Goal: Task Accomplishment & Management: Manage account settings

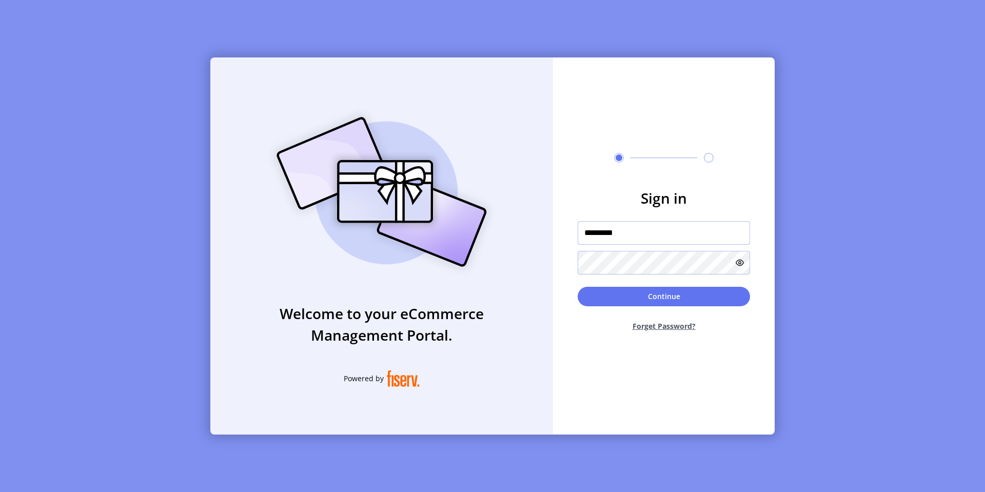
click at [622, 239] on input "*********" at bounding box center [664, 233] width 172 height 24
type input "**********"
click at [615, 309] on div "Continue Forget Password?" at bounding box center [664, 313] width 172 height 53
click at [615, 295] on button "Continue" at bounding box center [664, 296] width 172 height 19
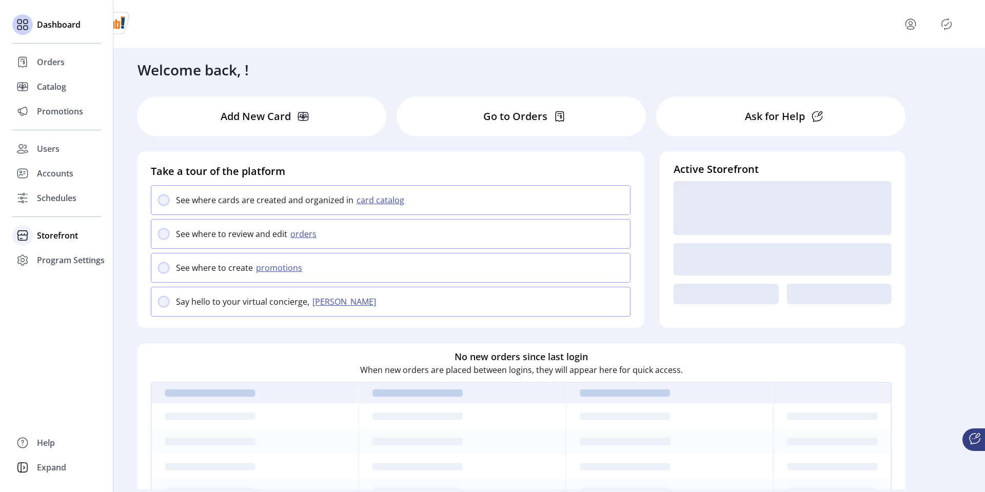
click at [44, 235] on span "Storefront" at bounding box center [57, 235] width 41 height 12
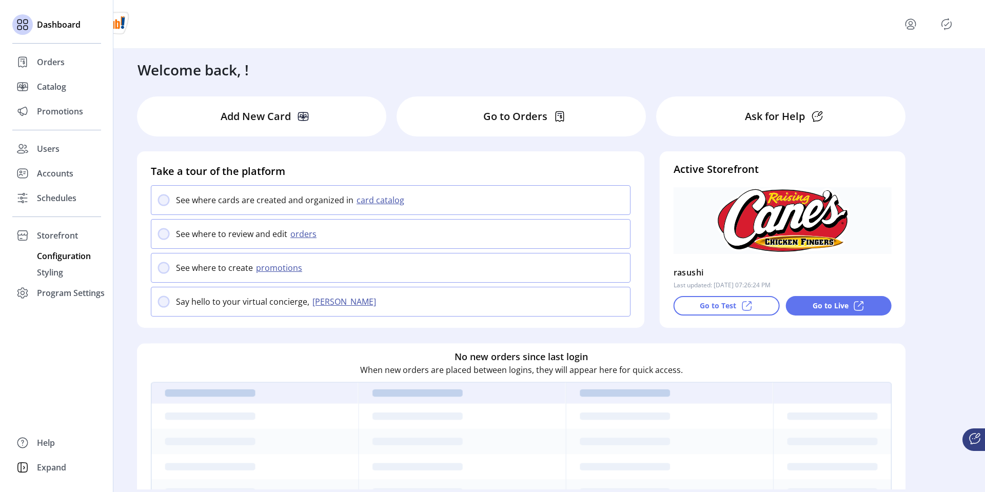
click at [54, 253] on span "Configuration" at bounding box center [64, 256] width 54 height 12
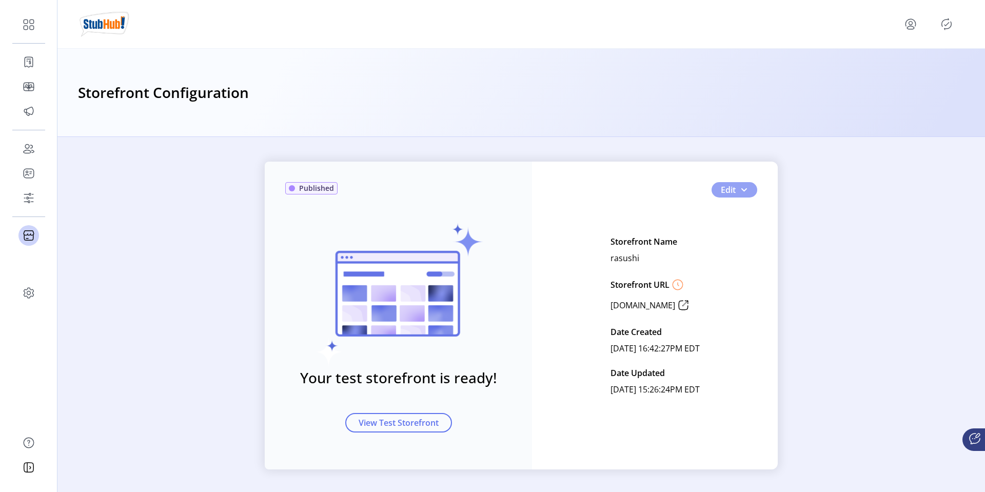
click at [728, 191] on span "Edit" at bounding box center [728, 190] width 15 height 12
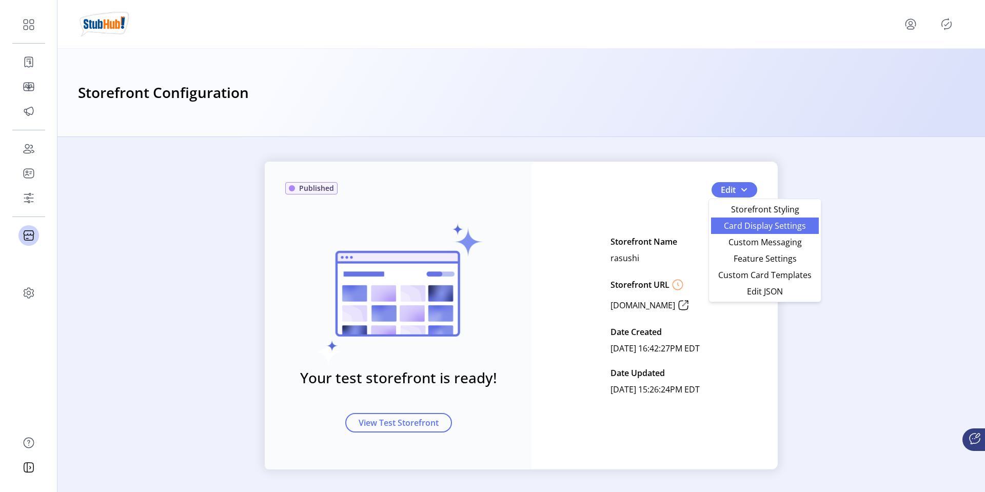
click at [734, 228] on span "Card Display Settings" at bounding box center [764, 226] width 95 height 8
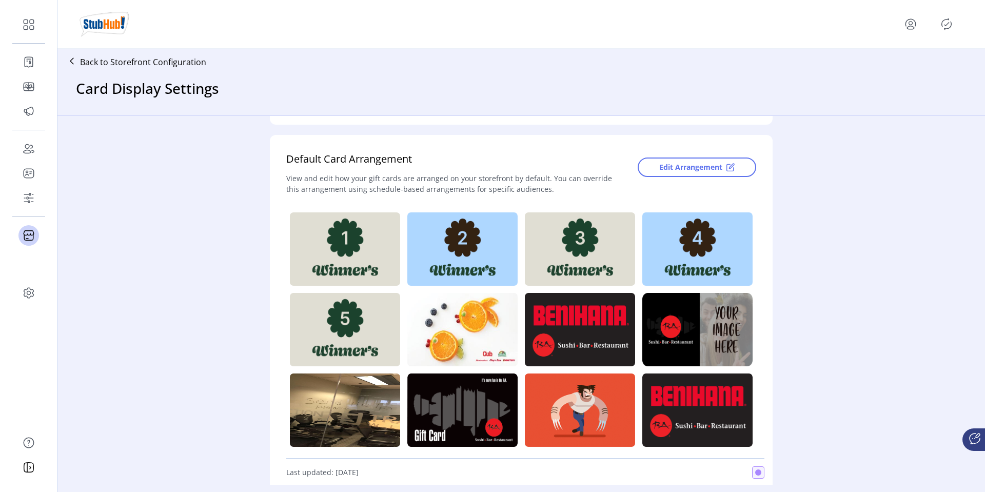
scroll to position [209, 0]
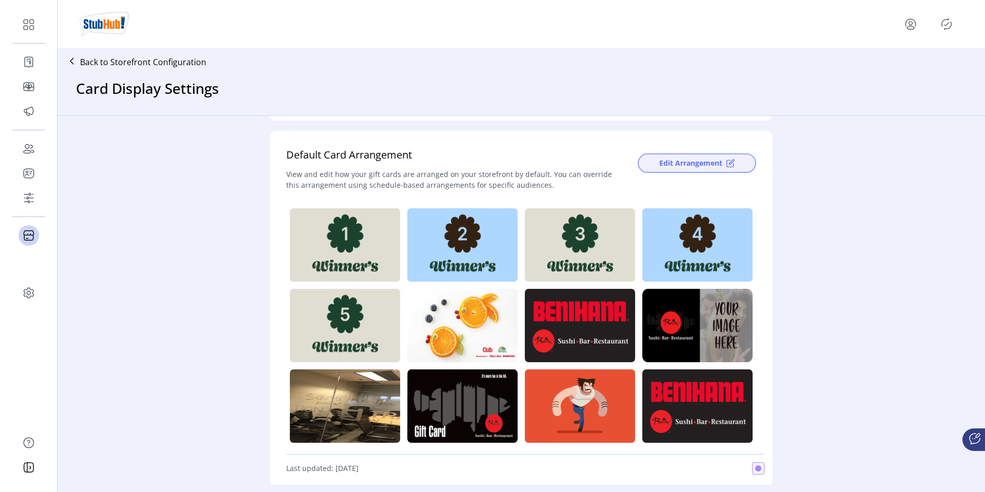
click at [725, 157] on button "Edit Arrangement" at bounding box center [697, 162] width 119 height 19
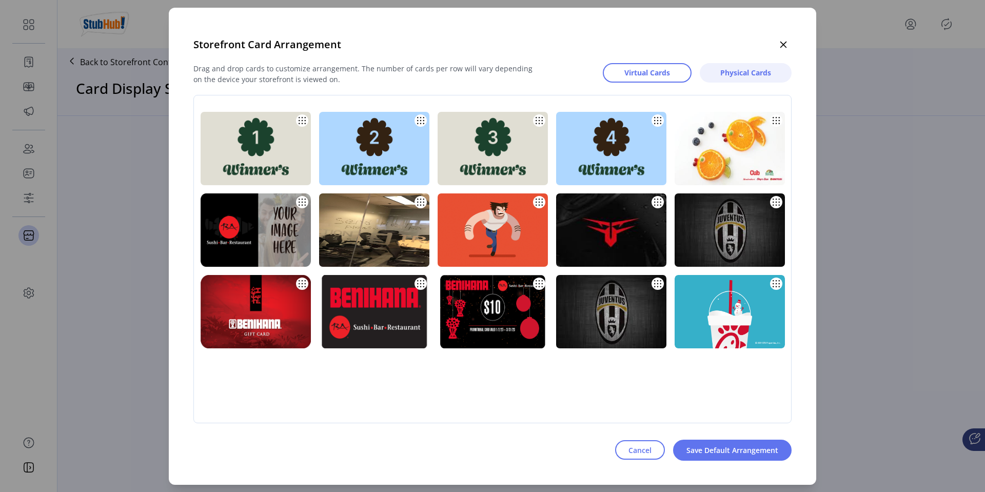
click at [727, 73] on span "Physical Cards" at bounding box center [745, 72] width 51 height 11
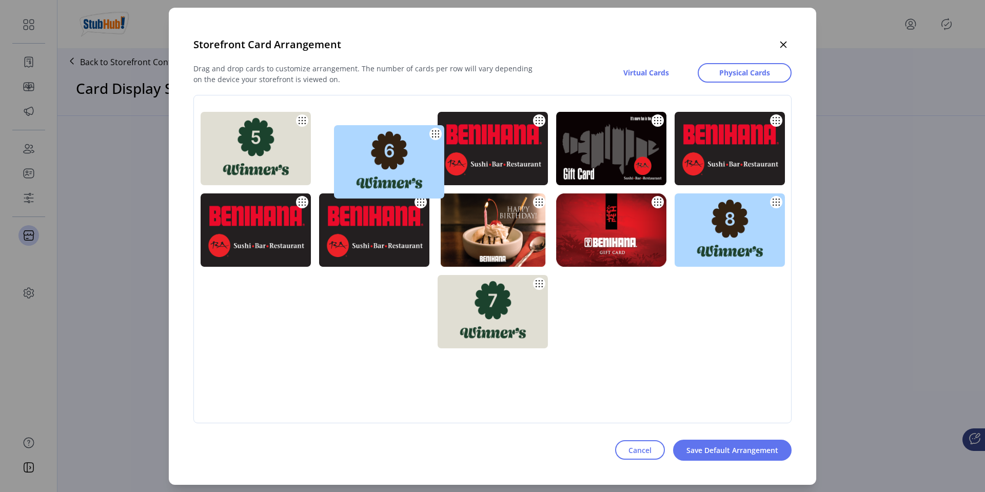
drag, startPoint x: 486, startPoint y: 310, endPoint x: 382, endPoint y: 160, distance: 182.2
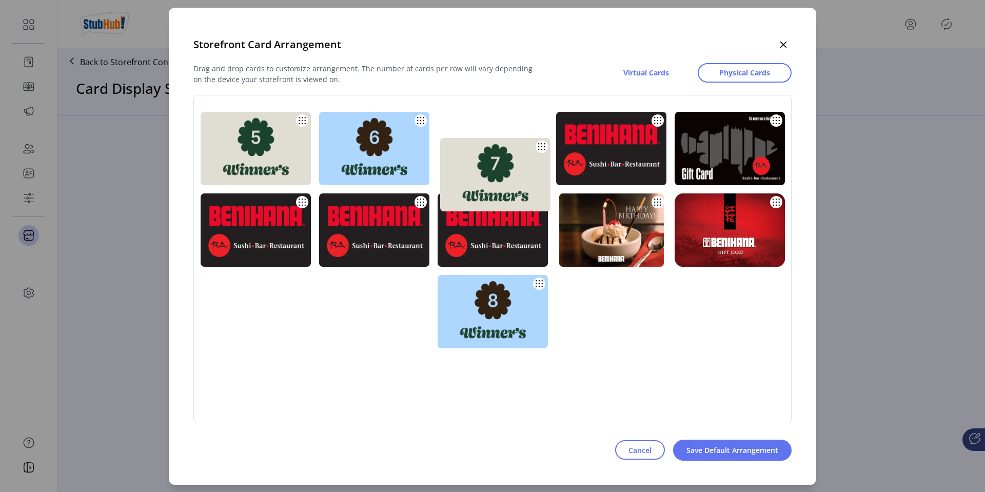
drag, startPoint x: 487, startPoint y: 335, endPoint x: 489, endPoint y: 198, distance: 137.0
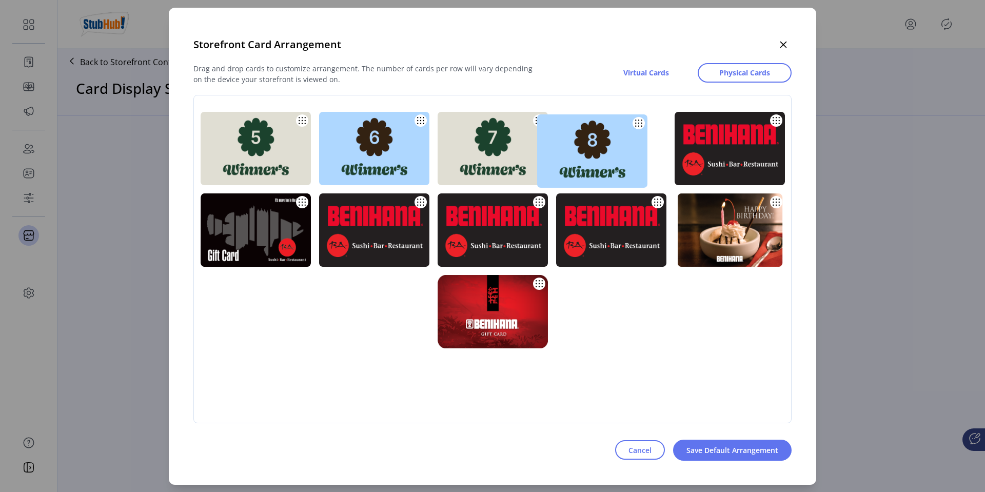
drag, startPoint x: 495, startPoint y: 304, endPoint x: 597, endPoint y: 138, distance: 195.4
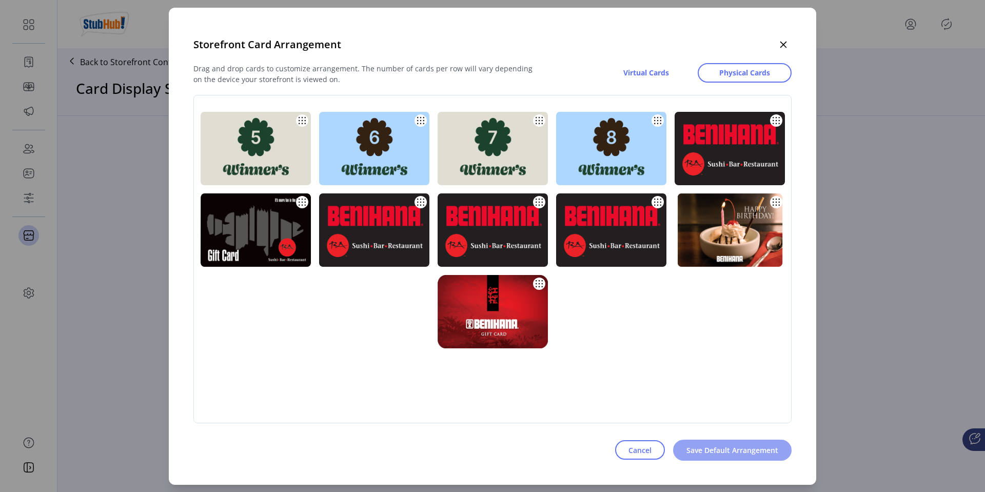
click at [725, 451] on span "Save Default Arrangement" at bounding box center [732, 450] width 92 height 11
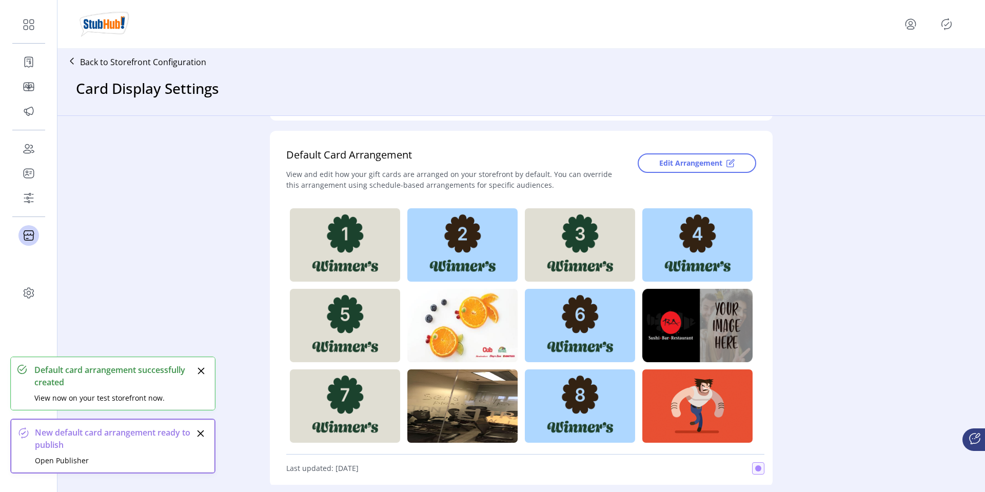
click at [950, 25] on icon "Publisher Panel" at bounding box center [946, 24] width 16 height 16
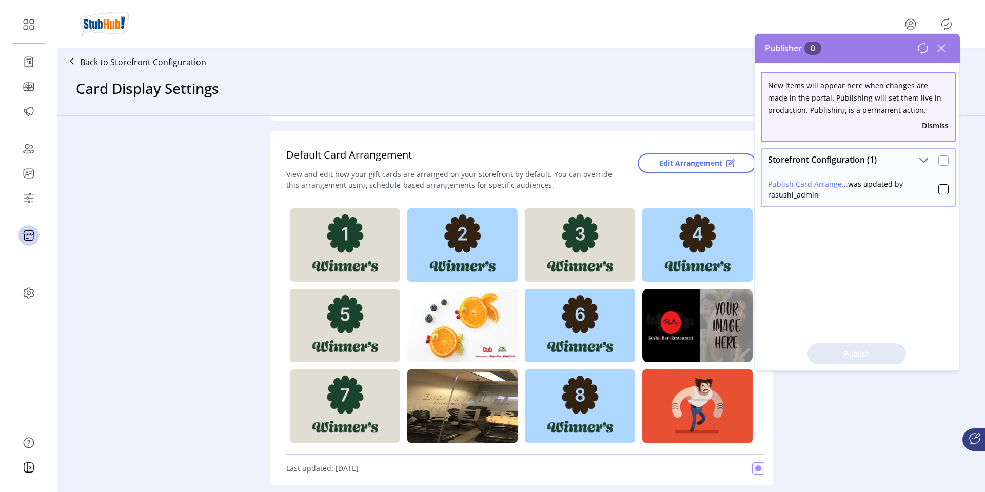
click at [939, 159] on div at bounding box center [943, 160] width 10 height 10
click at [864, 358] on span "Publish 1 Items" at bounding box center [857, 353] width 72 height 11
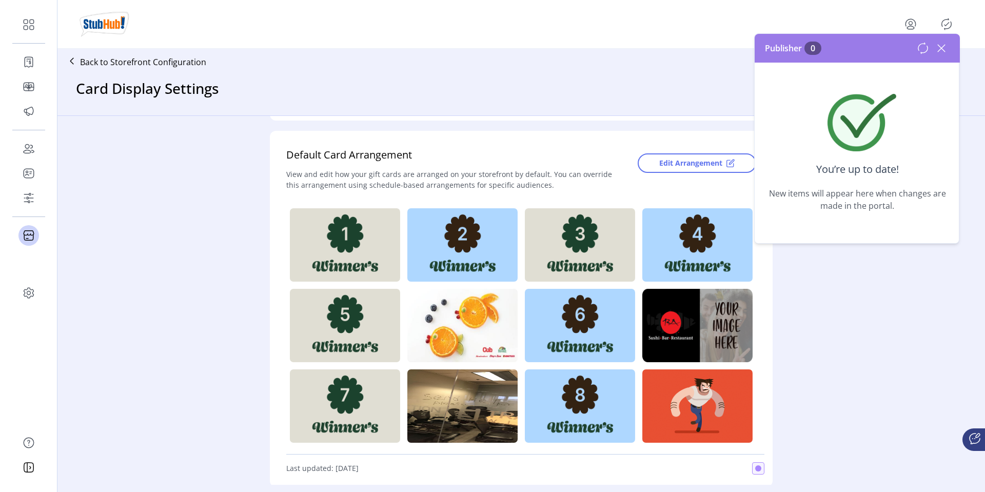
click at [946, 49] on icon at bounding box center [941, 48] width 16 height 16
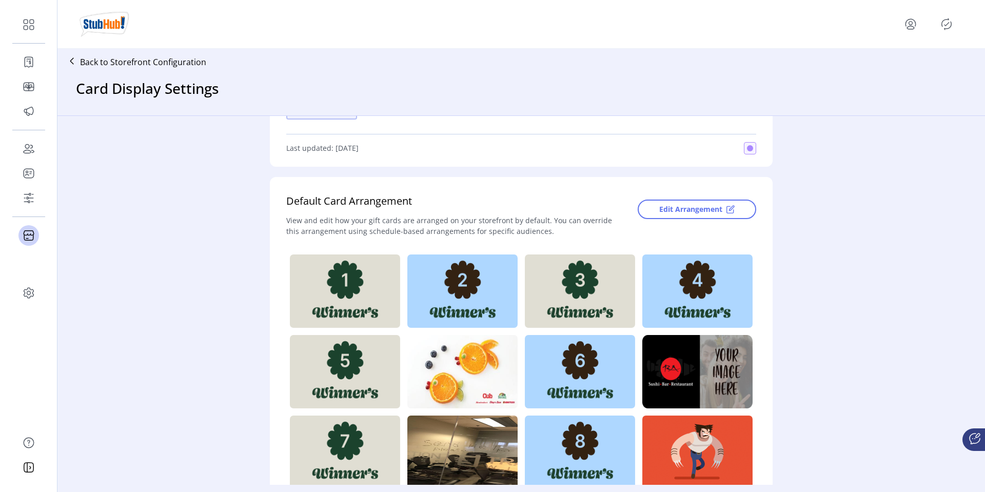
scroll to position [211, 0]
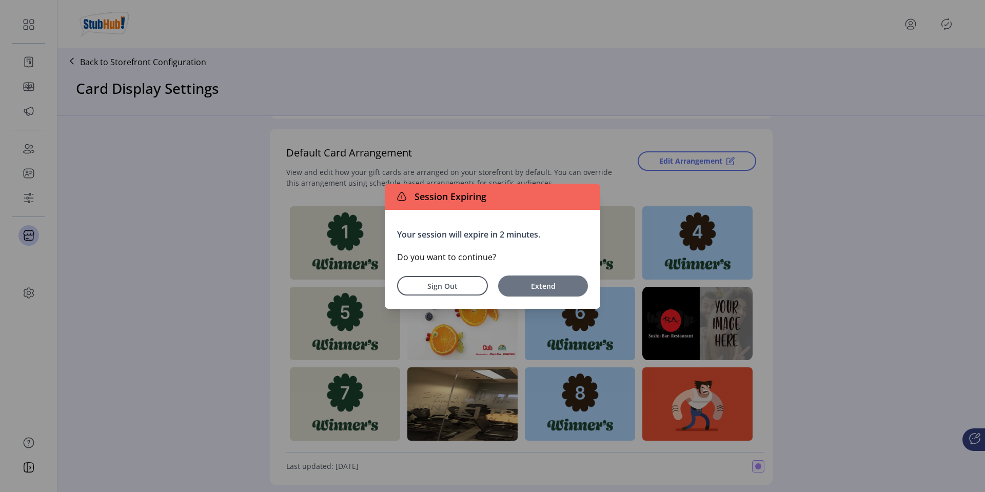
click at [540, 287] on span "Extend" at bounding box center [543, 286] width 80 height 11
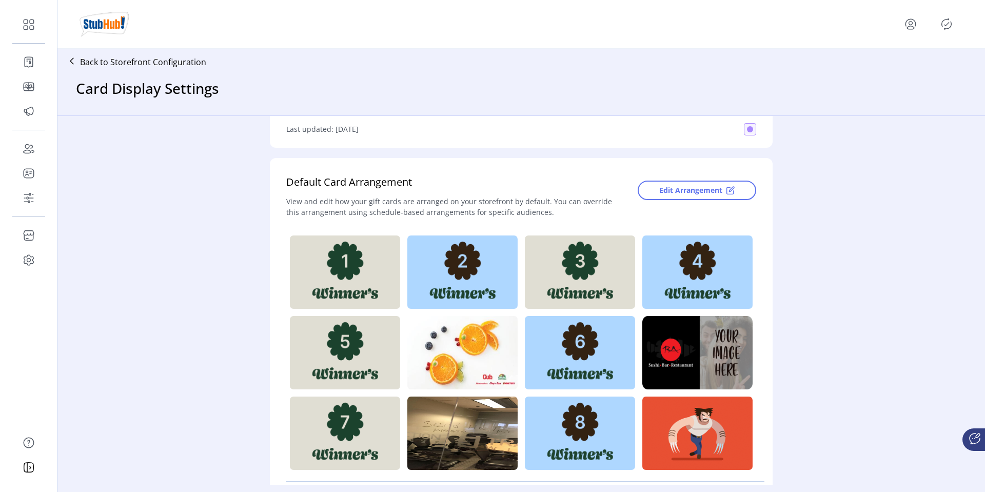
scroll to position [211, 0]
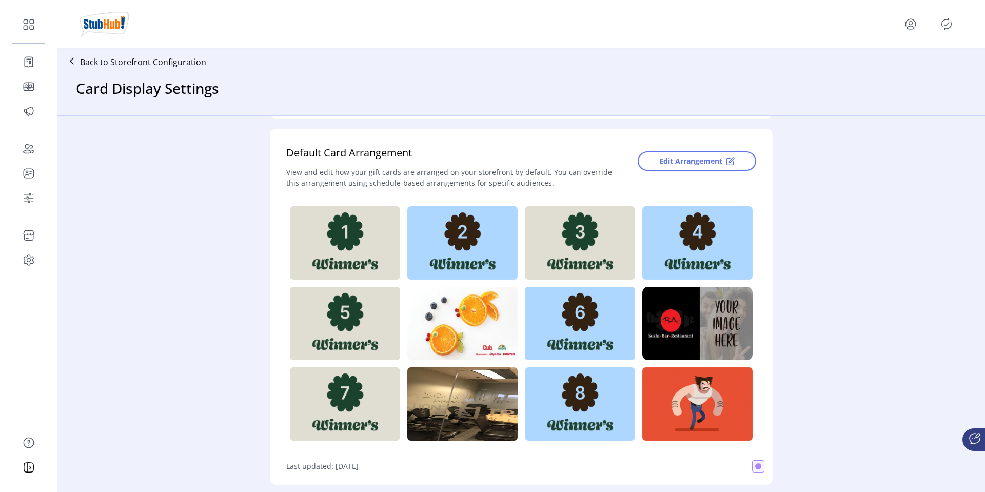
click at [666, 186] on div "Edit Arrangement" at bounding box center [689, 169] width 134 height 49
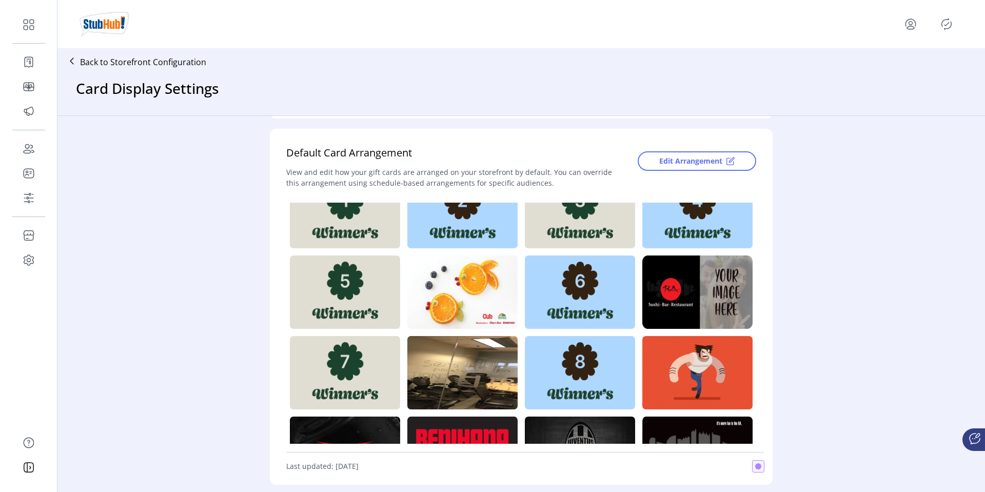
scroll to position [0, 0]
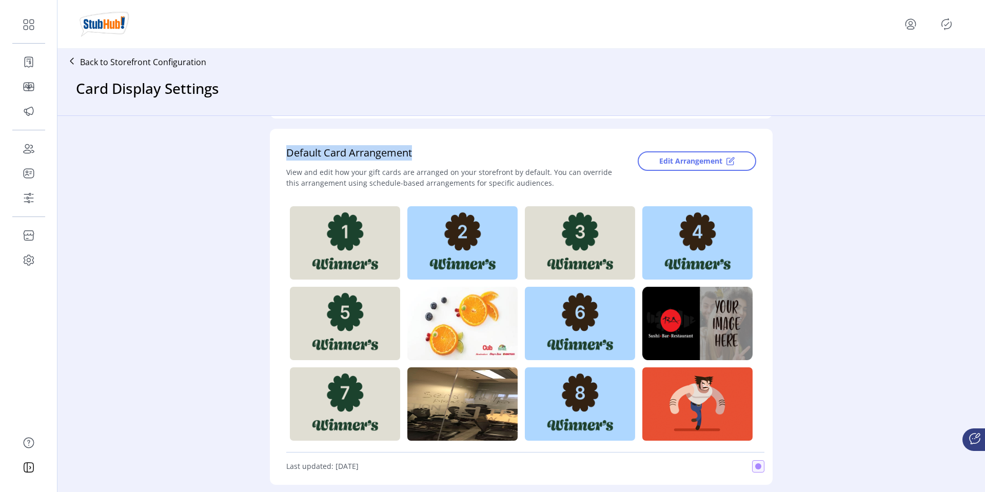
drag, startPoint x: 285, startPoint y: 154, endPoint x: 412, endPoint y: 148, distance: 126.9
click at [412, 148] on div "Default Card Arrangement" at bounding box center [454, 156] width 336 height 22
copy div "Default Card Arrangement"
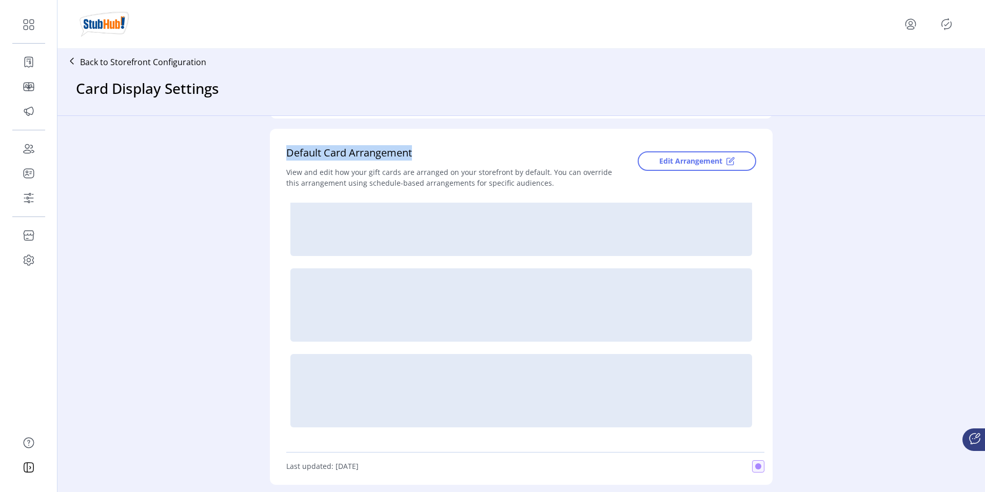
scroll to position [24, 0]
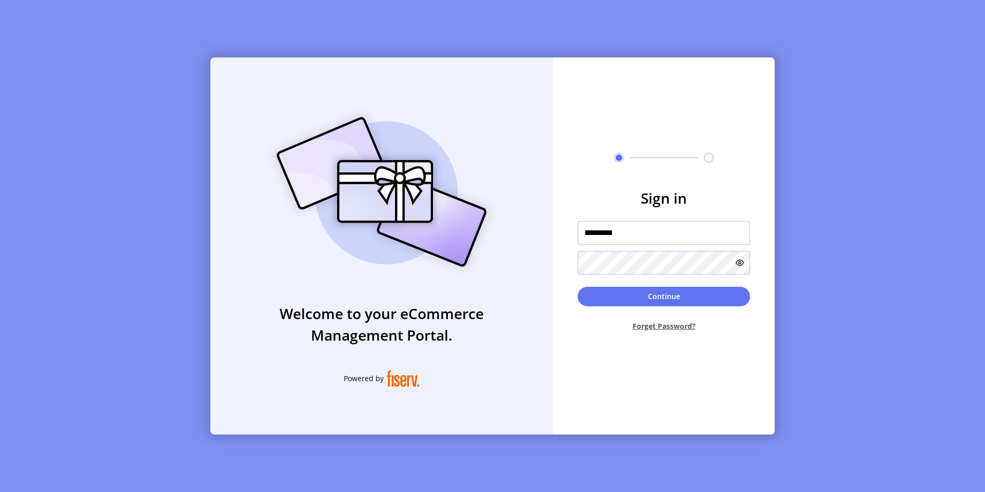
click at [632, 230] on input "*********" at bounding box center [664, 233] width 172 height 24
type input "**********"
click at [636, 287] on button "Continue" at bounding box center [664, 296] width 172 height 19
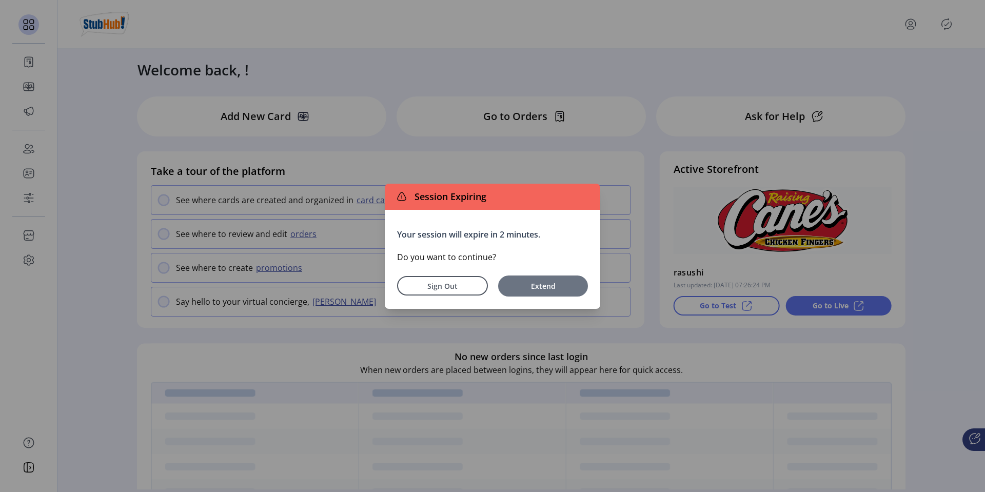
click at [523, 287] on span "Extend" at bounding box center [543, 286] width 80 height 11
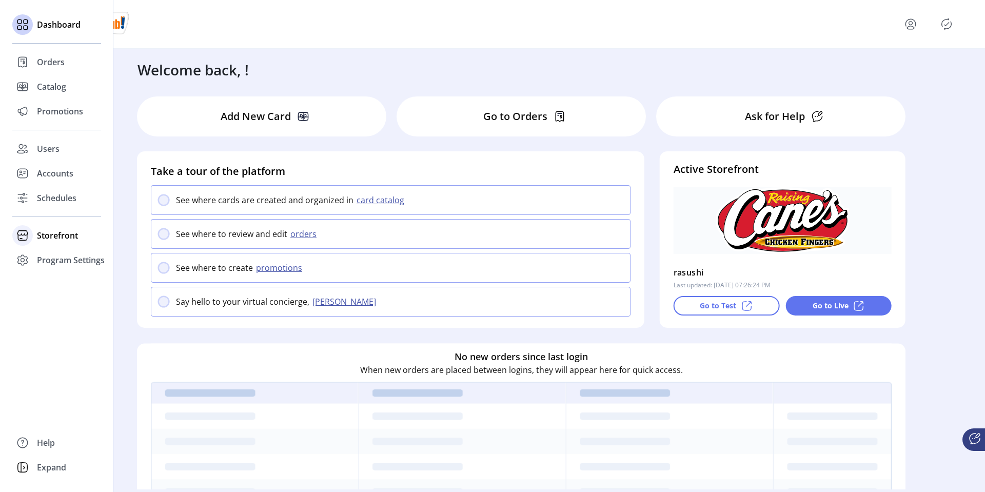
click at [35, 234] on div "Storefront" at bounding box center [56, 235] width 89 height 25
click at [52, 255] on span "Configuration" at bounding box center [64, 256] width 54 height 12
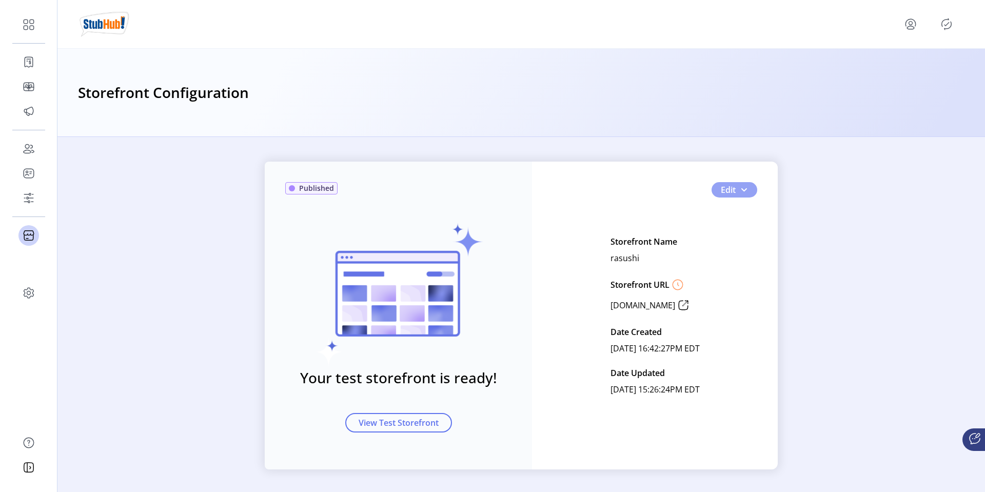
click at [731, 192] on span "Edit" at bounding box center [728, 190] width 15 height 12
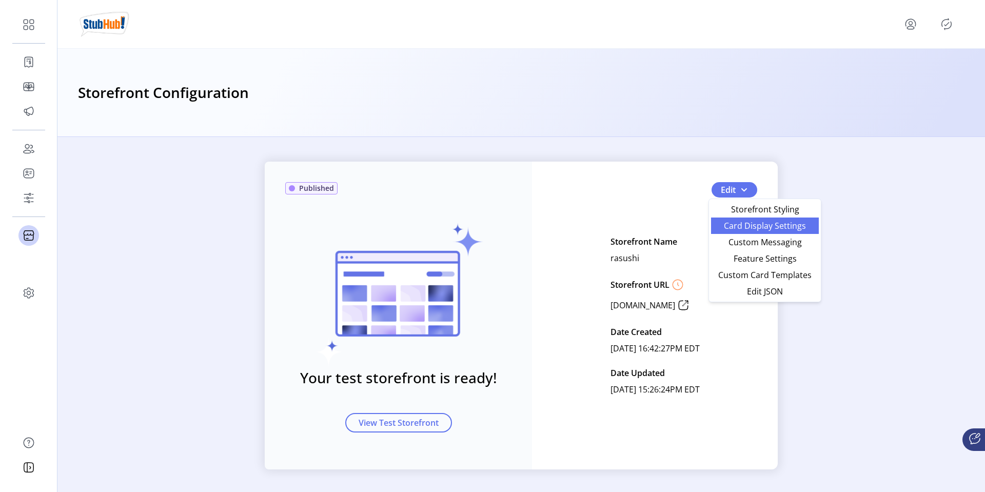
click at [735, 223] on span "Card Display Settings" at bounding box center [764, 226] width 95 height 8
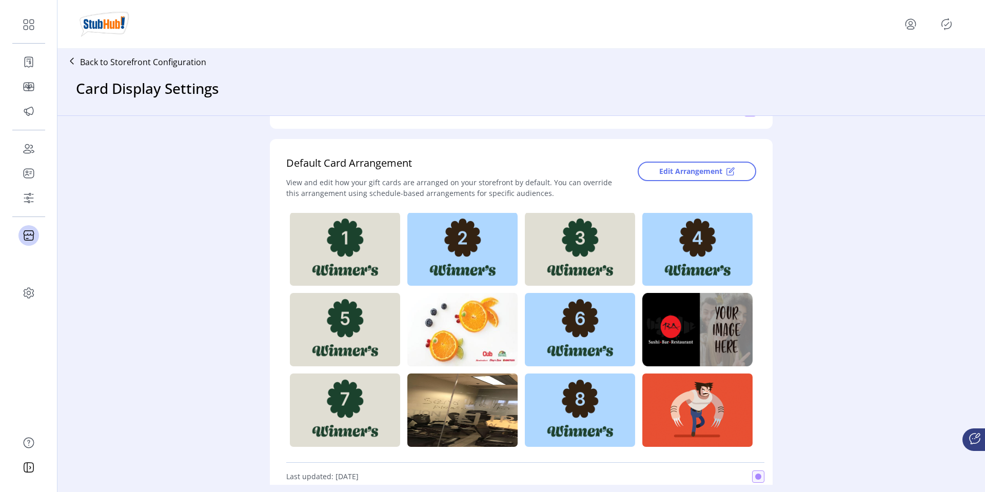
scroll to position [5, 0]
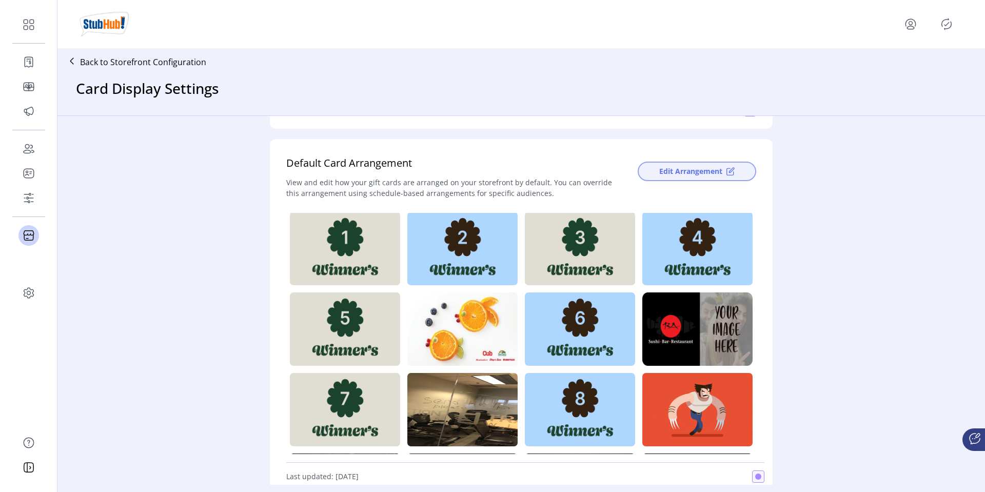
click at [676, 174] on span "Edit Arrangement" at bounding box center [690, 171] width 63 height 11
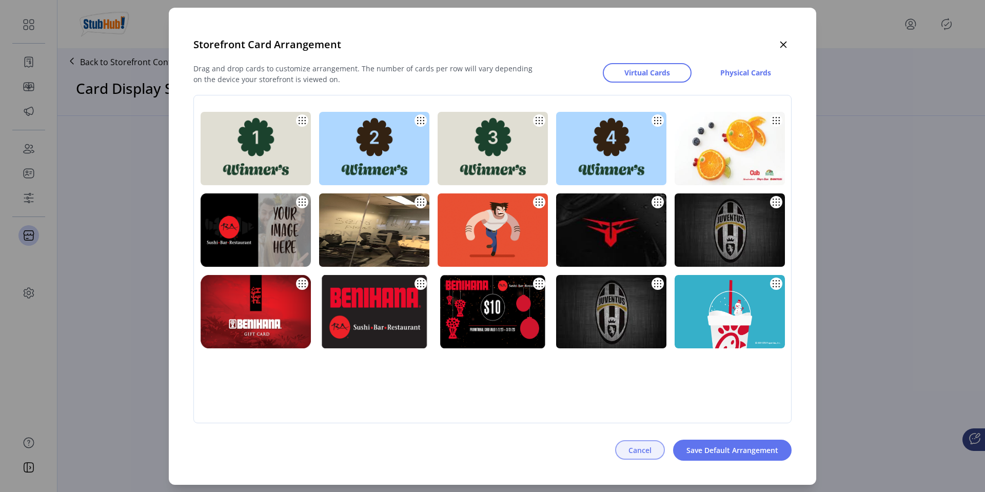
click at [630, 455] on span "Cancel" at bounding box center [640, 450] width 23 height 11
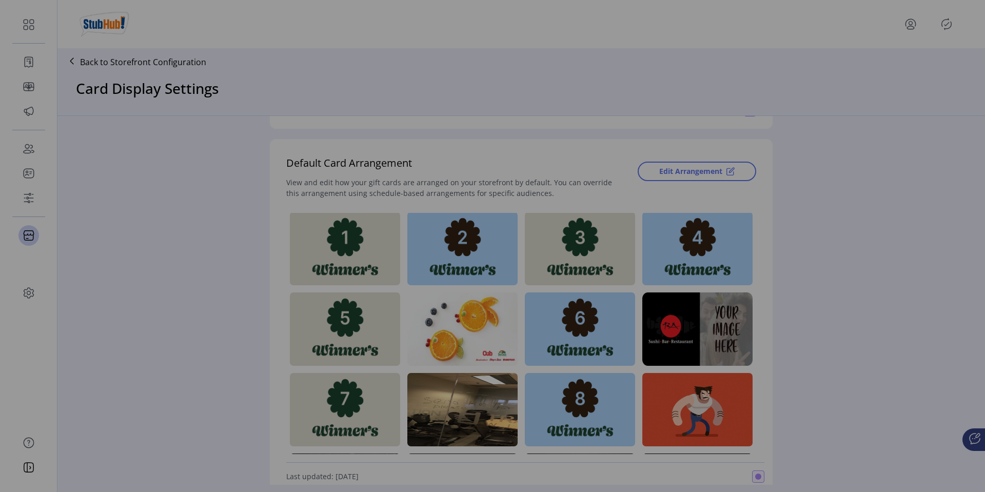
click at [630, 455] on div "Storefront Card Arrangement Drag and drop cards to customize arrangement. The n…" at bounding box center [492, 246] width 985 height 492
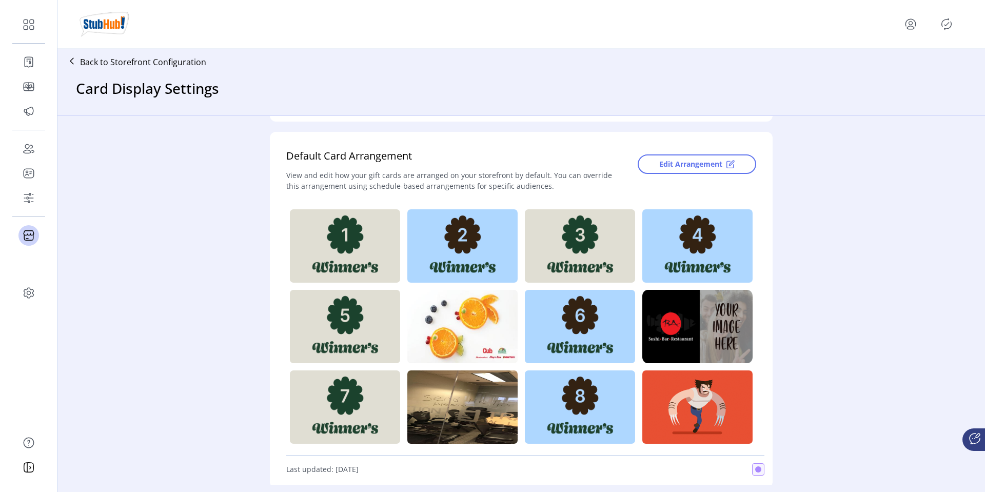
scroll to position [211, 0]
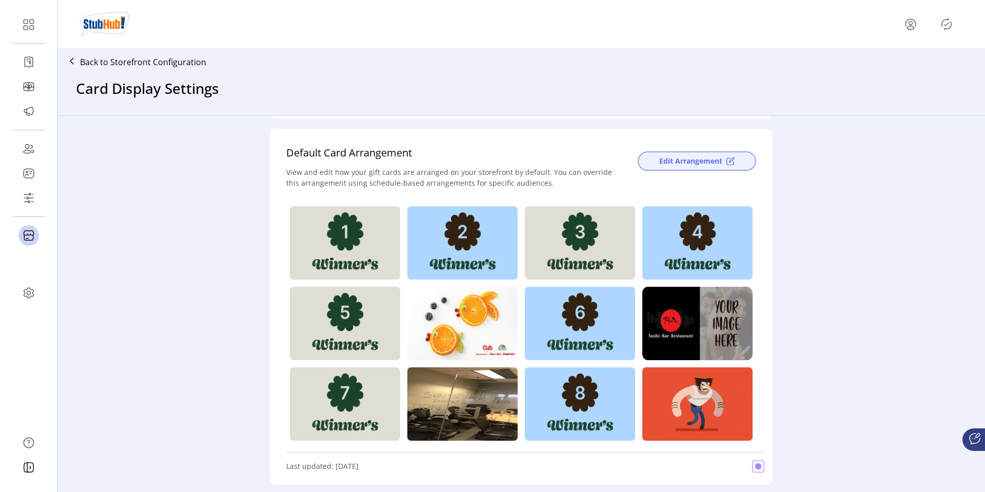
click at [659, 163] on span "Edit Arrangement" at bounding box center [690, 160] width 63 height 11
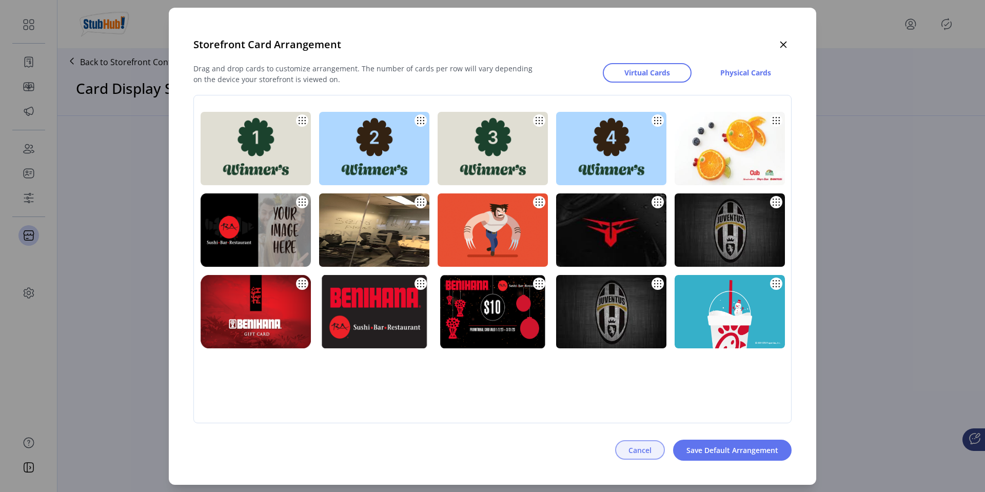
click at [636, 450] on span "Cancel" at bounding box center [640, 450] width 23 height 11
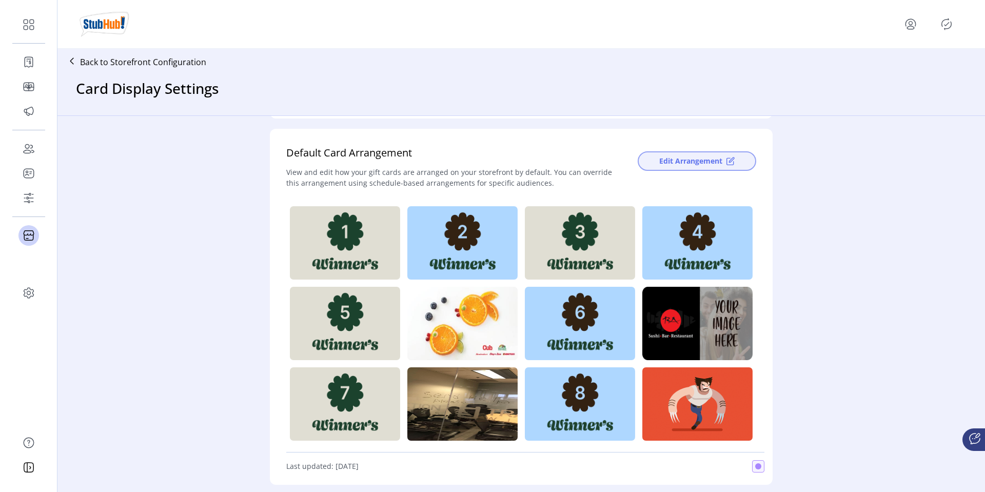
click at [674, 162] on span "Edit Arrangement" at bounding box center [690, 160] width 63 height 11
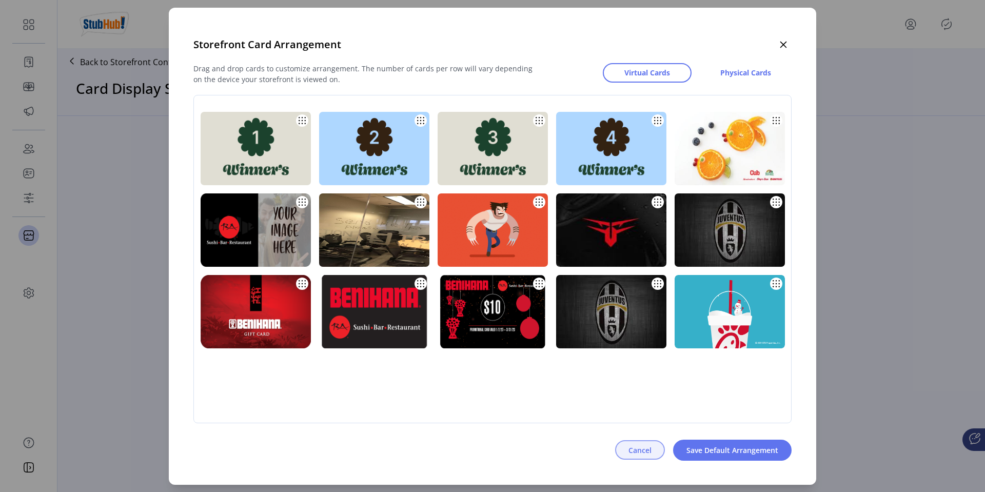
click at [631, 445] on span "Cancel" at bounding box center [640, 450] width 23 height 11
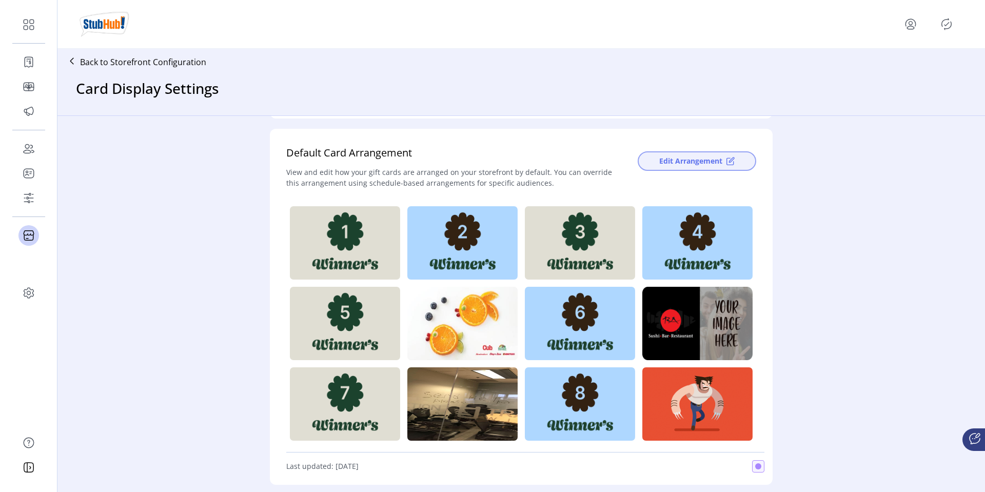
click at [673, 164] on span "Edit Arrangement" at bounding box center [690, 160] width 63 height 11
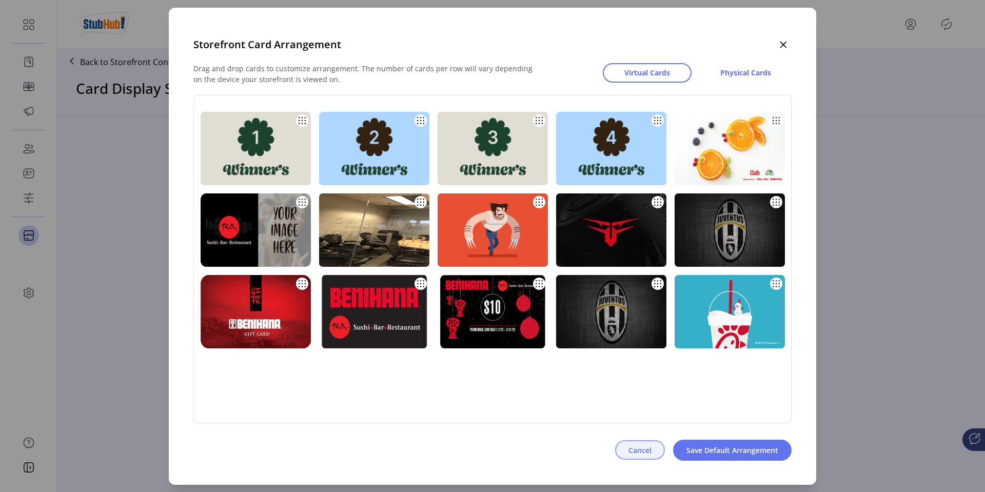
click at [640, 450] on span "Cancel" at bounding box center [640, 450] width 23 height 11
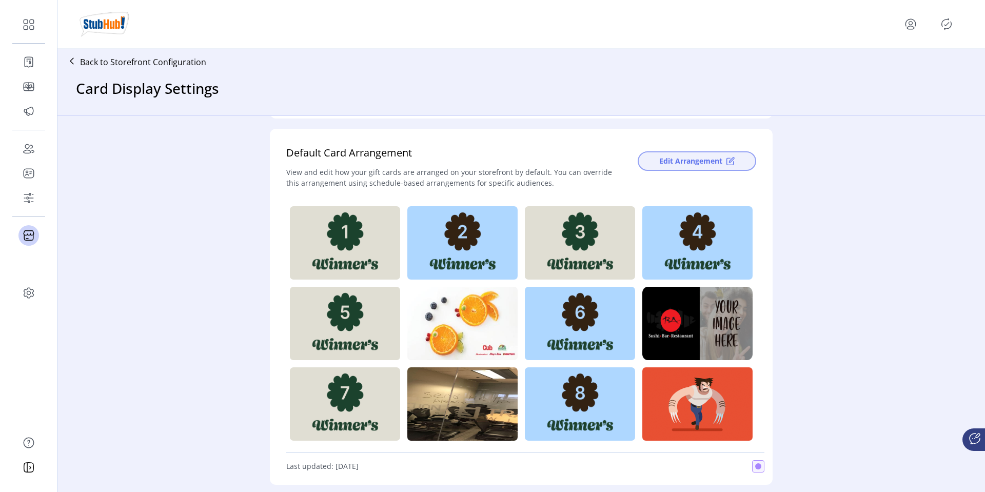
click at [694, 163] on span "Edit Arrangement" at bounding box center [690, 160] width 63 height 11
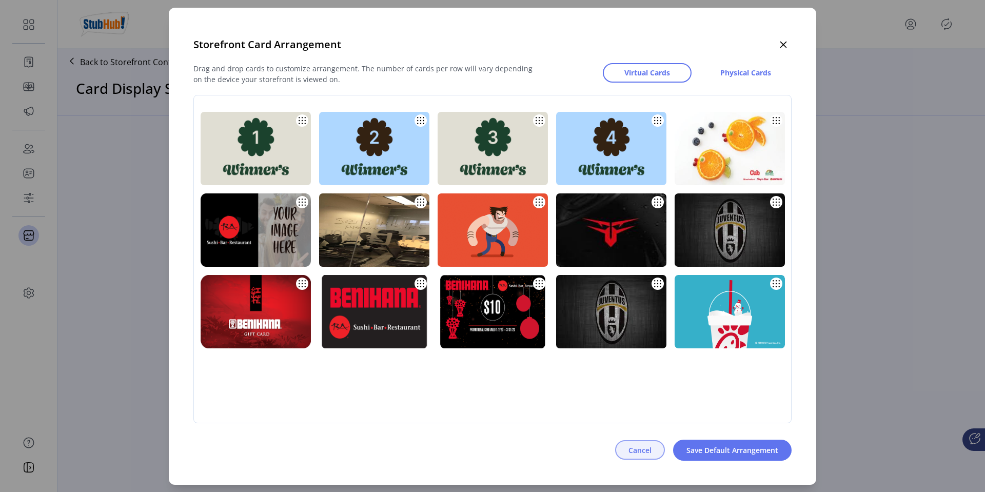
click at [642, 451] on span "Cancel" at bounding box center [640, 450] width 23 height 11
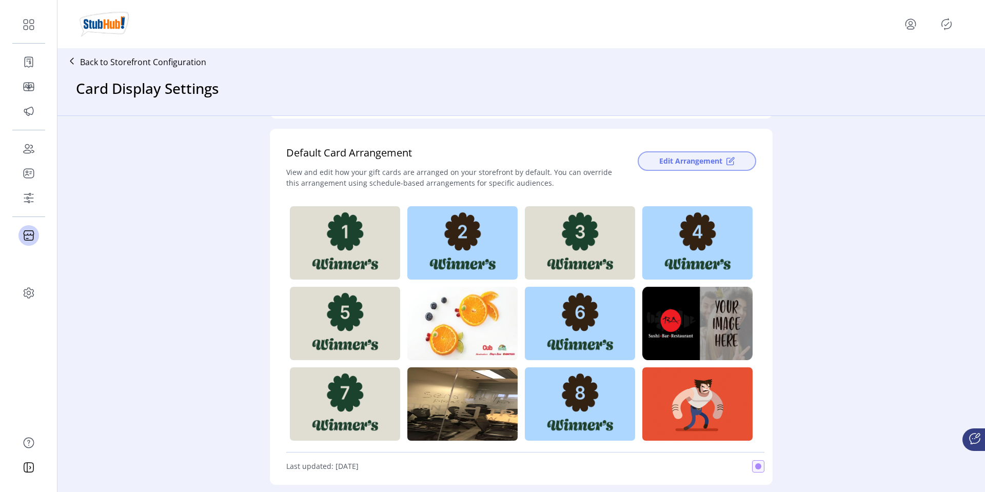
click at [675, 166] on span "Edit Arrangement" at bounding box center [690, 160] width 63 height 11
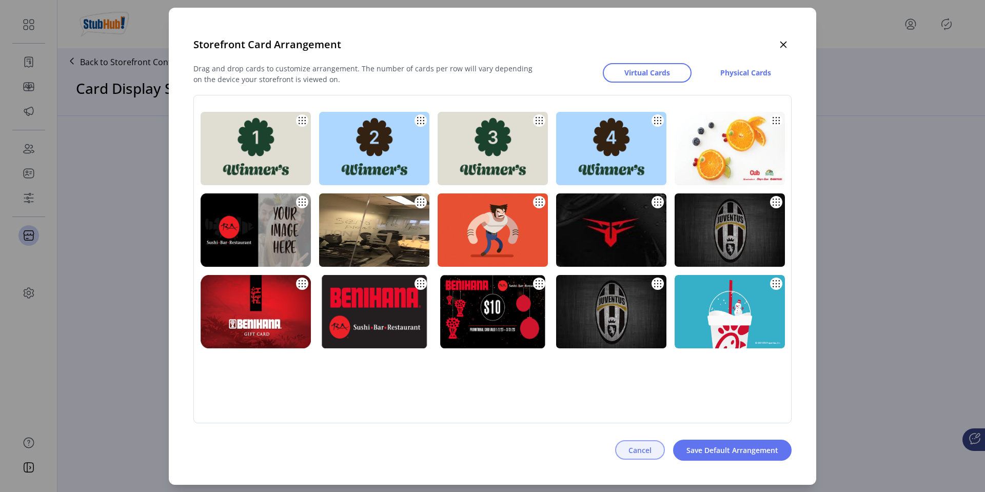
click at [635, 448] on span "Cancel" at bounding box center [640, 450] width 23 height 11
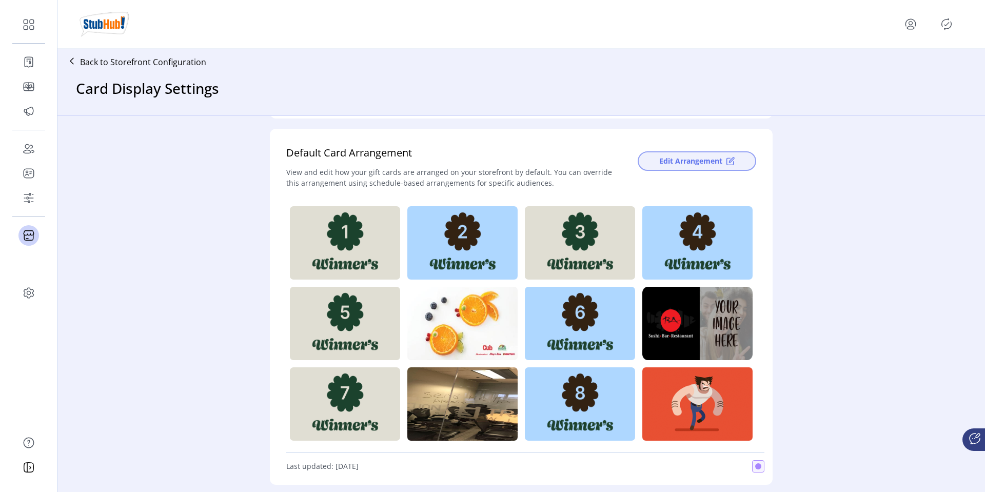
click at [668, 163] on span "Edit Arrangement" at bounding box center [690, 160] width 63 height 11
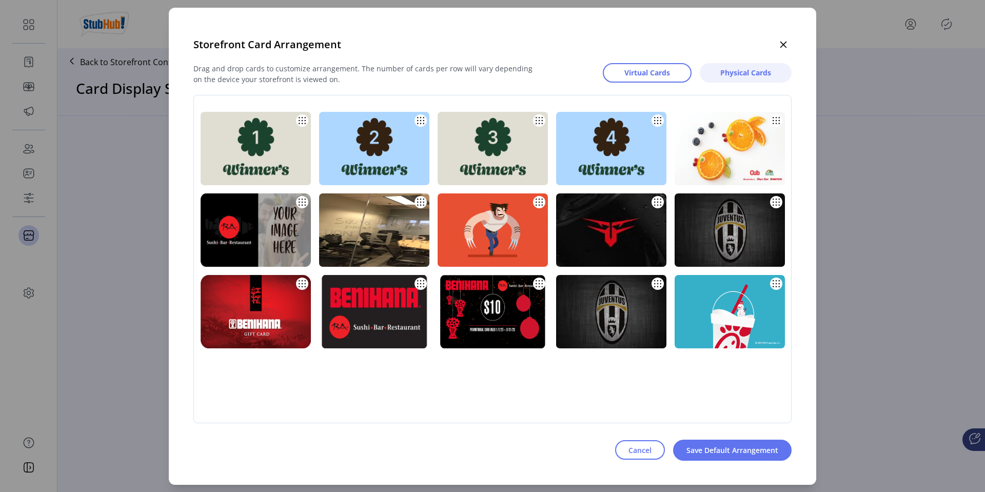
click at [739, 74] on span "Physical Cards" at bounding box center [745, 72] width 51 height 11
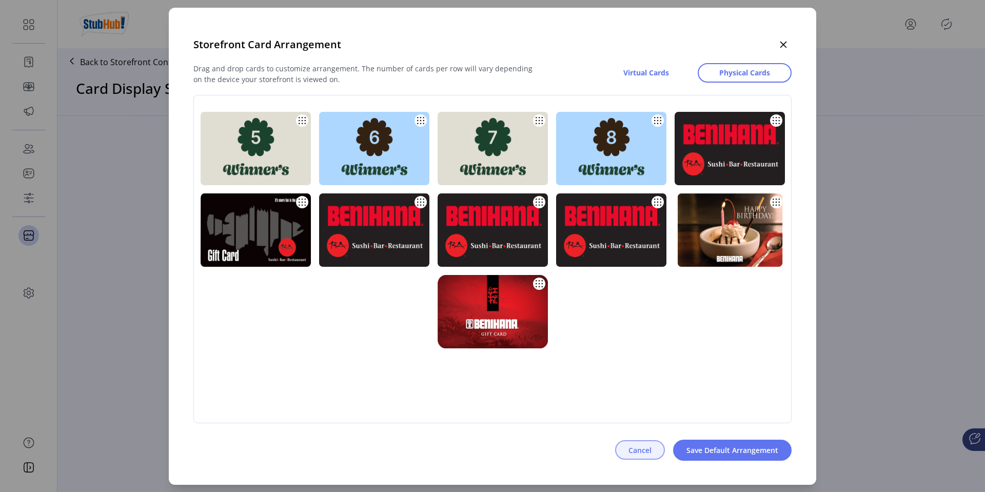
click at [630, 448] on span "Cancel" at bounding box center [640, 450] width 23 height 11
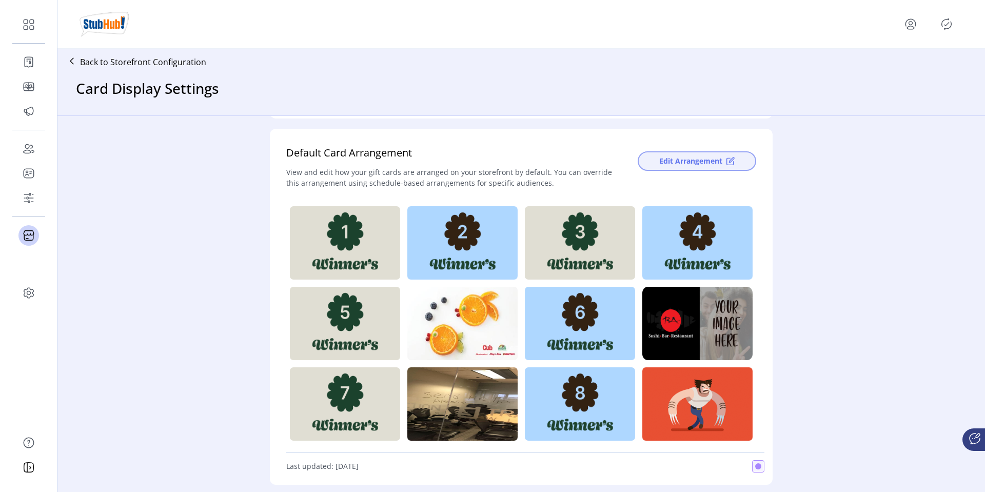
click at [698, 161] on span "Edit Arrangement" at bounding box center [690, 160] width 63 height 11
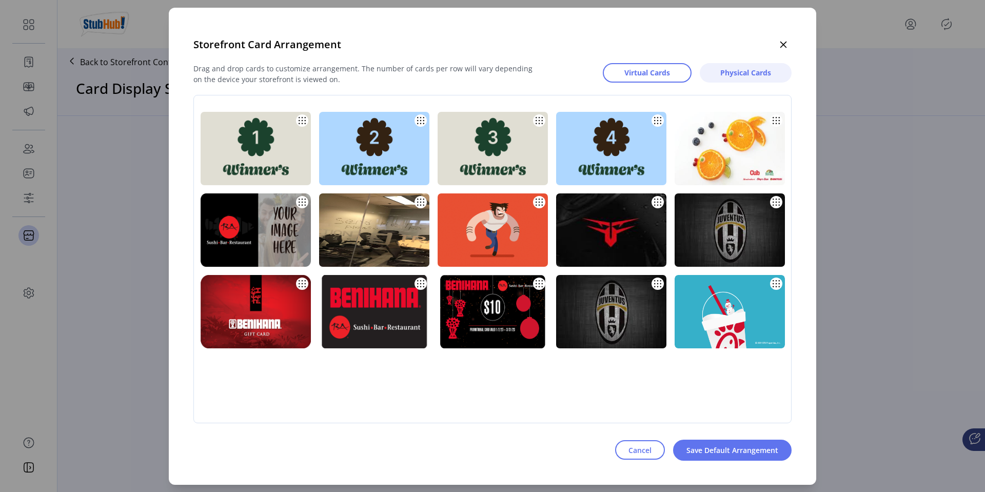
click at [742, 70] on span "Physical Cards" at bounding box center [745, 72] width 51 height 11
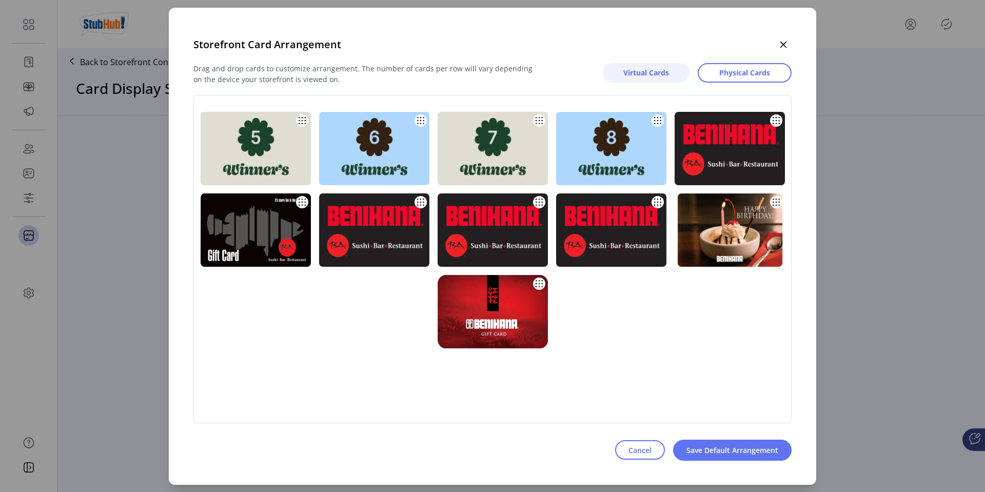
click at [652, 69] on span "Virtual Cards" at bounding box center [646, 72] width 46 height 11
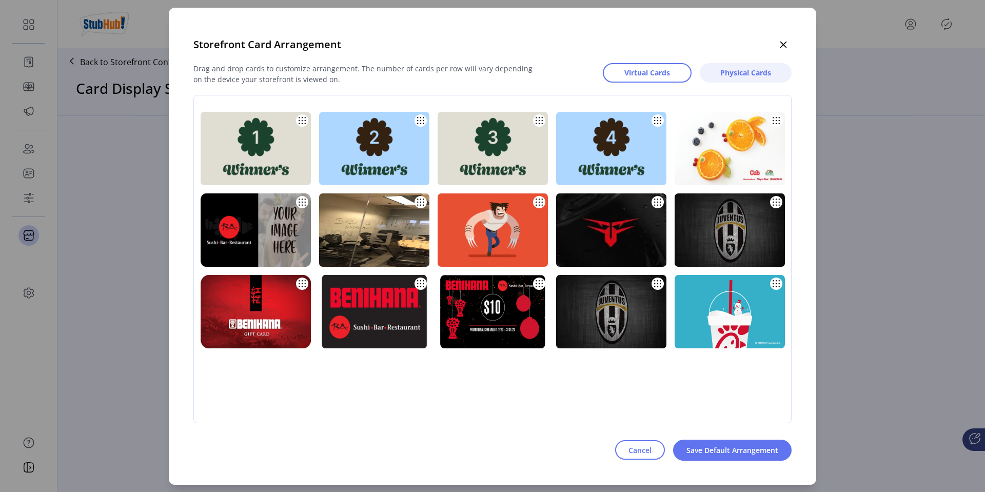
click at [733, 75] on span "Physical Cards" at bounding box center [745, 72] width 51 height 11
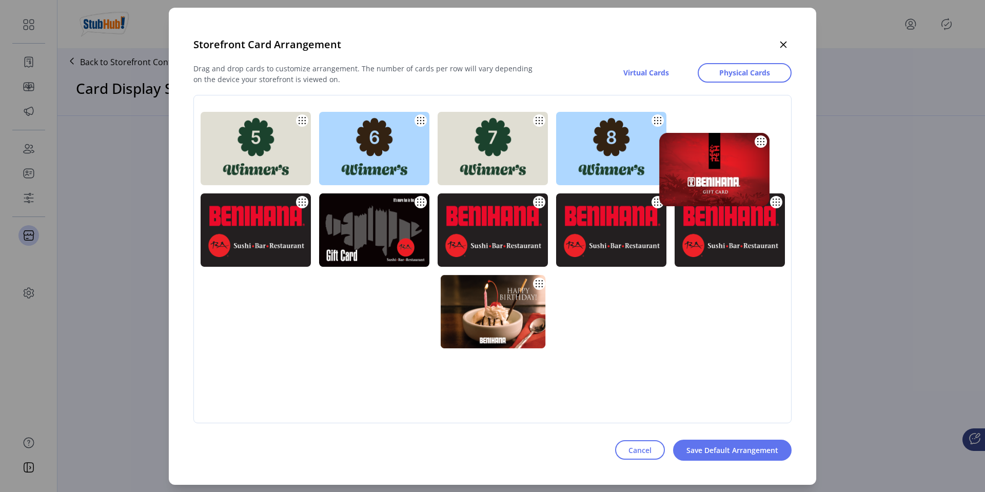
drag, startPoint x: 490, startPoint y: 324, endPoint x: 713, endPoint y: 182, distance: 264.4
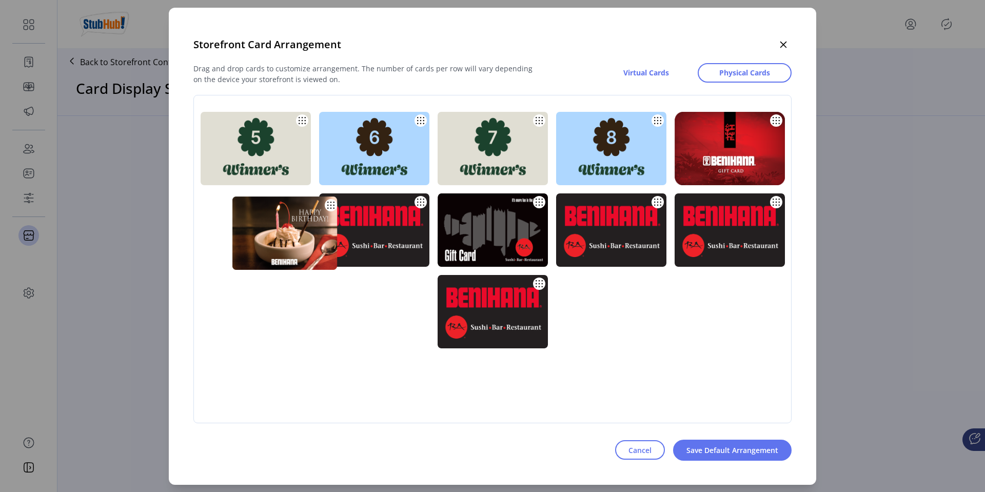
drag, startPoint x: 486, startPoint y: 319, endPoint x: 278, endPoint y: 240, distance: 222.6
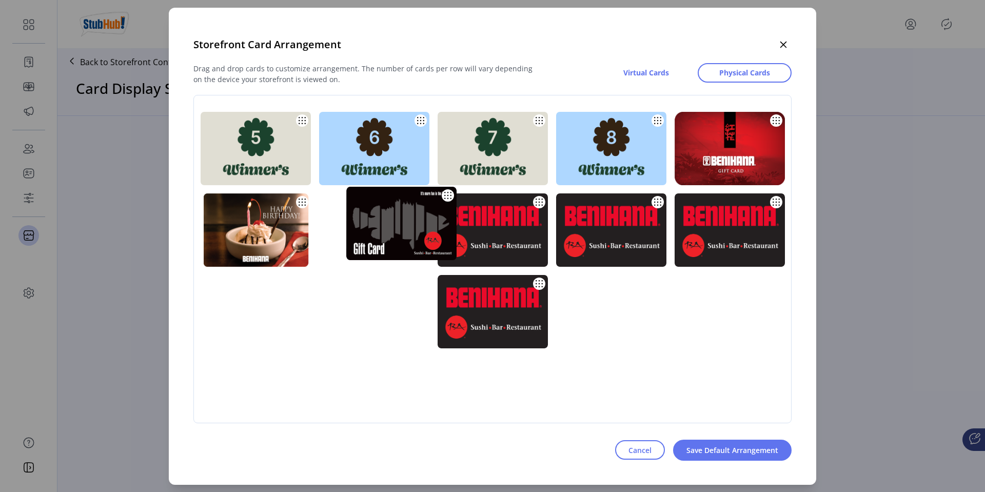
drag, startPoint x: 492, startPoint y: 239, endPoint x: 400, endPoint y: 232, distance: 91.6
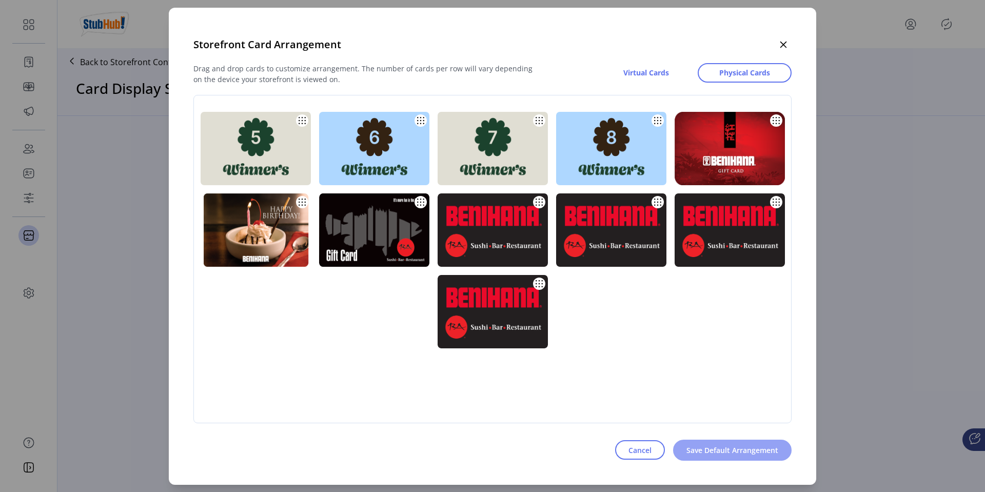
click at [726, 448] on span "Save Default Arrangement" at bounding box center [732, 450] width 92 height 11
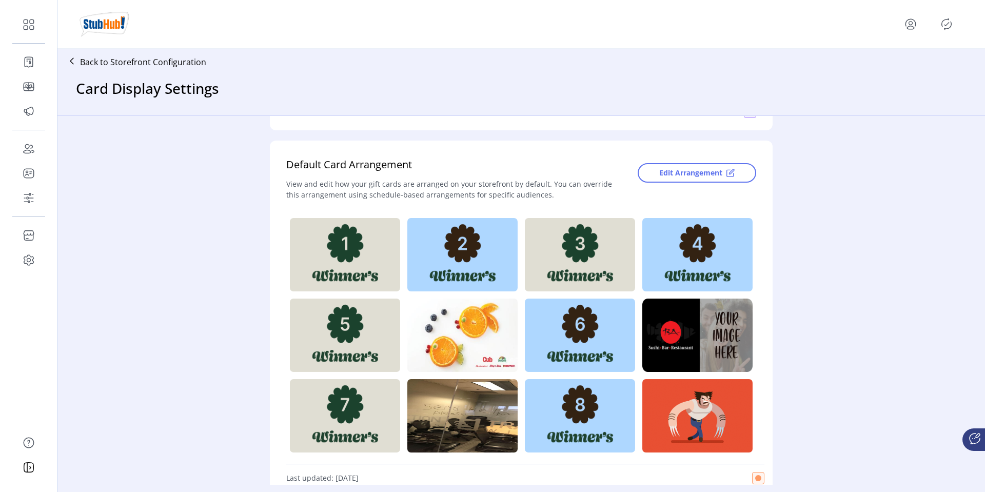
scroll to position [211, 0]
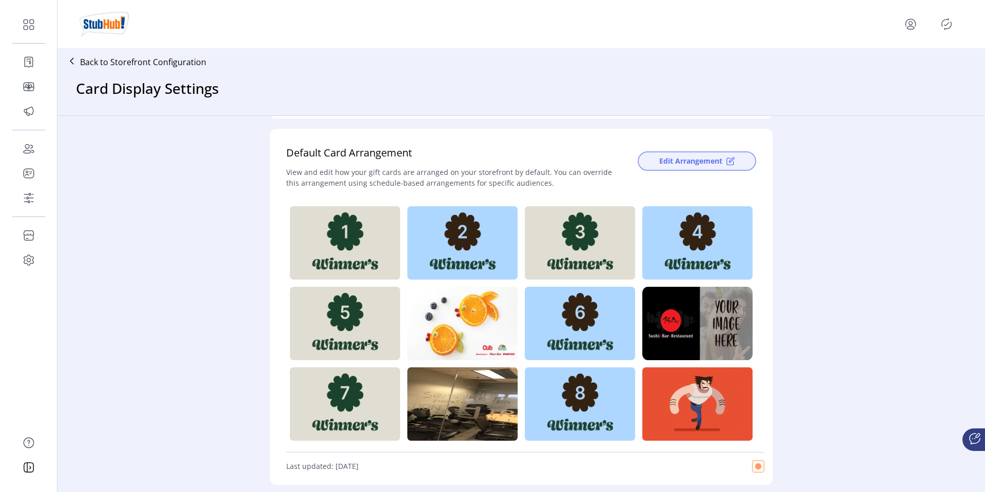
click at [681, 154] on button "Edit Arrangement" at bounding box center [697, 160] width 119 height 19
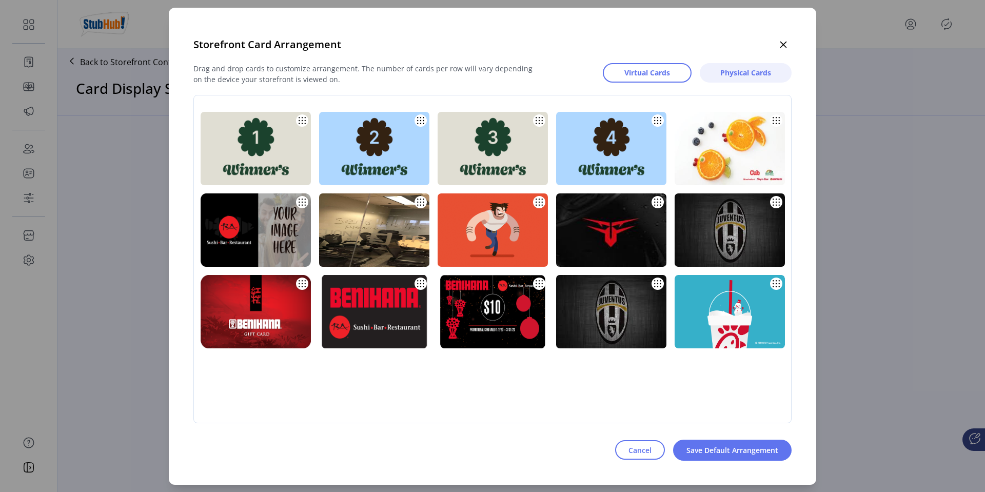
click at [745, 72] on span "Physical Cards" at bounding box center [745, 72] width 51 height 11
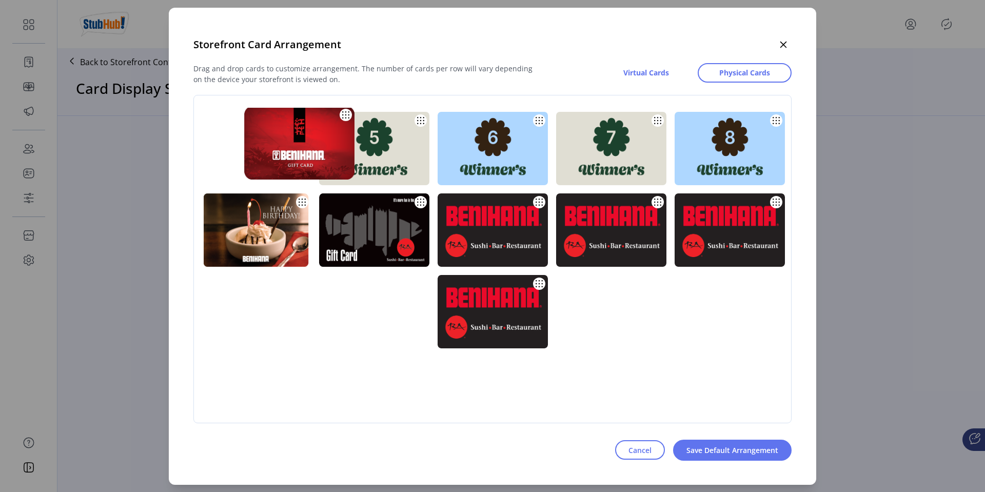
drag, startPoint x: 731, startPoint y: 161, endPoint x: 264, endPoint y: 160, distance: 467.4
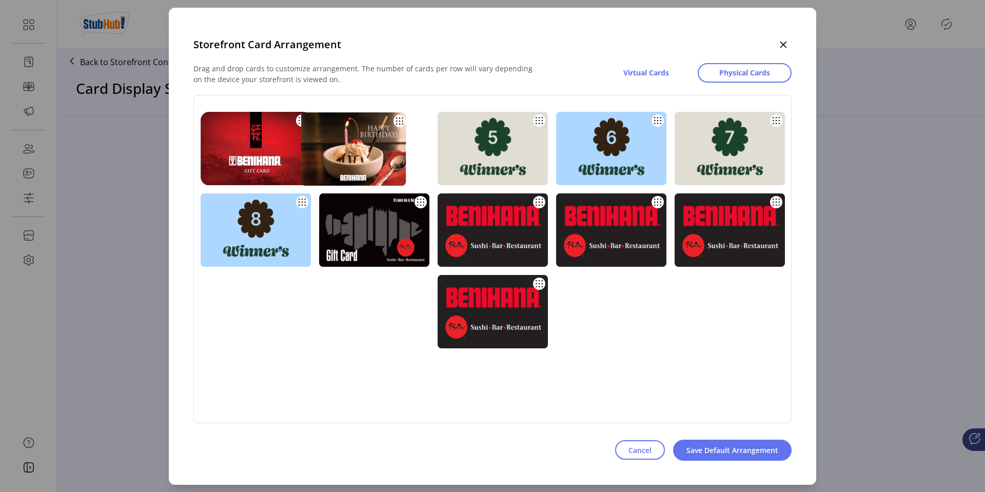
drag, startPoint x: 251, startPoint y: 235, endPoint x: 351, endPoint y: 151, distance: 130.8
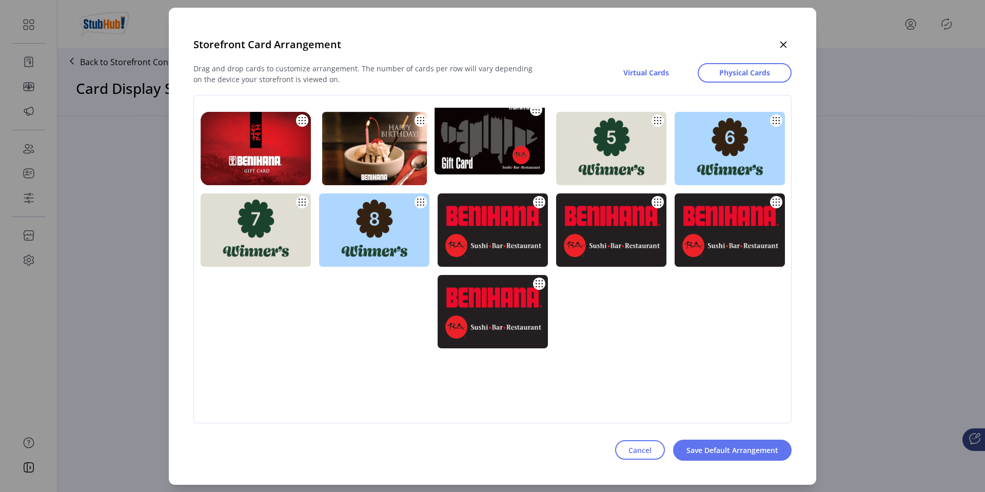
drag, startPoint x: 379, startPoint y: 232, endPoint x: 494, endPoint y: 140, distance: 147.8
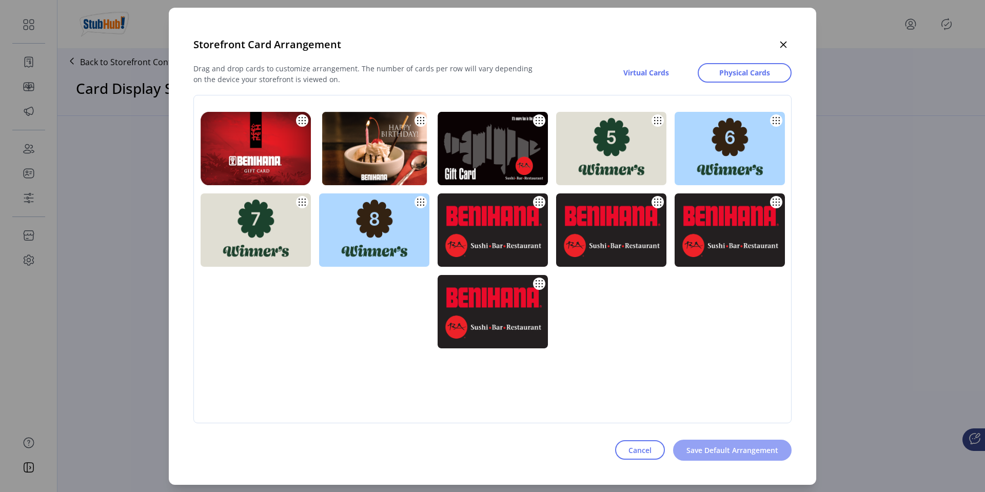
click at [713, 449] on span "Save Default Arrangement" at bounding box center [732, 450] width 92 height 11
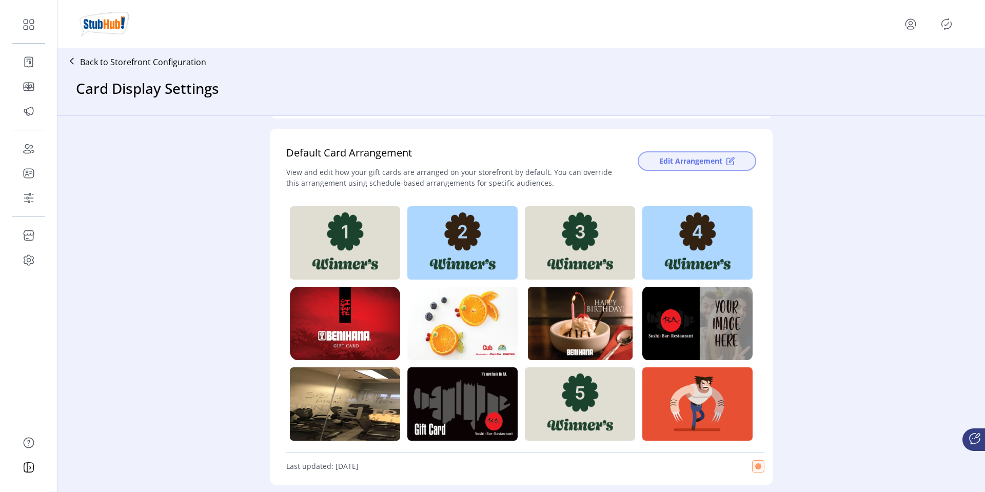
click at [710, 155] on button "Edit Arrangement" at bounding box center [697, 160] width 119 height 19
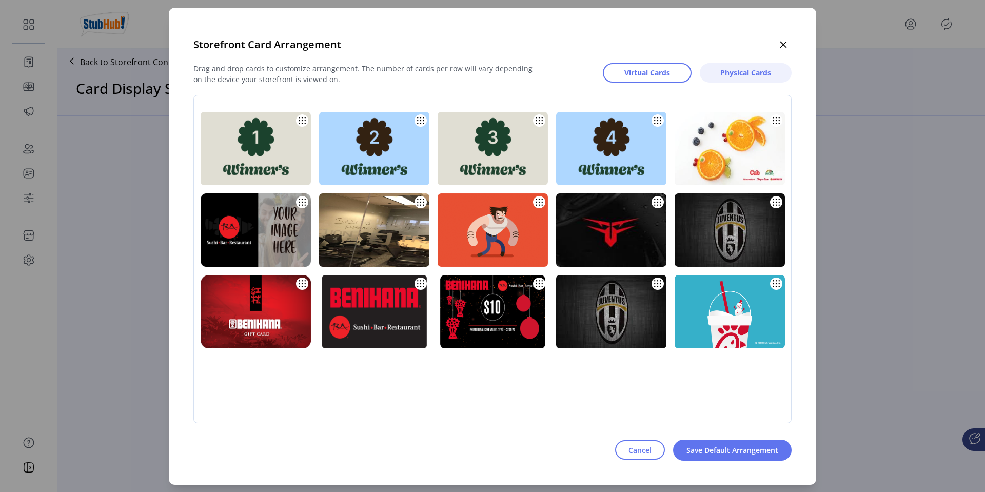
click at [739, 78] on button "Physical Cards" at bounding box center [746, 72] width 92 height 19
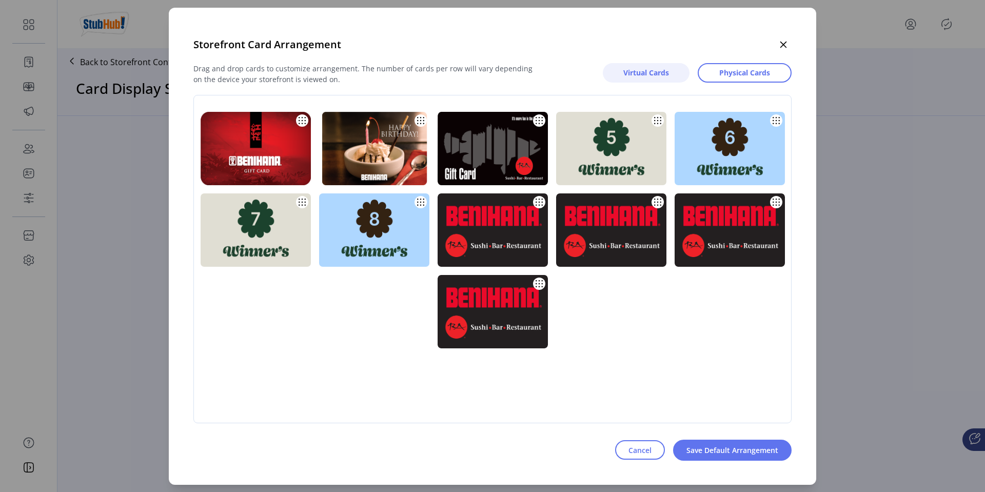
click at [666, 68] on span "Virtual Cards" at bounding box center [646, 72] width 46 height 11
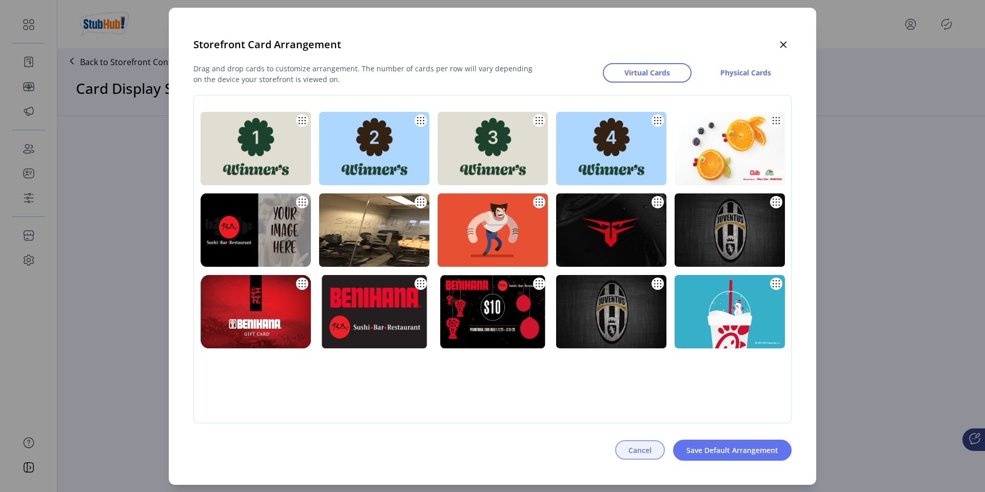
click at [635, 451] on span "Cancel" at bounding box center [640, 450] width 23 height 11
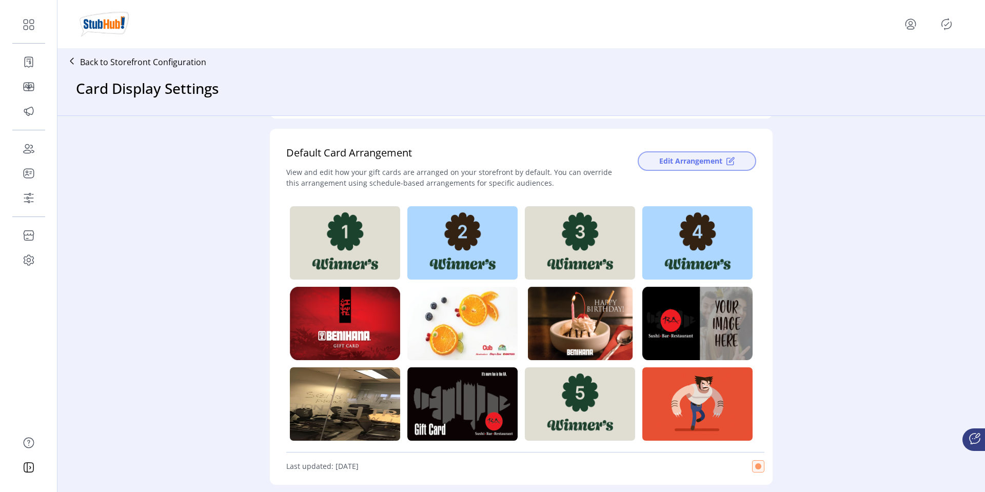
click at [692, 165] on span "Edit Arrangement" at bounding box center [690, 160] width 63 height 11
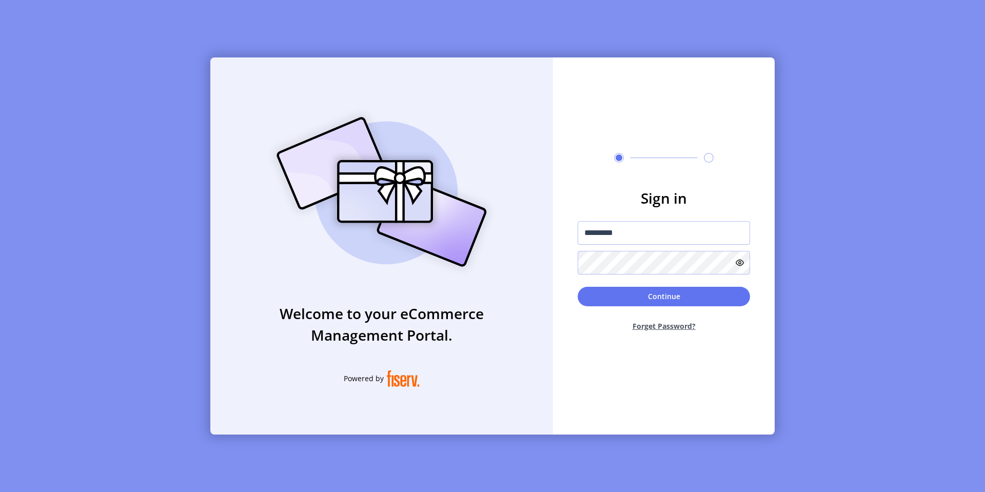
click at [647, 246] on div "*********" at bounding box center [664, 247] width 172 height 53
click at [649, 239] on input "*********" at bounding box center [664, 233] width 172 height 24
type input "**********"
click at [637, 292] on button "Continue" at bounding box center [664, 296] width 172 height 19
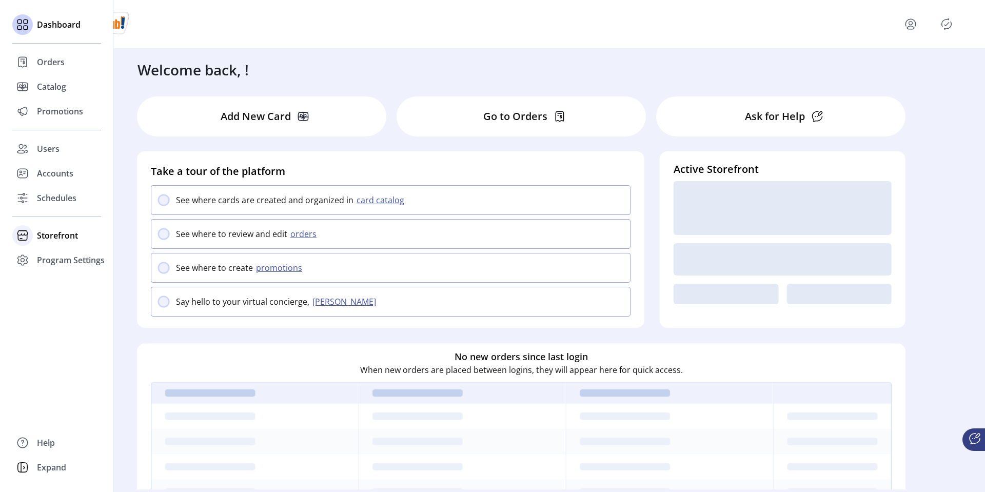
click at [41, 238] on span "Storefront" at bounding box center [57, 235] width 41 height 12
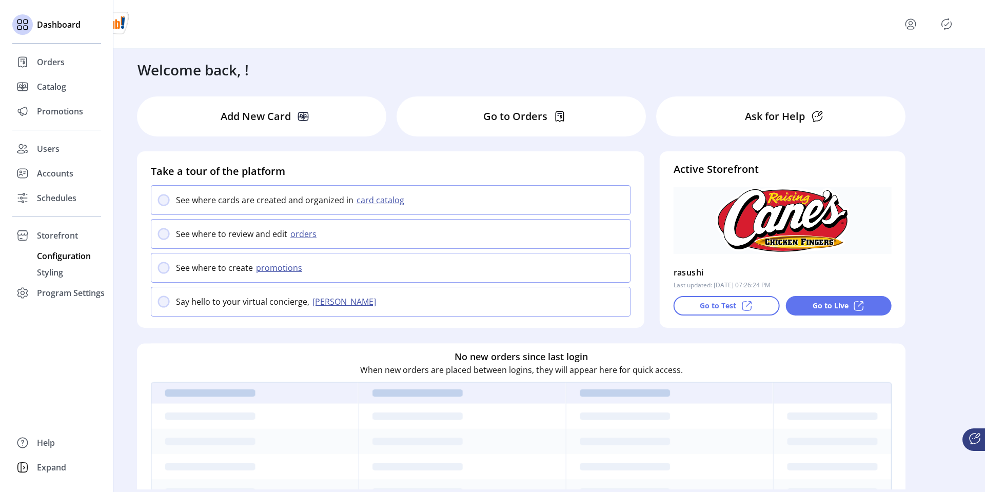
click at [60, 255] on span "Configuration" at bounding box center [64, 256] width 54 height 12
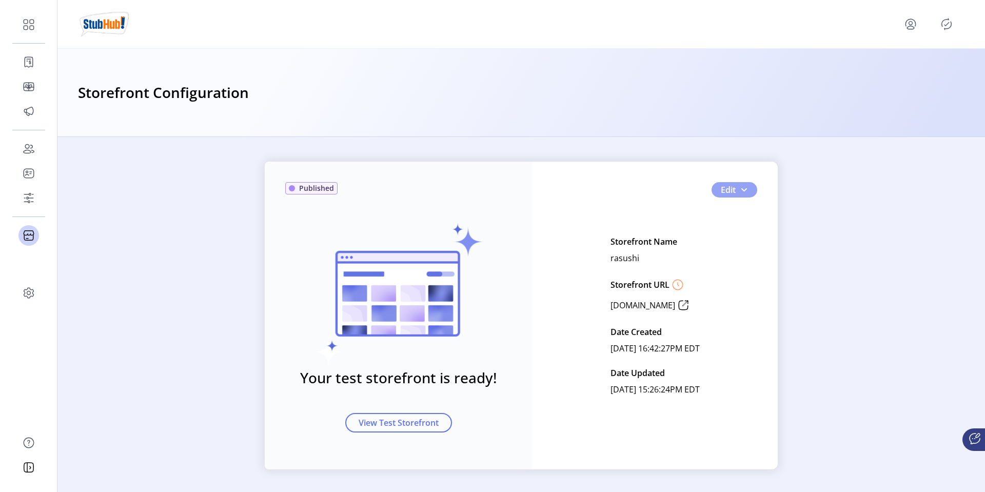
click at [745, 186] on button "Edit" at bounding box center [735, 189] width 46 height 15
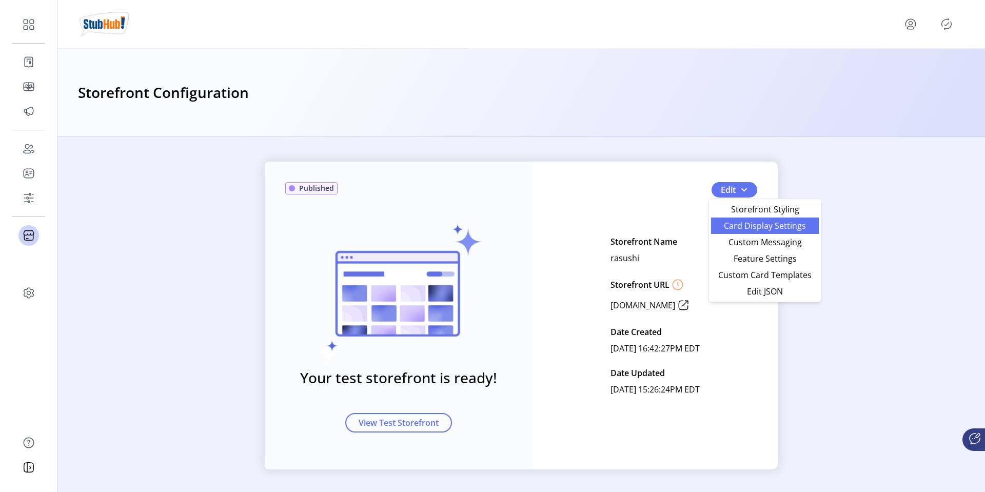
click at [733, 223] on span "Card Display Settings" at bounding box center [764, 226] width 95 height 8
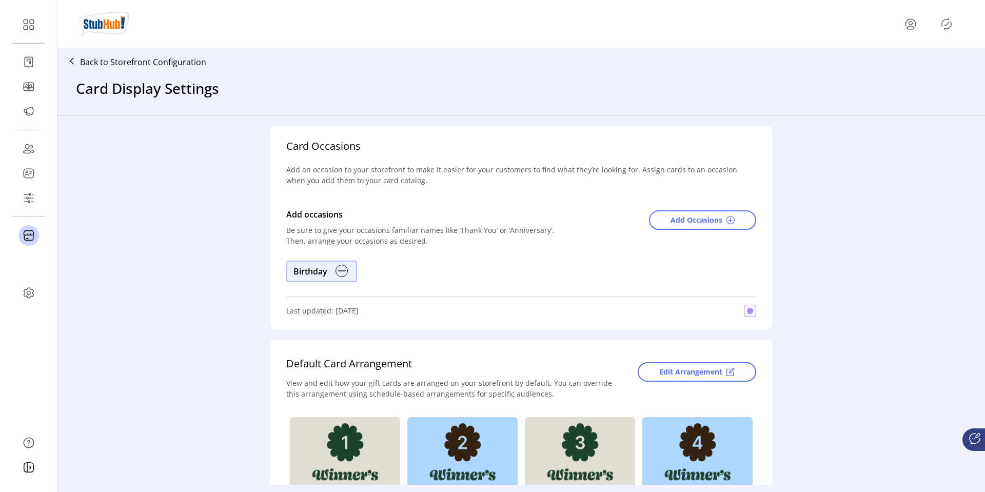
scroll to position [68, 0]
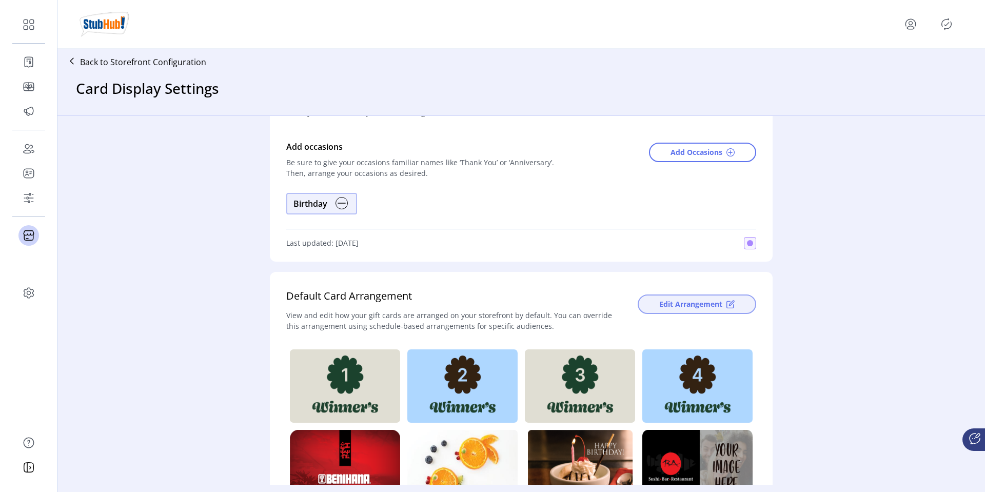
click at [667, 301] on span "Edit Arrangement" at bounding box center [690, 304] width 63 height 11
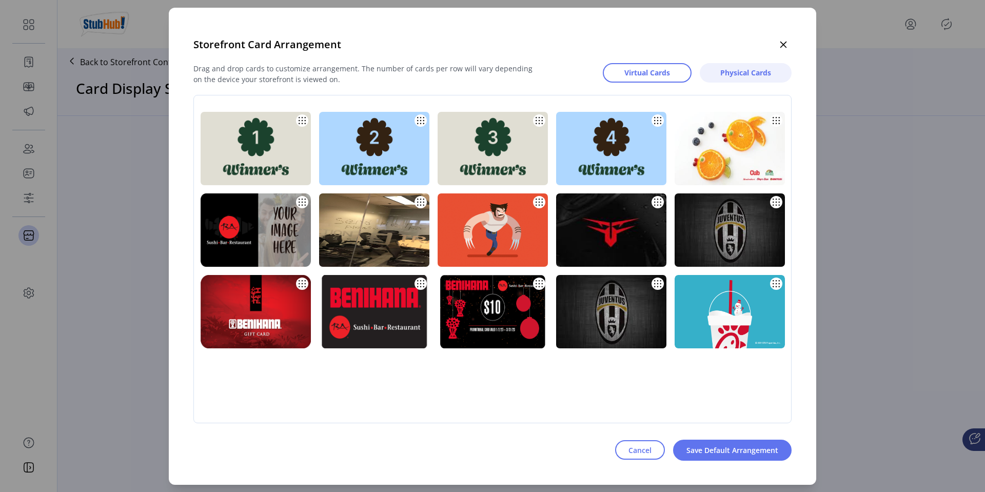
click at [733, 76] on span "Physical Cards" at bounding box center [745, 72] width 51 height 11
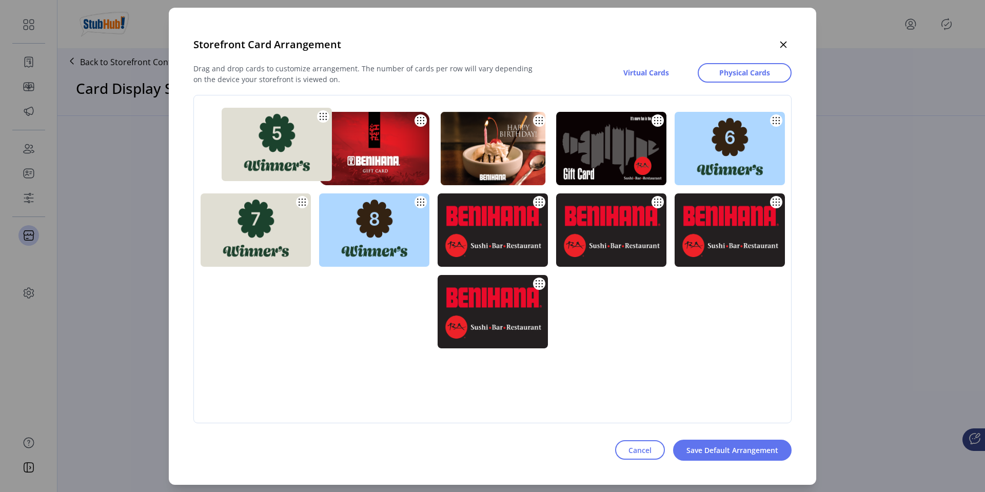
drag, startPoint x: 611, startPoint y: 161, endPoint x: 266, endPoint y: 156, distance: 344.3
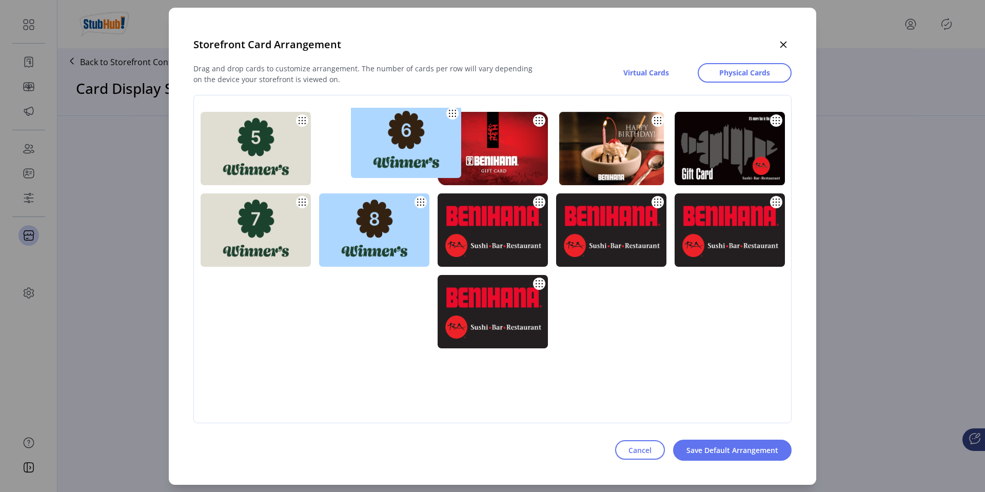
drag, startPoint x: 722, startPoint y: 141, endPoint x: 371, endPoint y: 129, distance: 351.1
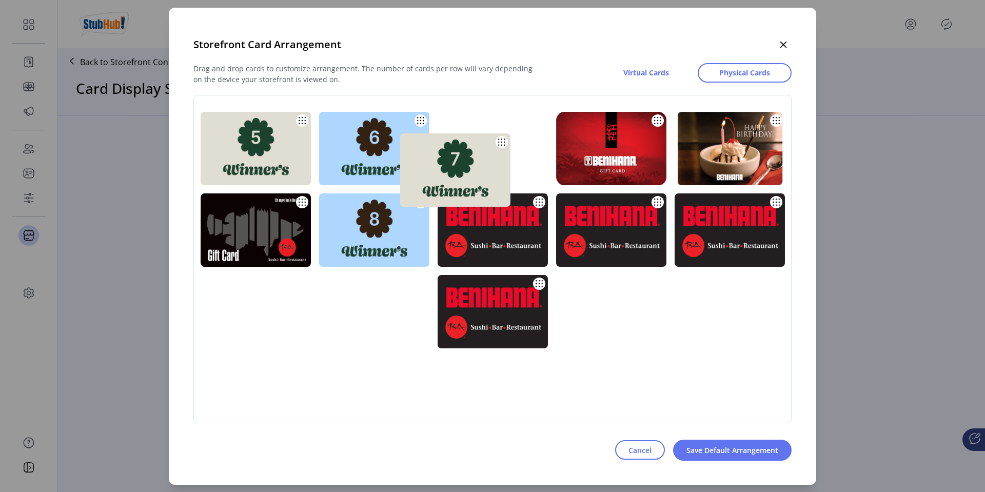
drag, startPoint x: 271, startPoint y: 222, endPoint x: 496, endPoint y: 146, distance: 237.2
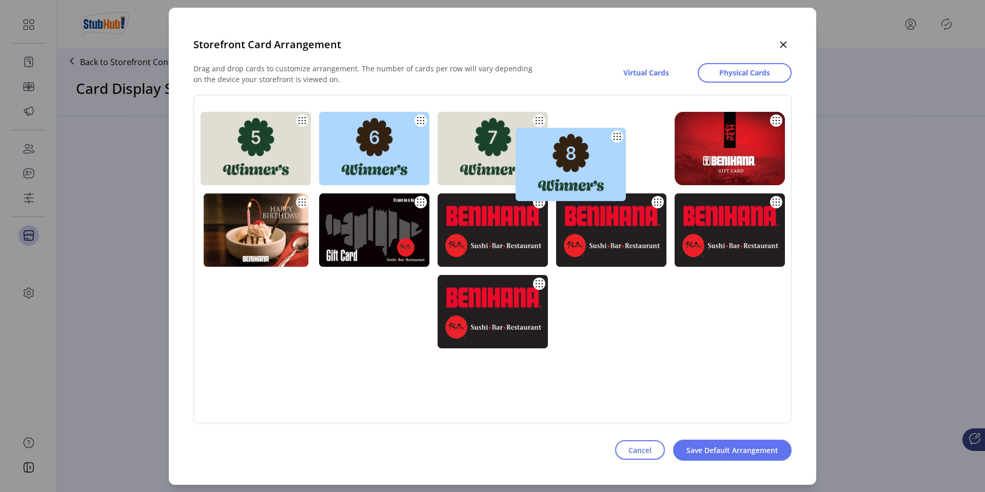
drag, startPoint x: 407, startPoint y: 220, endPoint x: 623, endPoint y: 142, distance: 230.1
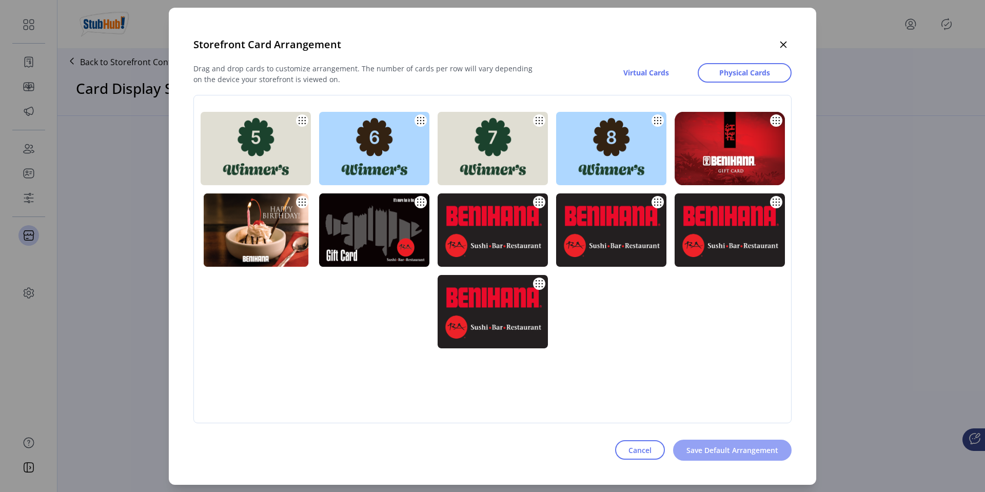
click at [711, 451] on span "Save Default Arrangement" at bounding box center [732, 450] width 92 height 11
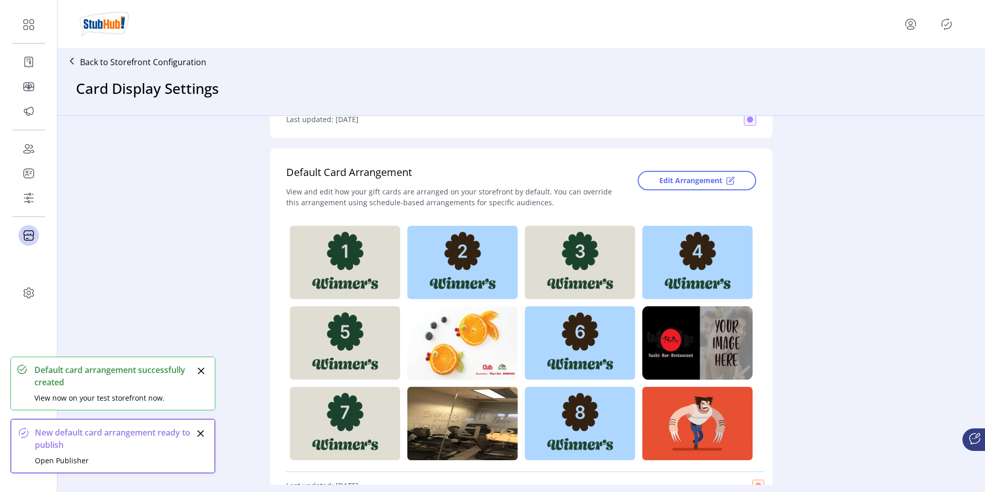
scroll to position [211, 0]
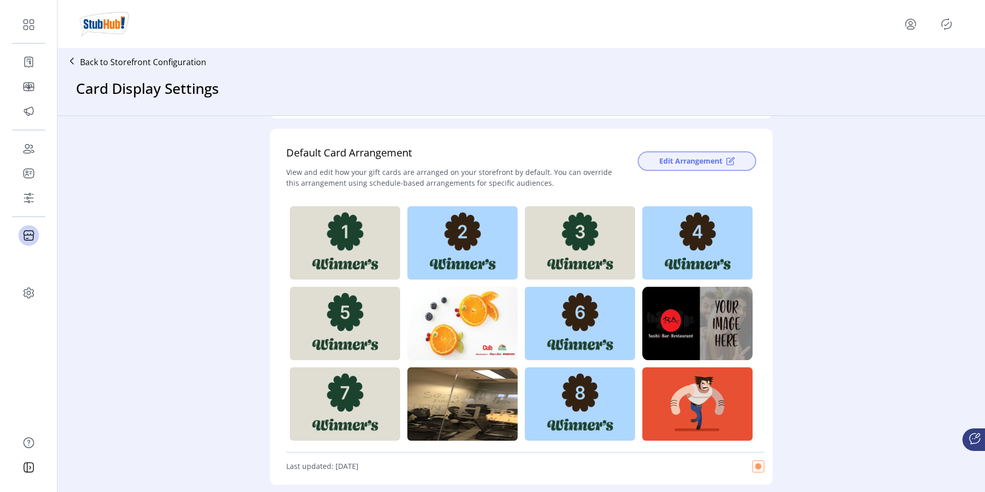
click at [699, 164] on span "Edit Arrangement" at bounding box center [690, 160] width 63 height 11
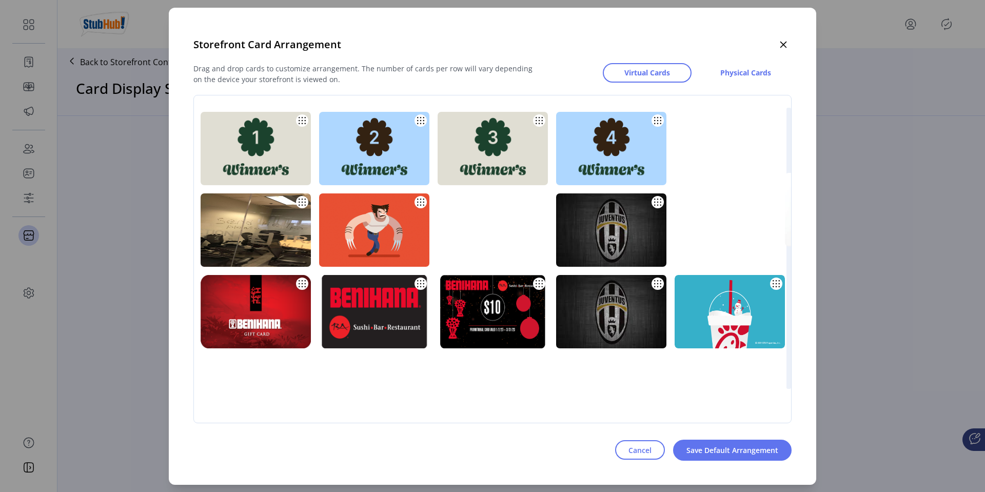
drag, startPoint x: 320, startPoint y: 231, endPoint x: 431, endPoint y: 294, distance: 127.3
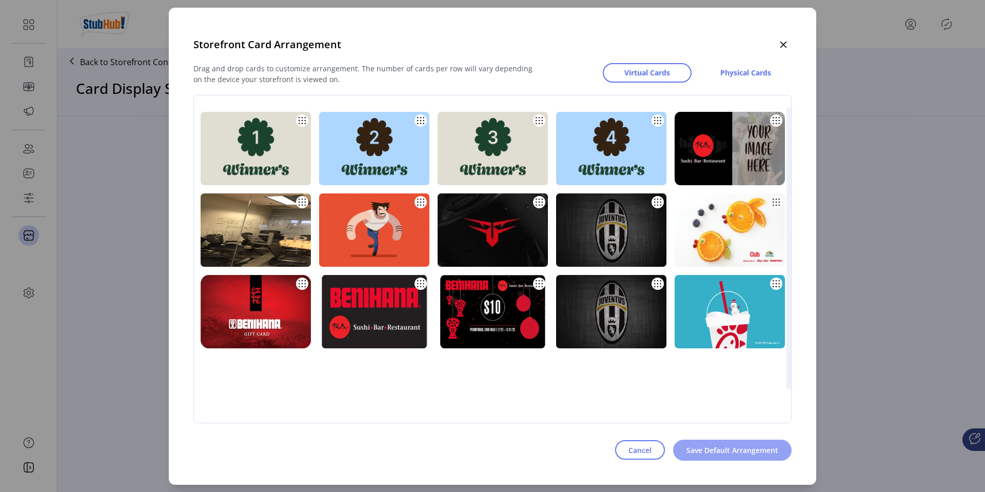
click at [729, 456] on button "Save Default Arrangement" at bounding box center [732, 450] width 119 height 21
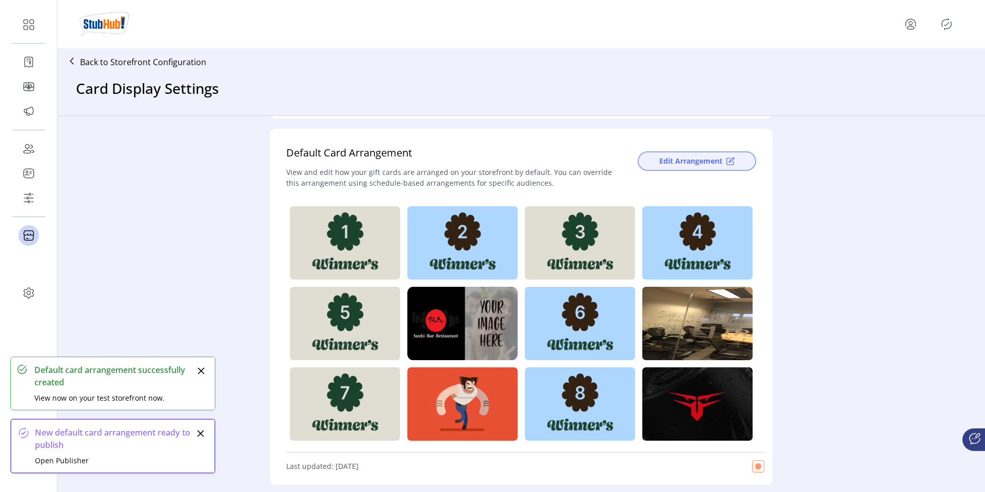
click at [690, 159] on span "Edit Arrangement" at bounding box center [690, 160] width 63 height 11
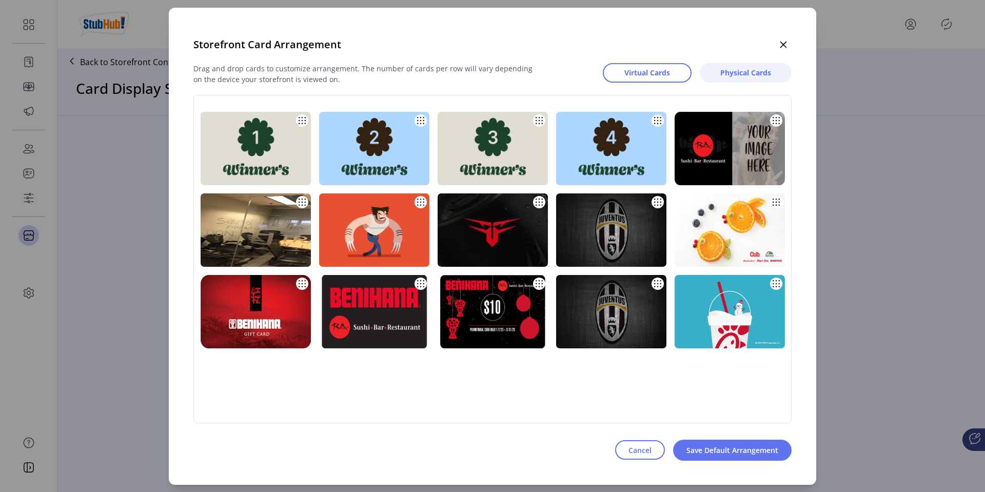
click at [737, 74] on span "Physical Cards" at bounding box center [745, 72] width 51 height 11
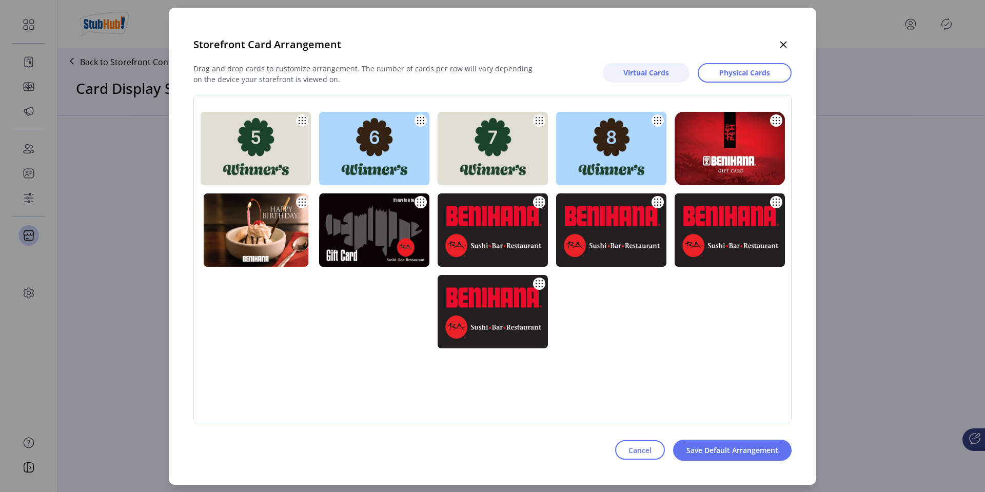
click at [664, 73] on span "Virtual Cards" at bounding box center [646, 72] width 46 height 11
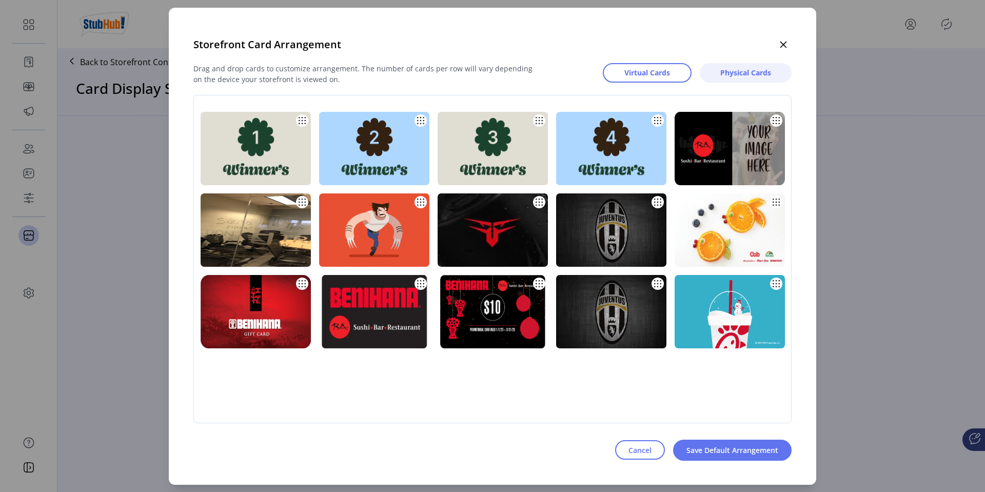
click at [744, 71] on span "Physical Cards" at bounding box center [745, 72] width 51 height 11
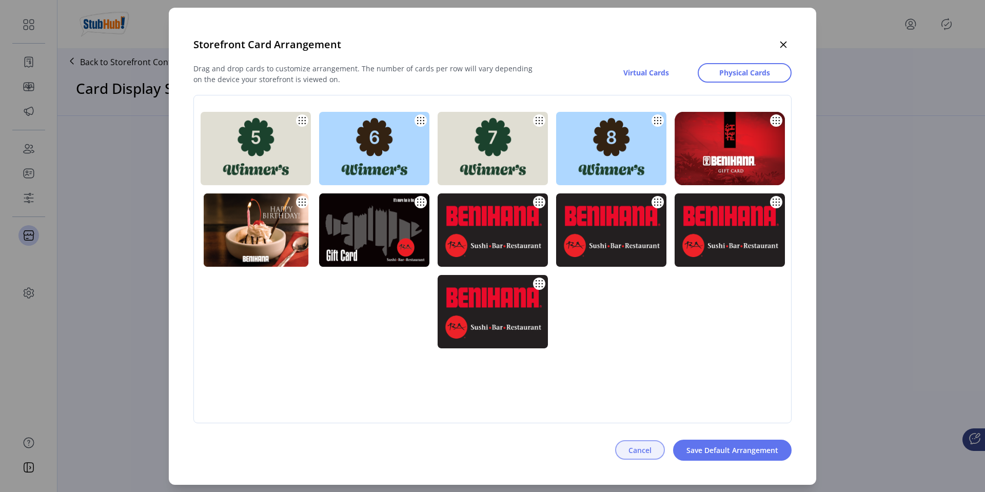
click at [637, 445] on span "Cancel" at bounding box center [640, 450] width 23 height 11
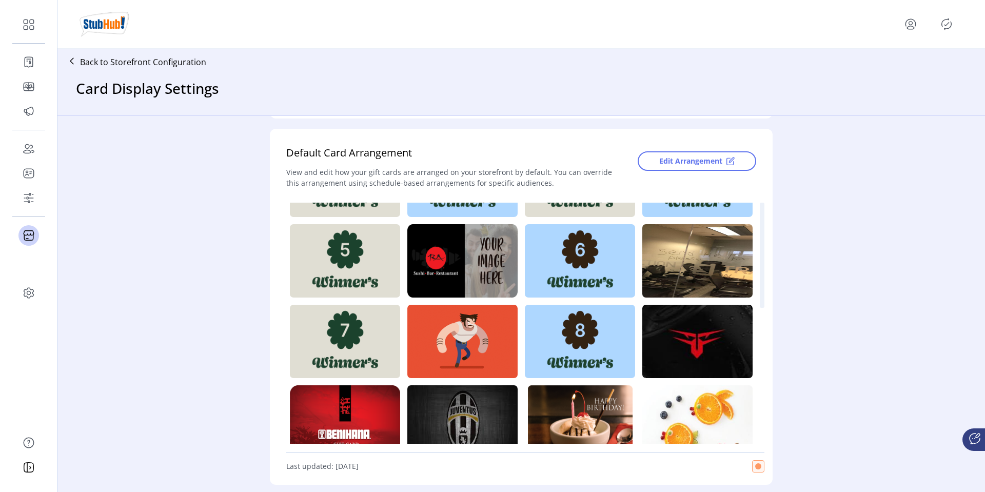
scroll to position [0, 0]
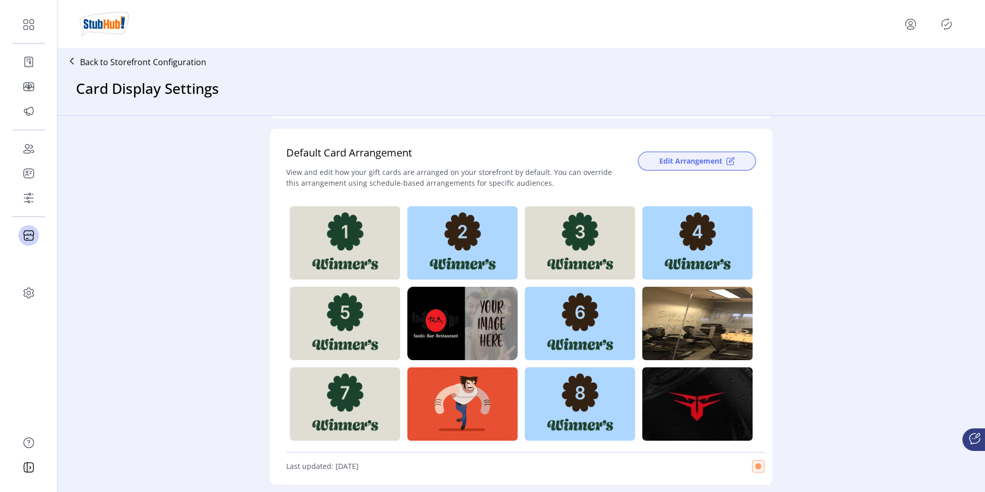
click at [668, 159] on span "Edit Arrangement" at bounding box center [690, 160] width 63 height 11
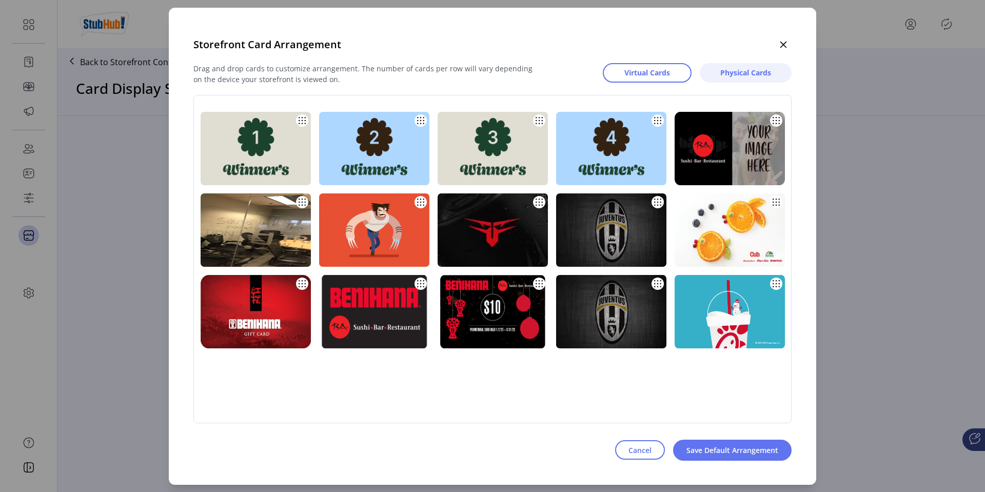
click at [732, 77] on span "Physical Cards" at bounding box center [745, 72] width 51 height 11
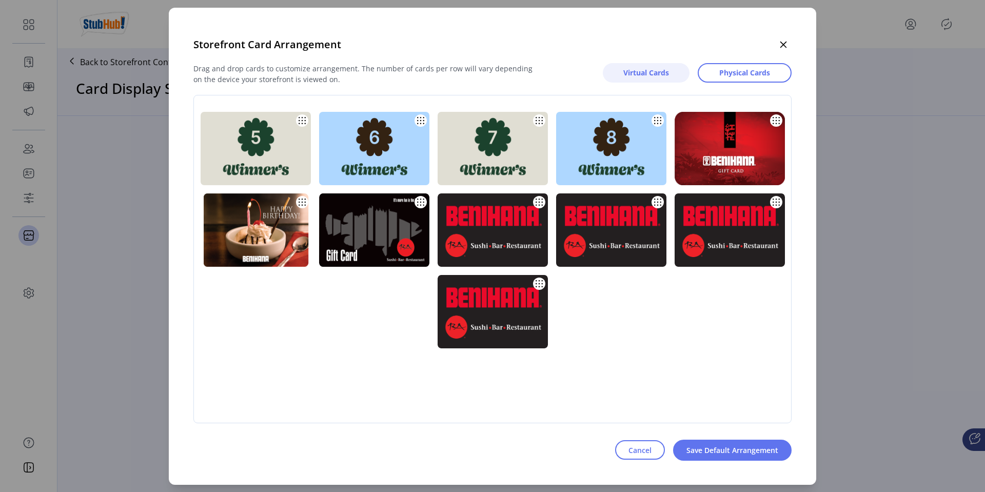
click at [654, 73] on span "Virtual Cards" at bounding box center [646, 72] width 46 height 11
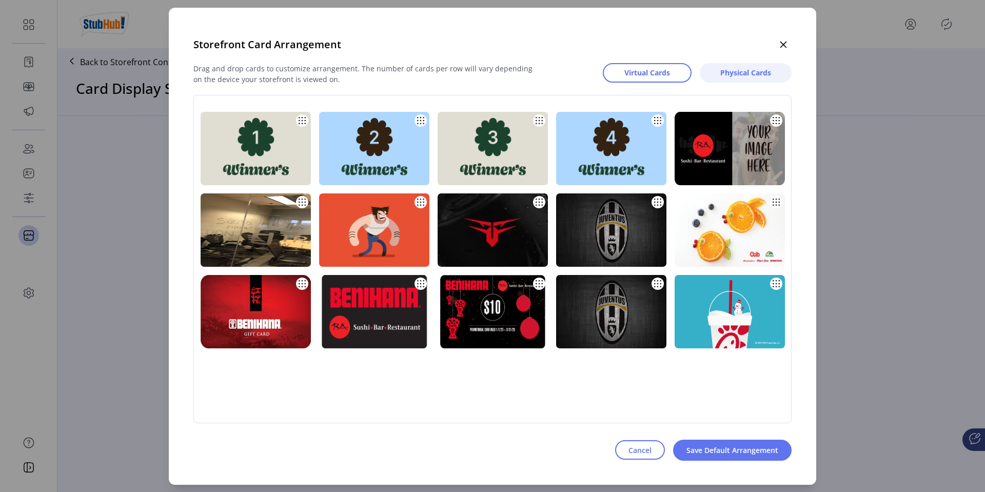
click at [739, 73] on span "Physical Cards" at bounding box center [745, 72] width 51 height 11
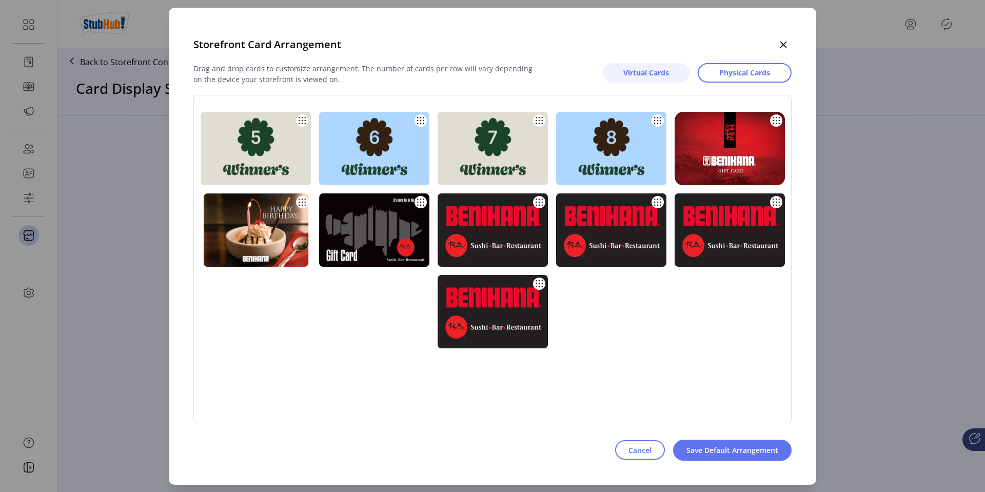
click at [655, 76] on span "Virtual Cards" at bounding box center [646, 72] width 46 height 11
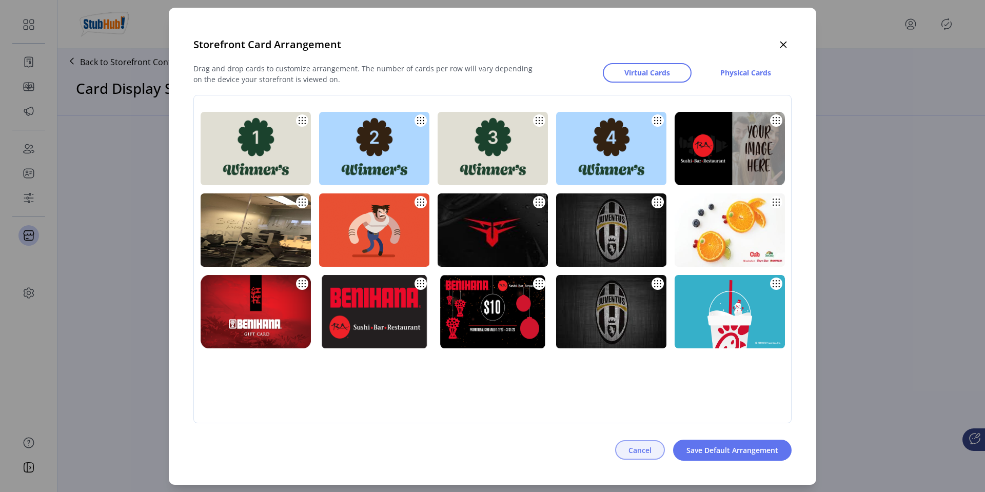
click at [633, 450] on span "Cancel" at bounding box center [640, 450] width 23 height 11
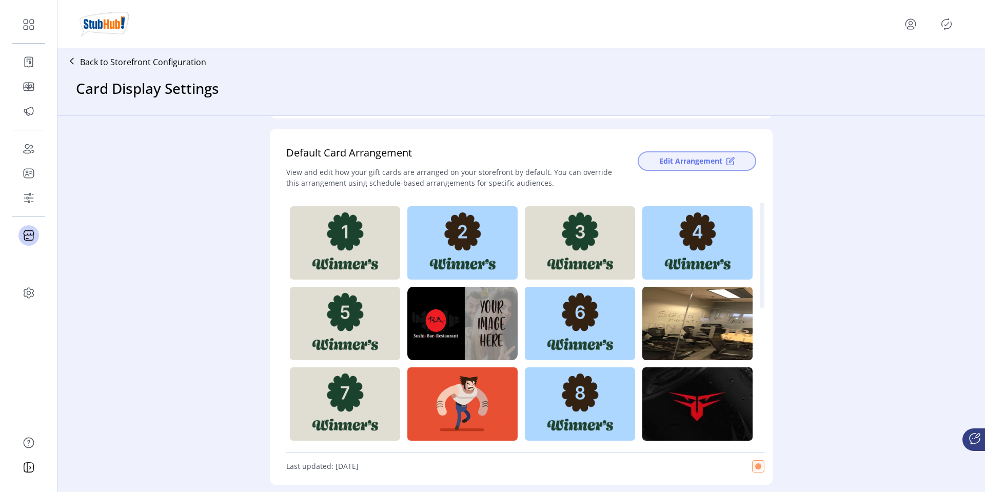
click at [678, 165] on span "Edit Arrangement" at bounding box center [690, 160] width 63 height 11
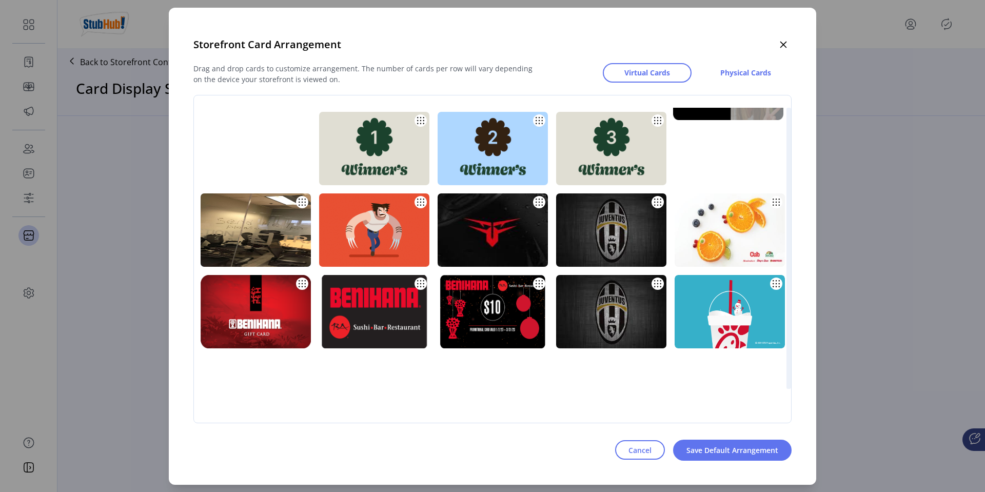
drag, startPoint x: 317, startPoint y: 231, endPoint x: 316, endPoint y: 162, distance: 69.3
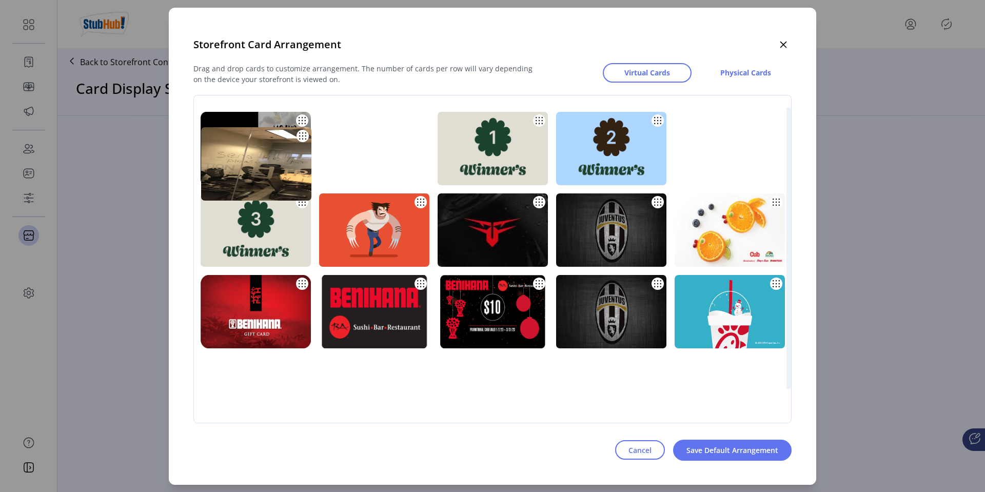
drag, startPoint x: 442, startPoint y: 227, endPoint x: 442, endPoint y: 161, distance: 66.2
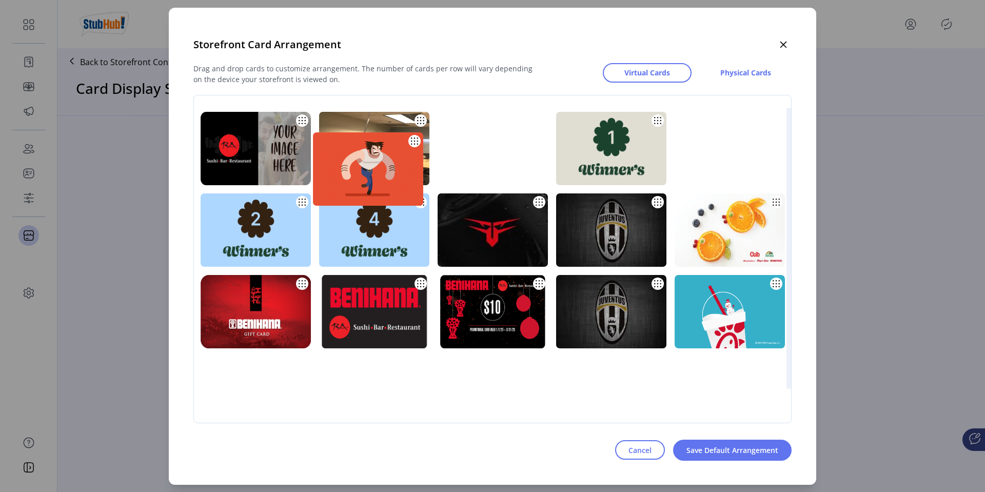
drag, startPoint x: 526, startPoint y: 222, endPoint x: 522, endPoint y: 151, distance: 71.0
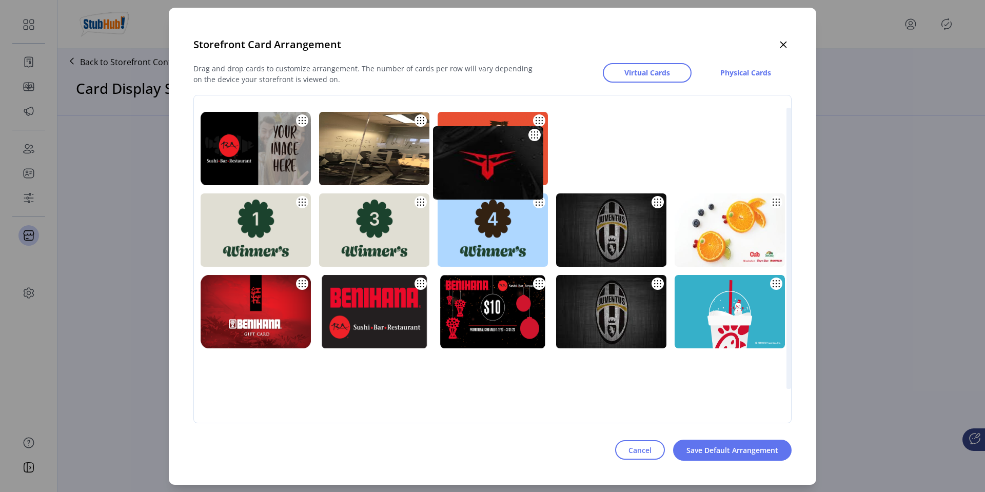
drag, startPoint x: 646, startPoint y: 222, endPoint x: 642, endPoint y: 149, distance: 72.5
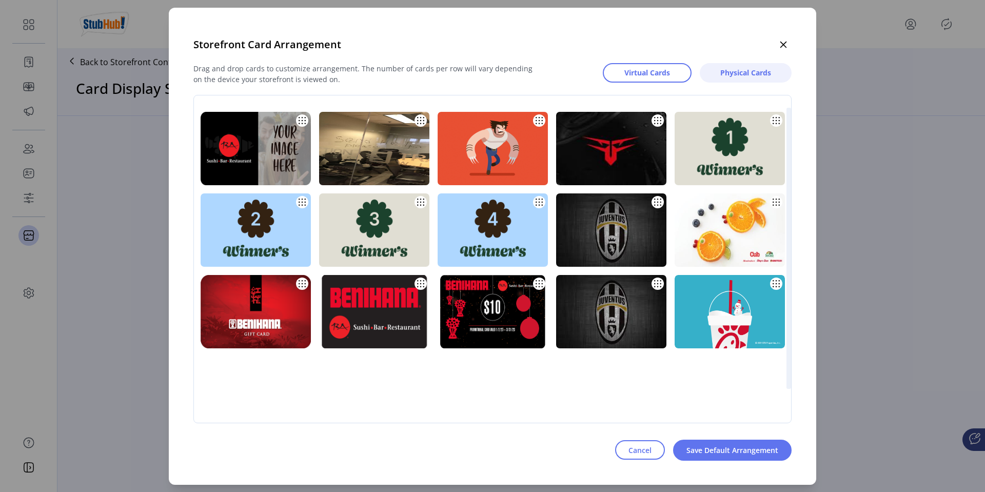
click at [744, 71] on span "Physical Cards" at bounding box center [745, 72] width 51 height 11
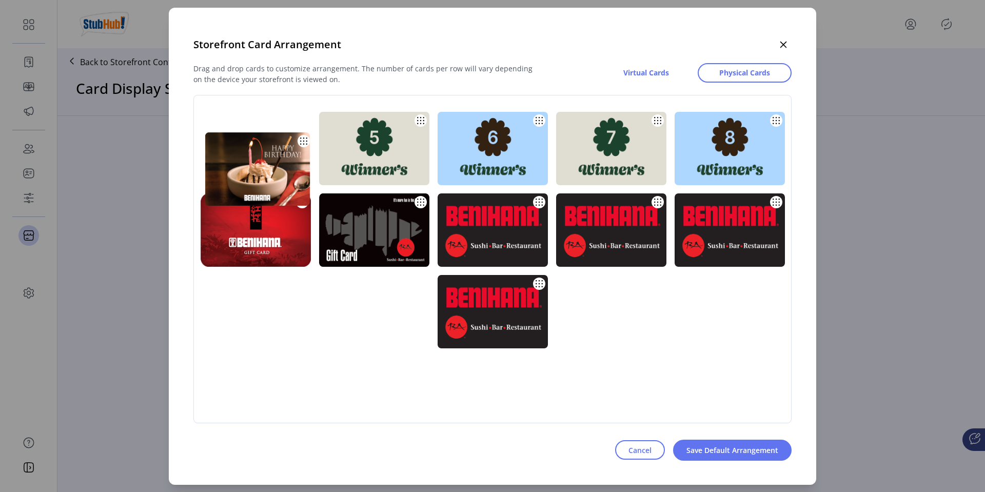
drag, startPoint x: 280, startPoint y: 226, endPoint x: 284, endPoint y: 155, distance: 70.4
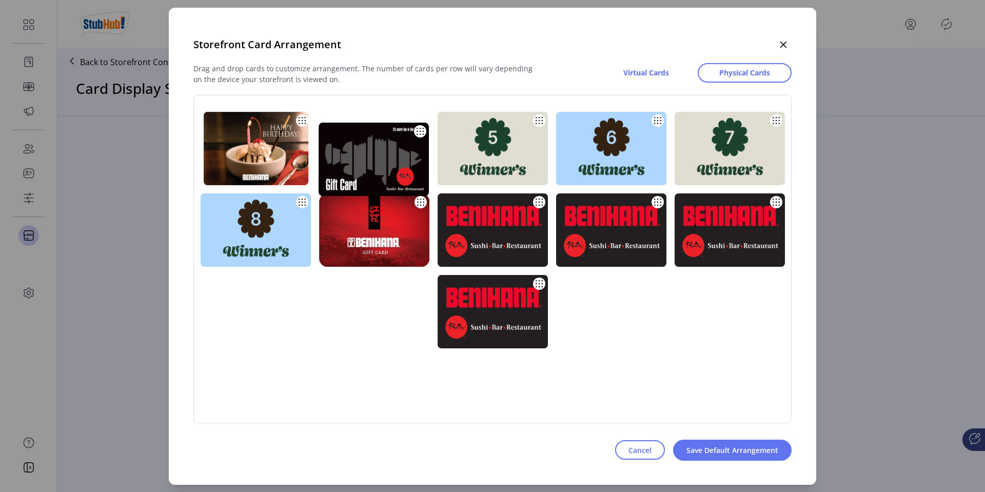
drag, startPoint x: 380, startPoint y: 219, endPoint x: 379, endPoint y: 149, distance: 69.8
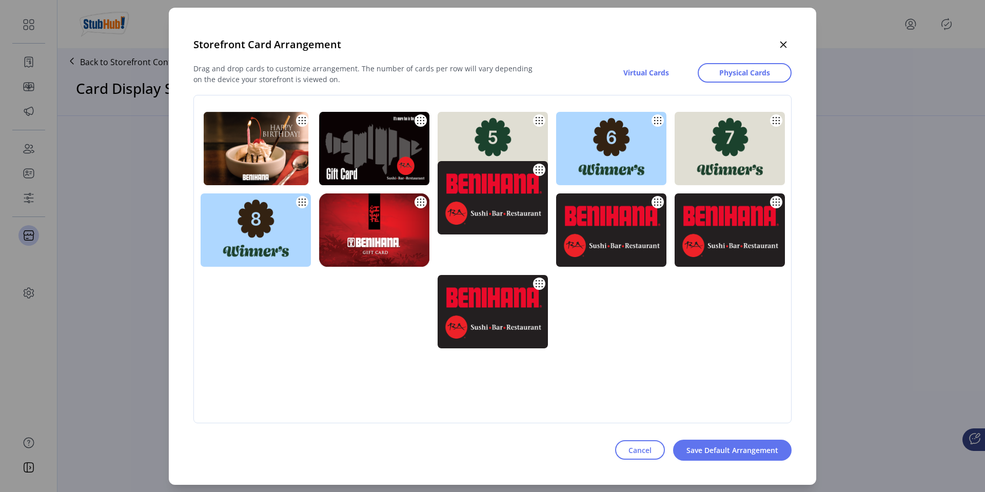
drag, startPoint x: 460, startPoint y: 213, endPoint x: 462, endPoint y: 159, distance: 55.0
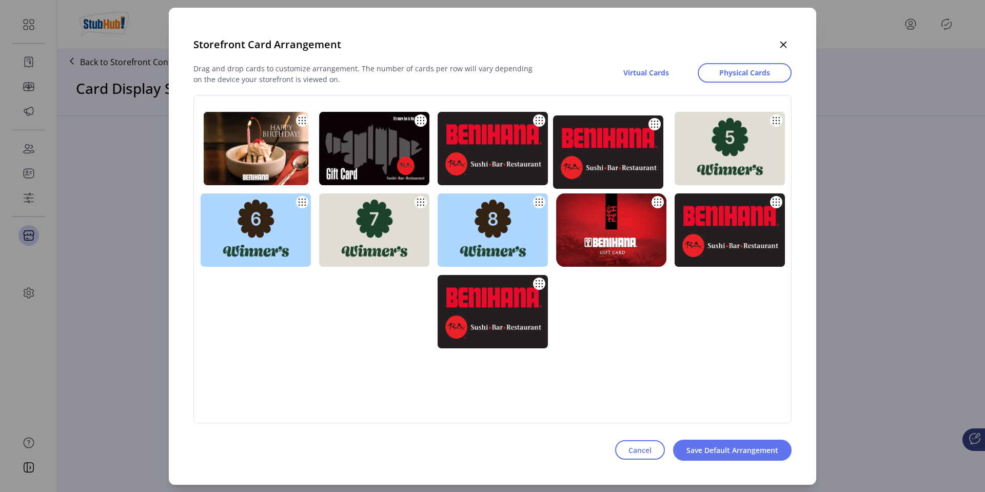
drag, startPoint x: 579, startPoint y: 222, endPoint x: 577, endPoint y: 136, distance: 85.7
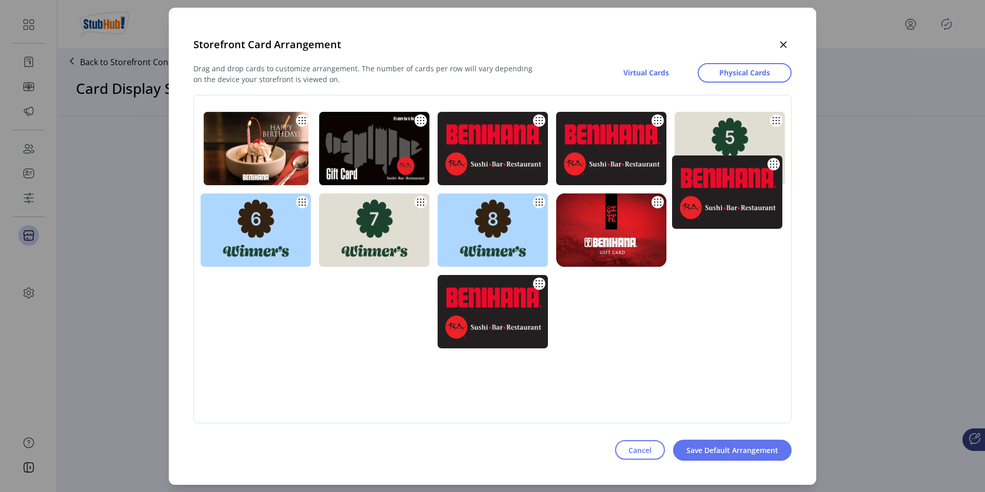
drag, startPoint x: 708, startPoint y: 227, endPoint x: 706, endPoint y: 149, distance: 78.0
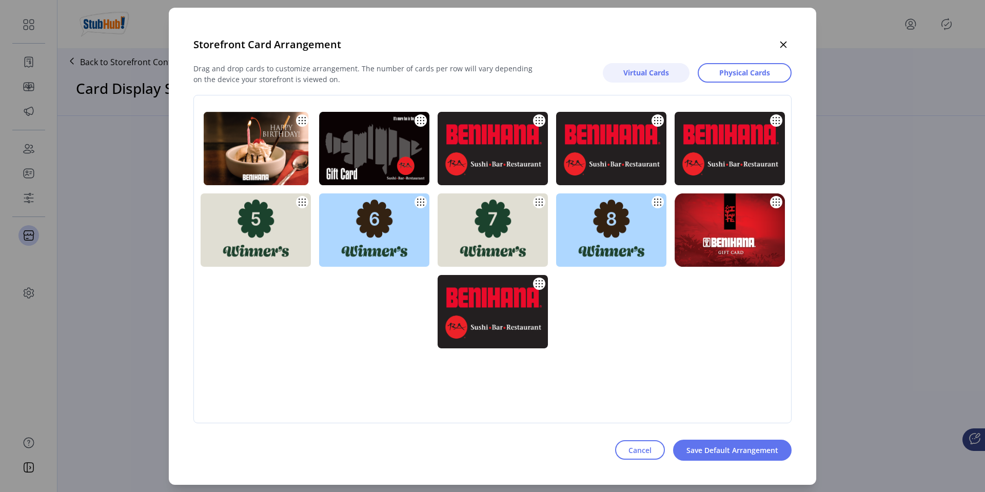
click at [655, 74] on span "Virtual Cards" at bounding box center [646, 72] width 46 height 11
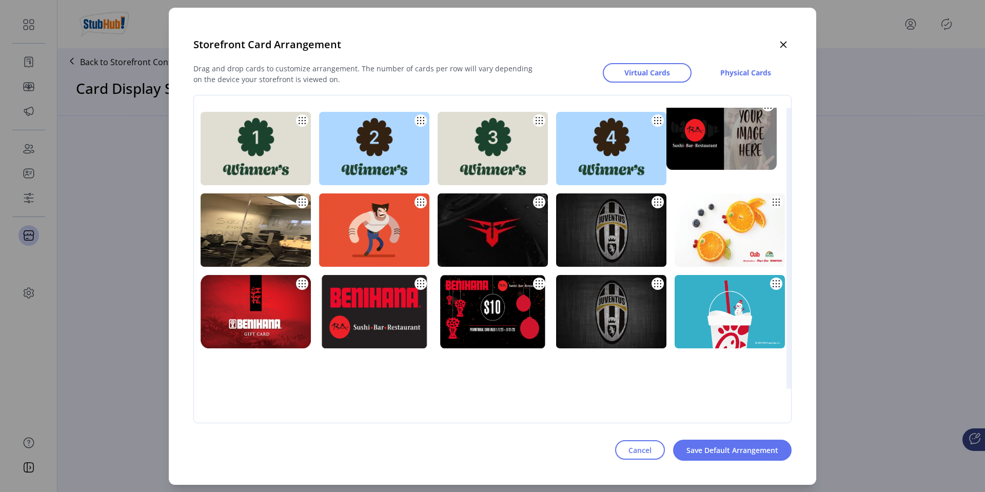
drag, startPoint x: 305, startPoint y: 238, endPoint x: 297, endPoint y: 161, distance: 76.9
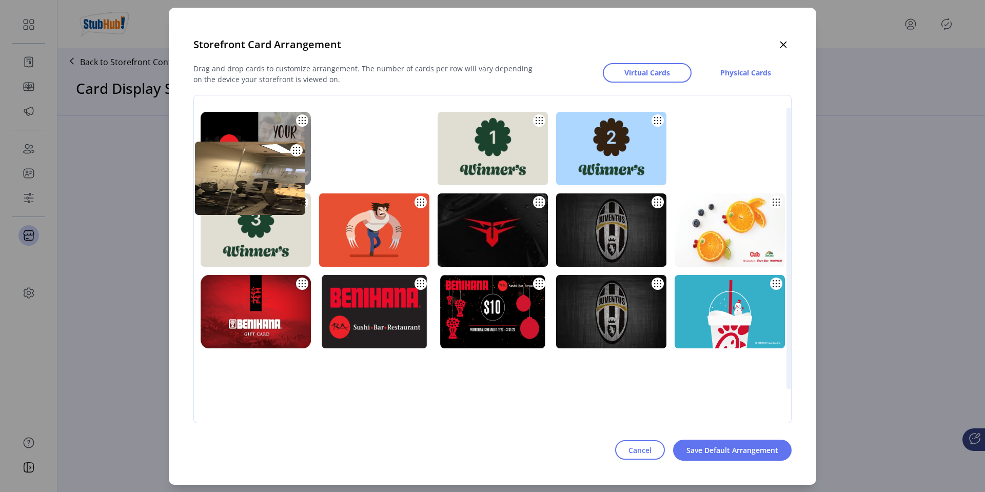
drag, startPoint x: 414, startPoint y: 223, endPoint x: 409, endPoint y: 171, distance: 52.5
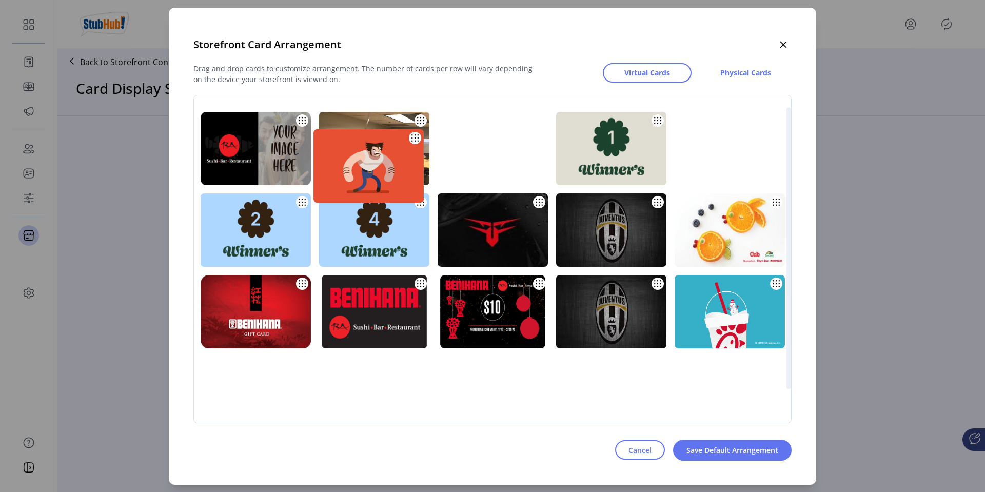
drag, startPoint x: 523, startPoint y: 223, endPoint x: 519, endPoint y: 159, distance: 64.8
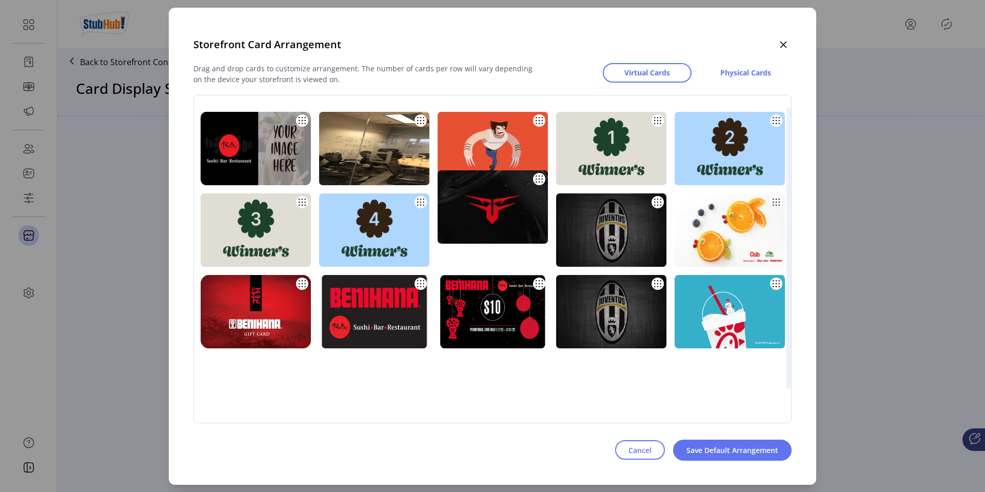
drag, startPoint x: 643, startPoint y: 236, endPoint x: 645, endPoint y: 171, distance: 65.2
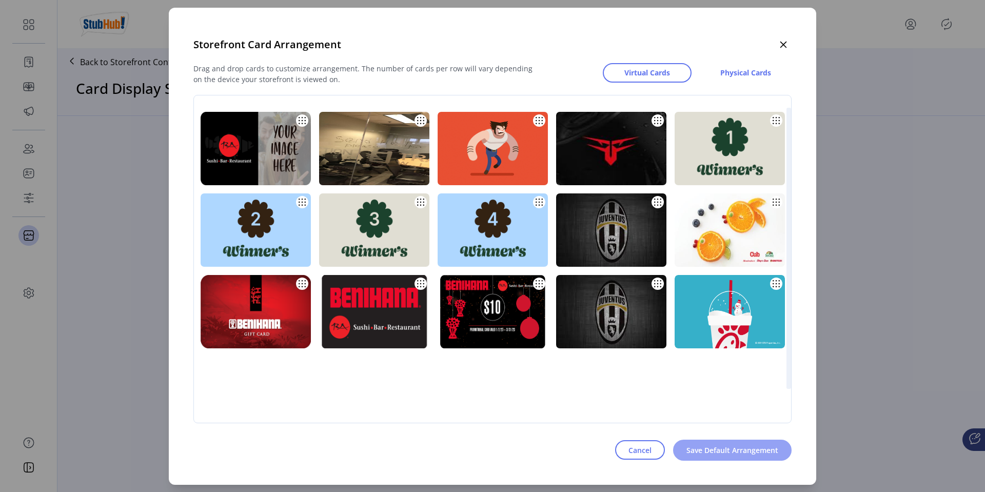
click at [715, 441] on button "Save Default Arrangement" at bounding box center [732, 450] width 119 height 21
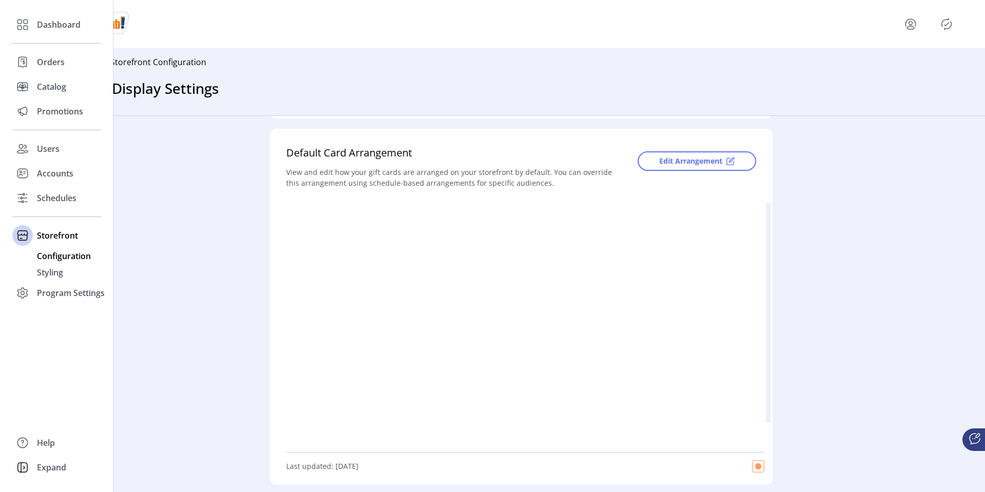
click at [54, 255] on span "Configuration" at bounding box center [64, 256] width 54 height 12
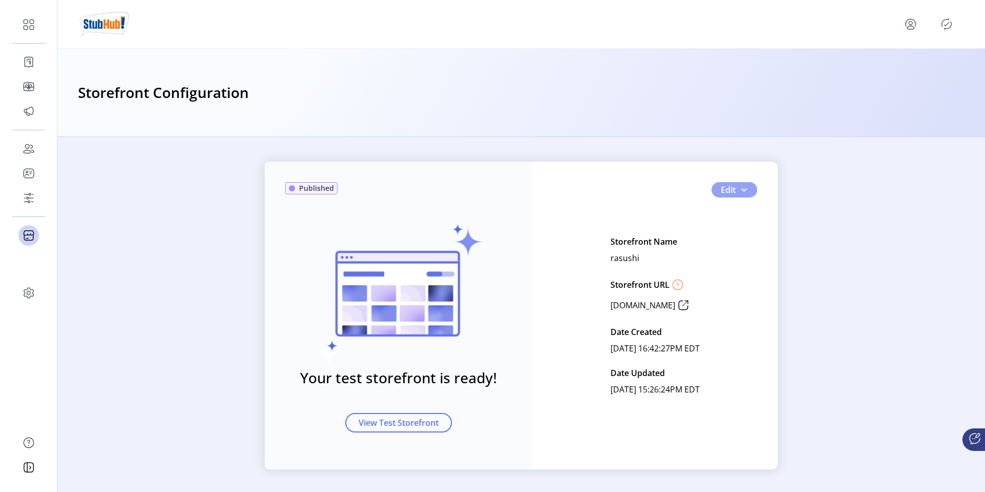
click at [733, 189] on button "Edit" at bounding box center [735, 189] width 46 height 15
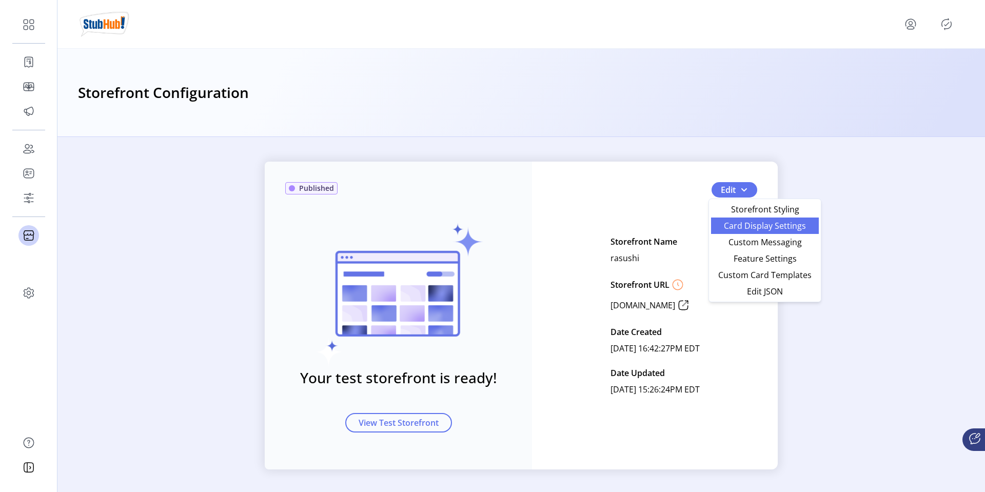
click at [743, 225] on span "Card Display Settings" at bounding box center [764, 226] width 95 height 8
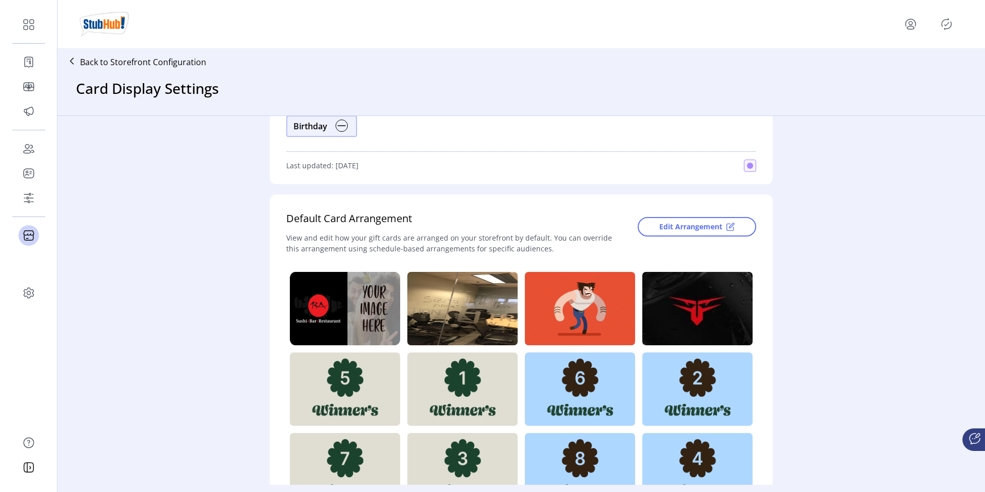
scroll to position [147, 0]
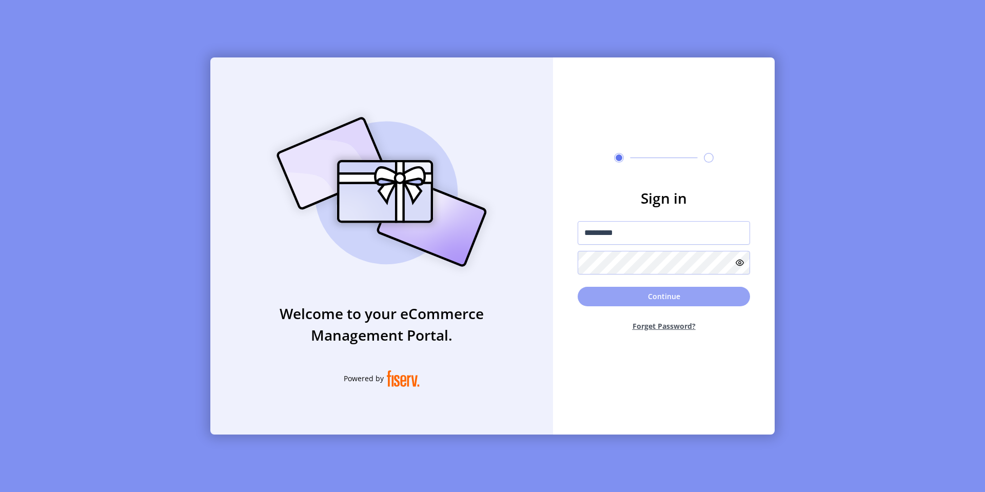
click at [638, 291] on button "Continue" at bounding box center [664, 296] width 172 height 19
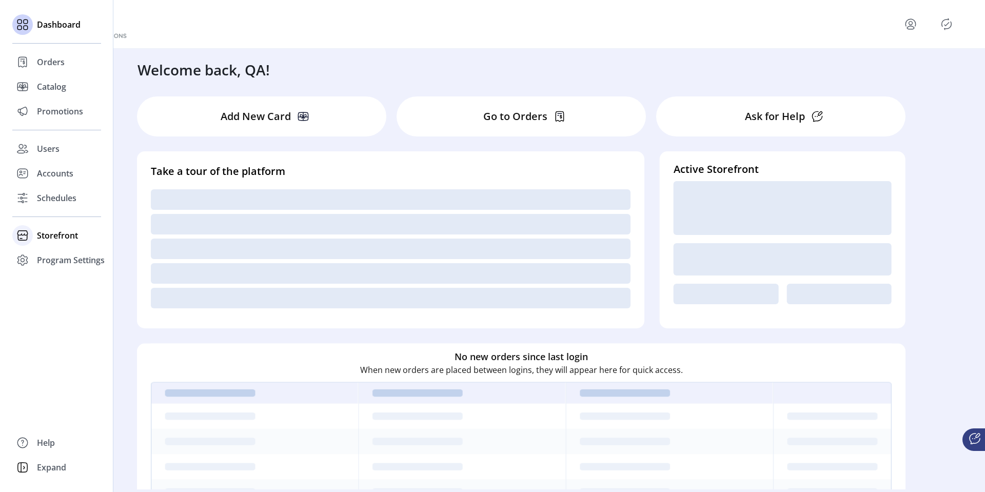
click at [46, 238] on span "Storefront" at bounding box center [57, 235] width 41 height 12
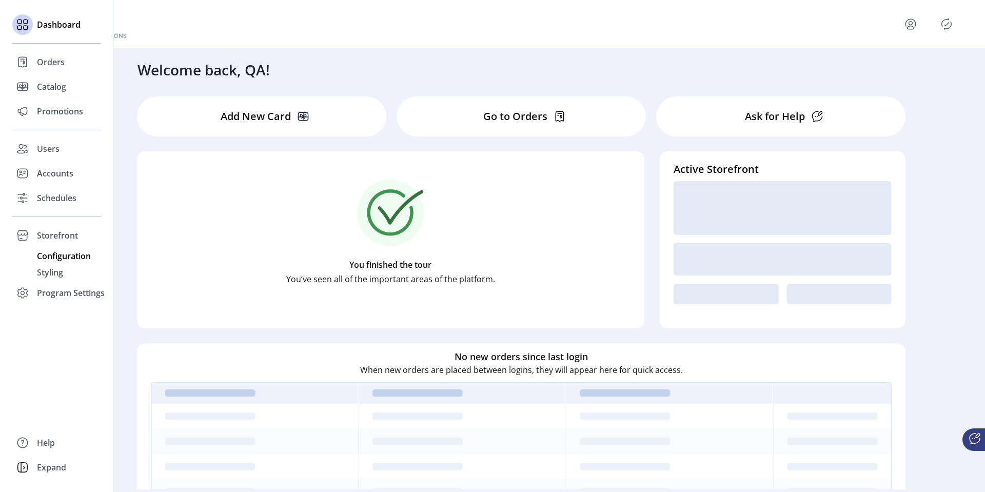
click at [55, 257] on span "Configuration" at bounding box center [64, 256] width 54 height 12
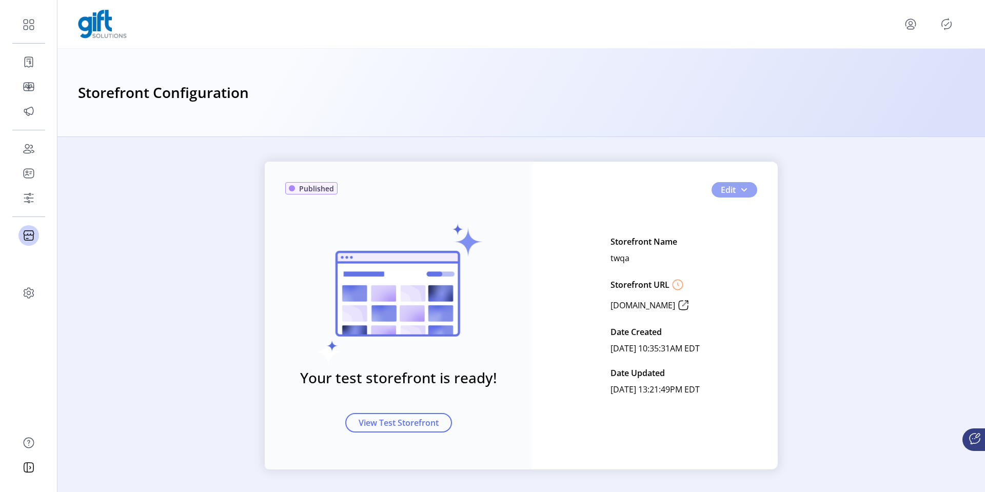
click at [741, 189] on span "button" at bounding box center [744, 190] width 8 height 8
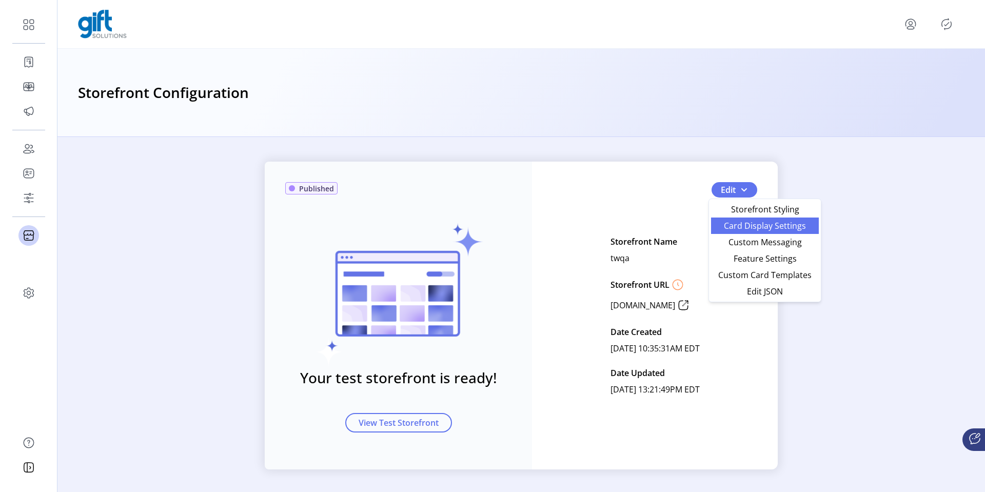
click at [741, 223] on span "Card Display Settings" at bounding box center [764, 226] width 95 height 8
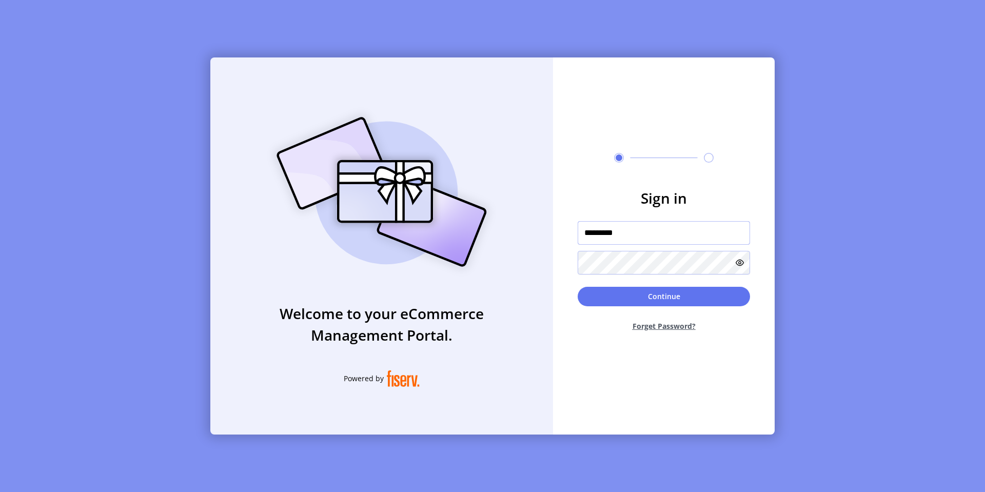
click at [624, 239] on input "*********" at bounding box center [664, 233] width 172 height 24
type input "**********"
click at [624, 296] on button "Continue" at bounding box center [664, 296] width 172 height 19
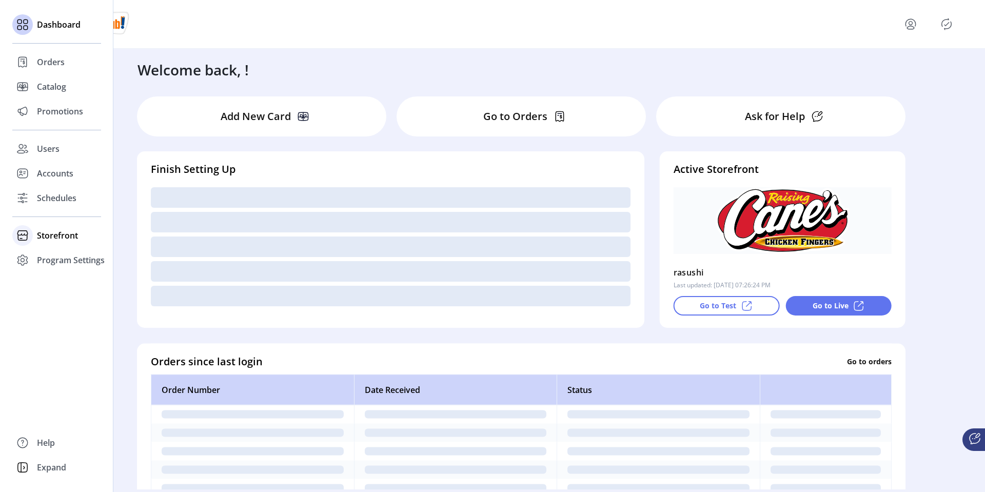
click at [56, 235] on span "Storefront" at bounding box center [57, 235] width 41 height 12
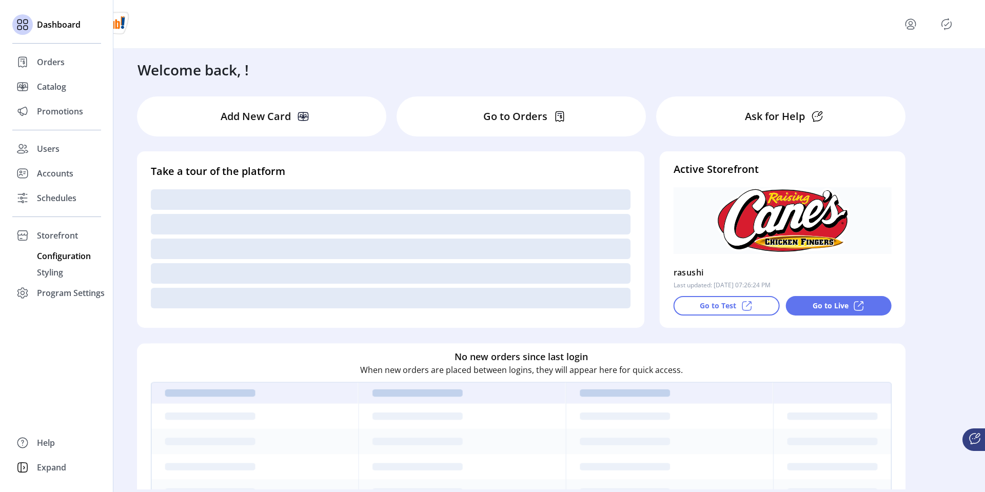
click at [57, 254] on span "Configuration" at bounding box center [64, 256] width 54 height 12
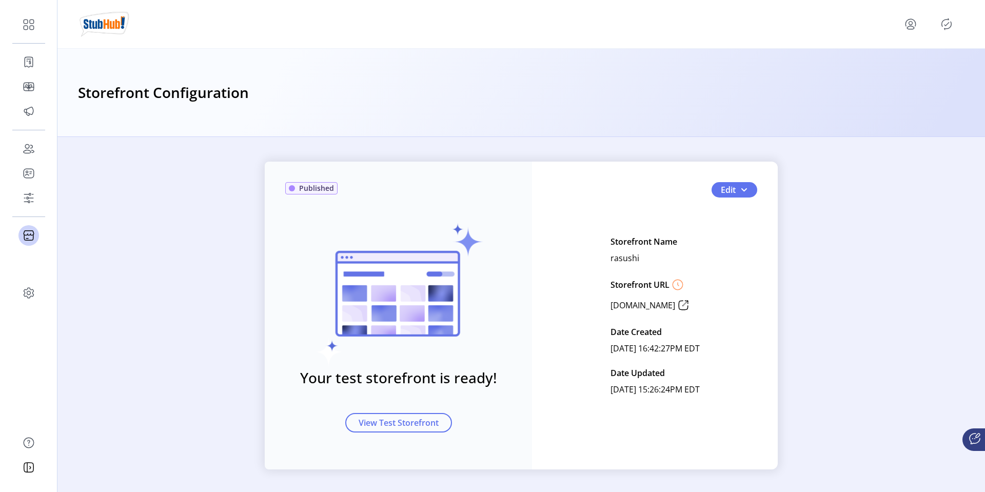
click at [718, 199] on div "Published Your test storefront is ready! View Test Storefront Edit Storefront N…" at bounding box center [521, 316] width 513 height 308
click at [729, 189] on span "Edit" at bounding box center [728, 190] width 15 height 12
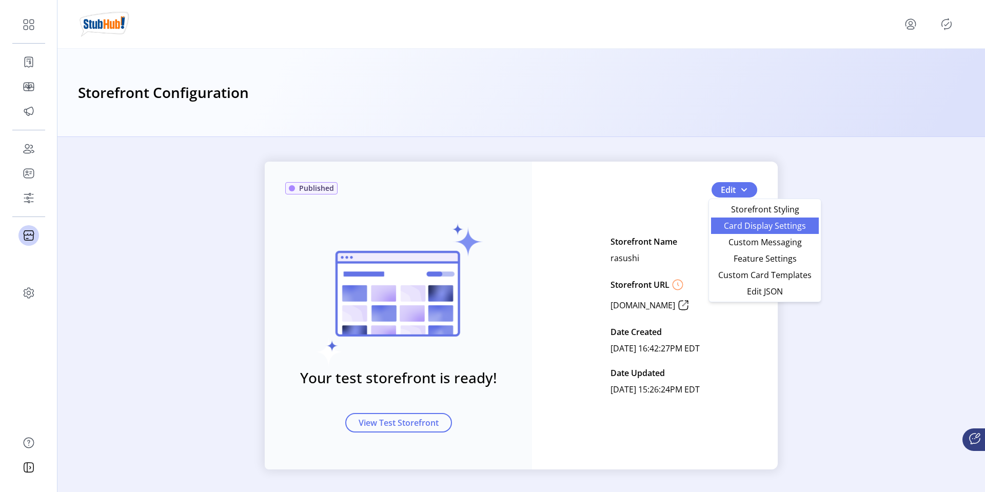
click at [740, 225] on span "Card Display Settings" at bounding box center [764, 226] width 95 height 8
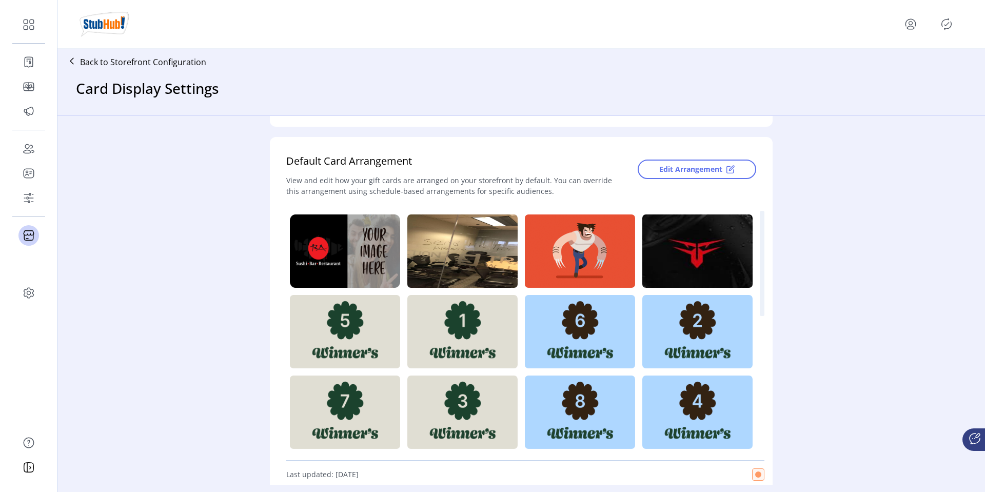
scroll to position [211, 0]
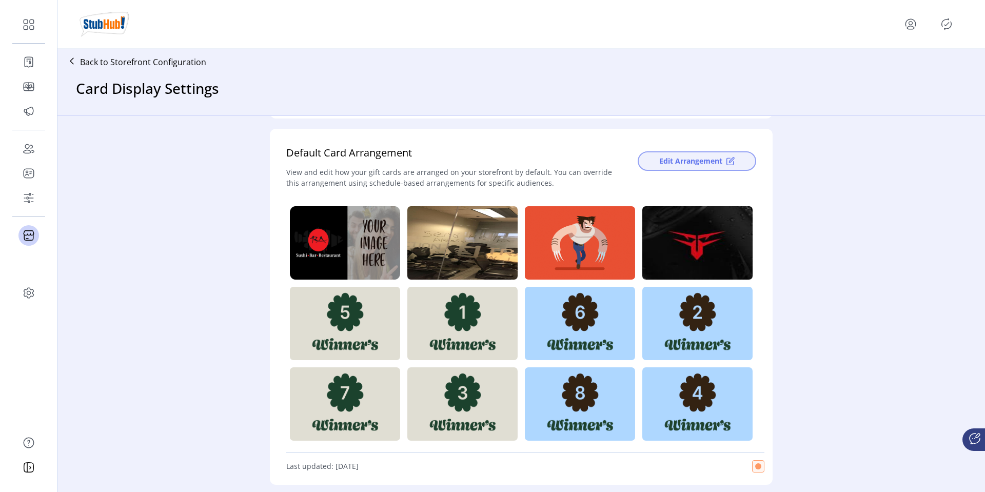
click at [720, 160] on button "Edit Arrangement" at bounding box center [697, 160] width 119 height 19
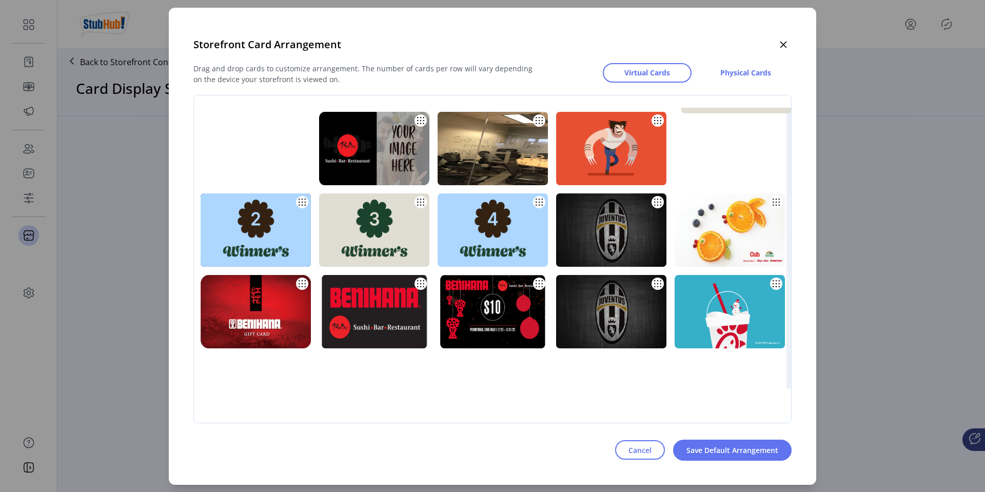
drag, startPoint x: 320, startPoint y: 228, endPoint x: 327, endPoint y: 155, distance: 73.2
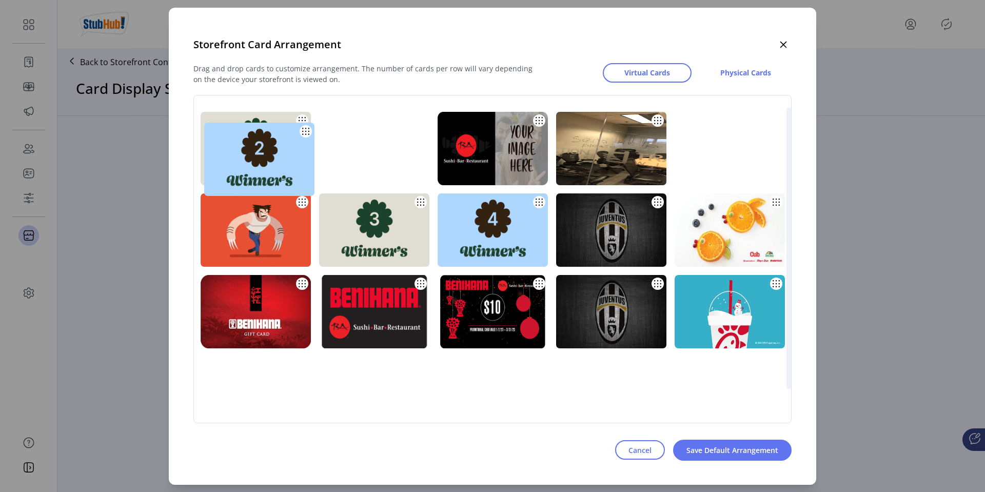
drag, startPoint x: 427, startPoint y: 228, endPoint x: 431, endPoint y: 156, distance: 72.5
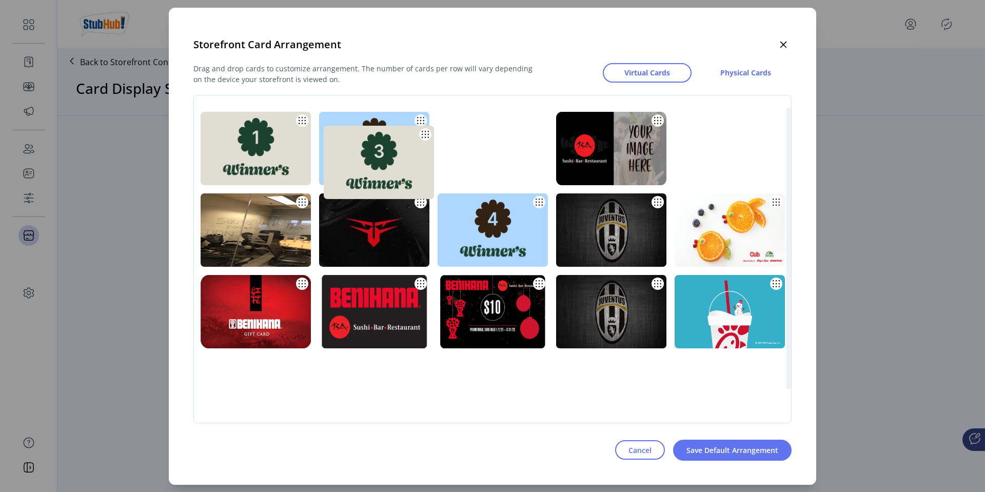
drag, startPoint x: 526, startPoint y: 226, endPoint x: 531, endPoint y: 155, distance: 70.5
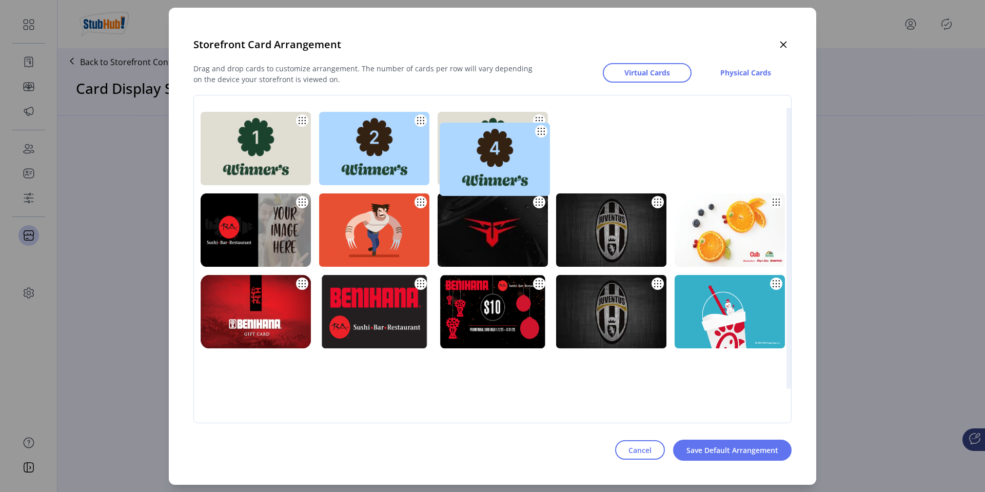
drag, startPoint x: 657, startPoint y: 227, endPoint x: 661, endPoint y: 149, distance: 77.6
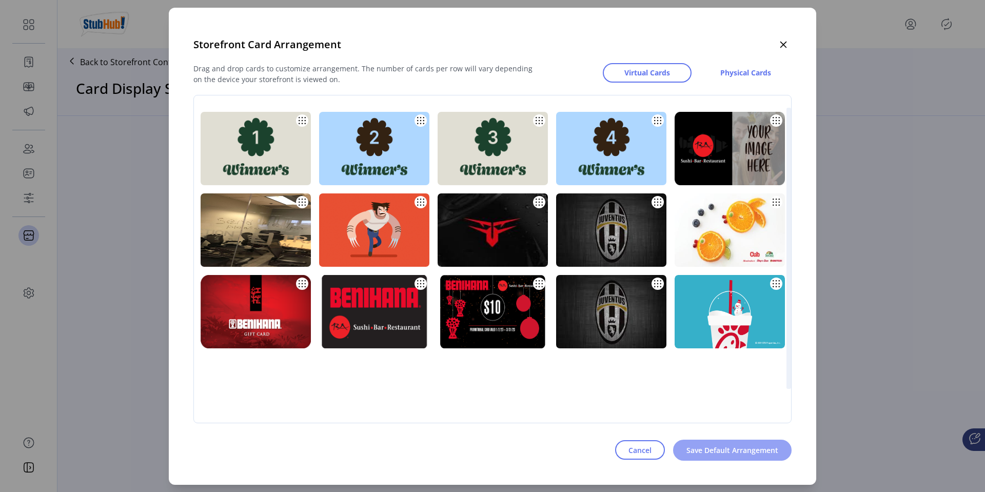
click at [726, 449] on span "Save Default Arrangement" at bounding box center [732, 450] width 92 height 11
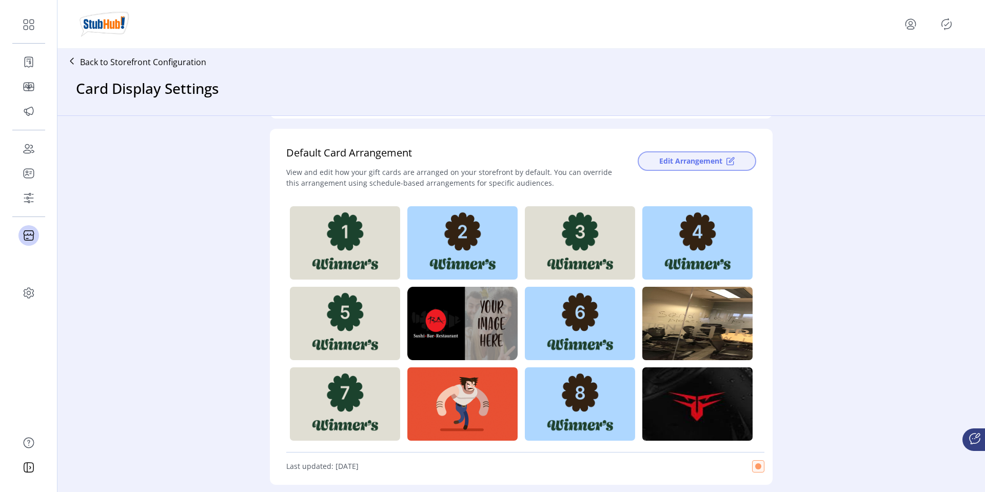
click at [704, 158] on span "Edit Arrangement" at bounding box center [690, 160] width 63 height 11
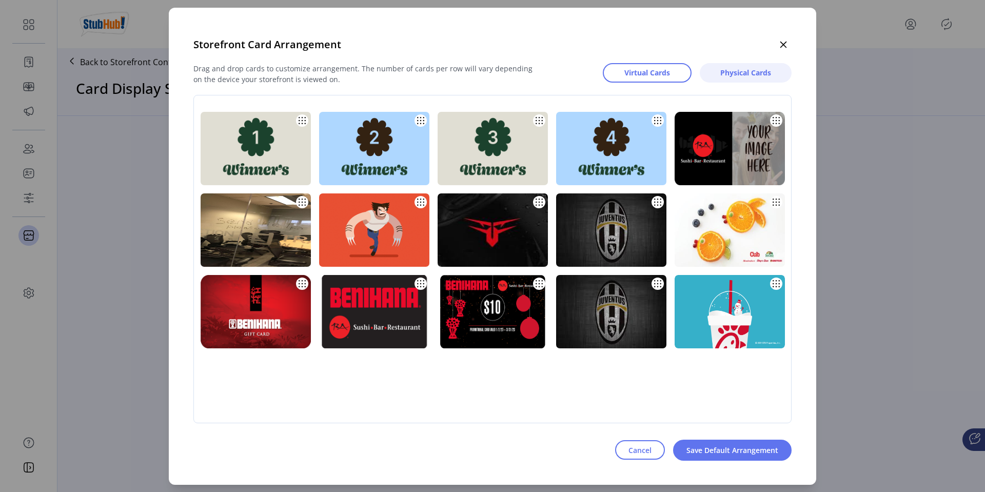
click at [738, 74] on span "Physical Cards" at bounding box center [745, 72] width 51 height 11
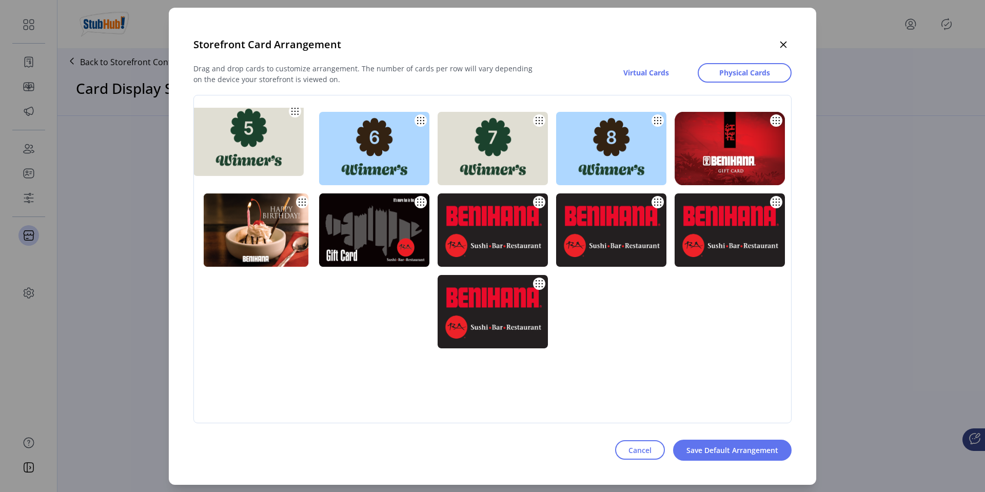
drag, startPoint x: 293, startPoint y: 152, endPoint x: 287, endPoint y: 134, distance: 19.0
click at [287, 134] on img at bounding box center [248, 139] width 110 height 73
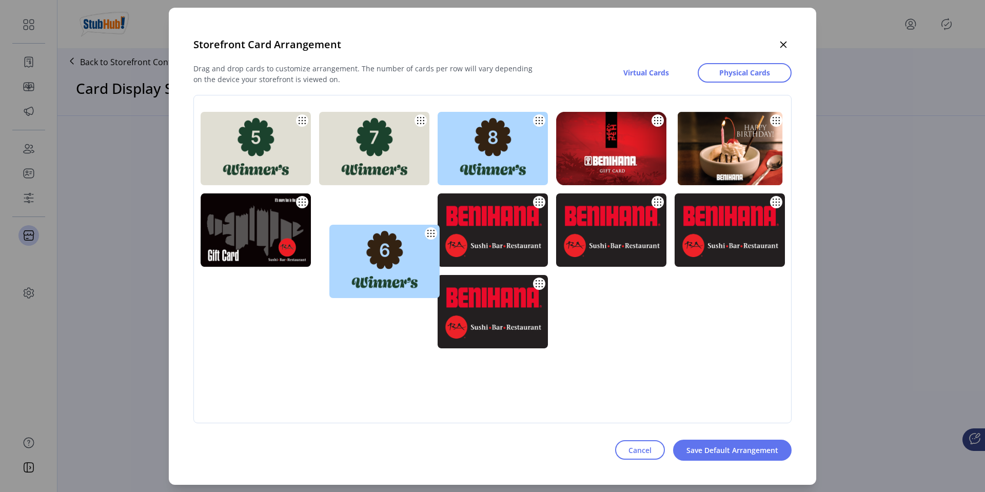
drag, startPoint x: 349, startPoint y: 145, endPoint x: 359, endPoint y: 258, distance: 113.3
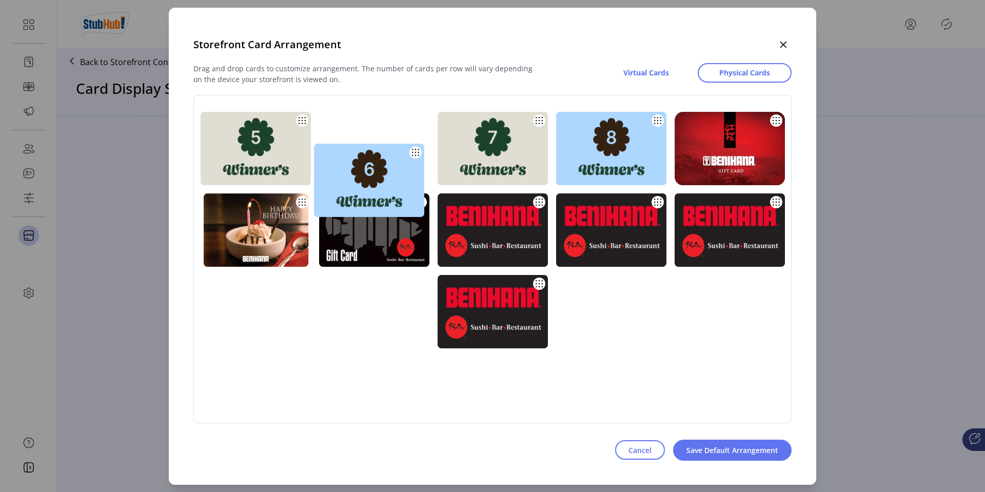
drag, startPoint x: 365, startPoint y: 238, endPoint x: 365, endPoint y: 159, distance: 78.5
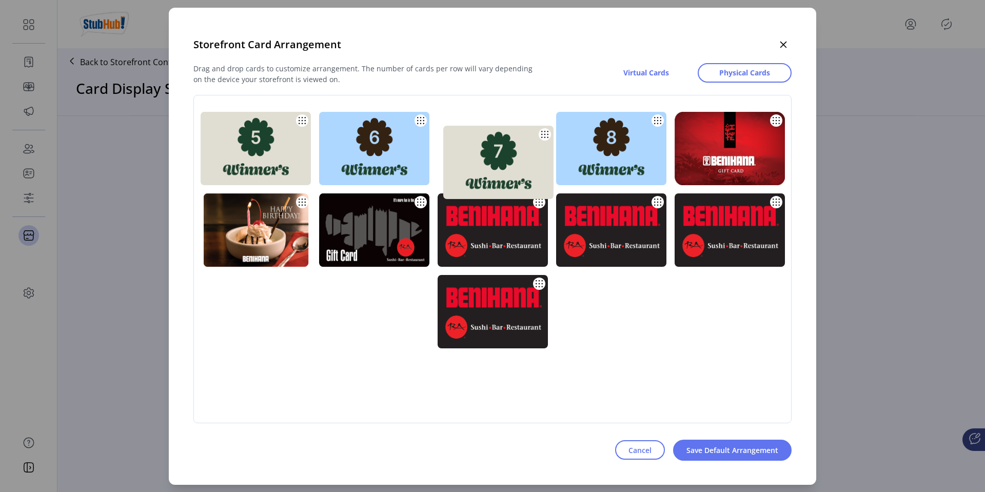
drag, startPoint x: 486, startPoint y: 152, endPoint x: 493, endPoint y: 163, distance: 12.7
click at [493, 163] on img at bounding box center [498, 162] width 110 height 73
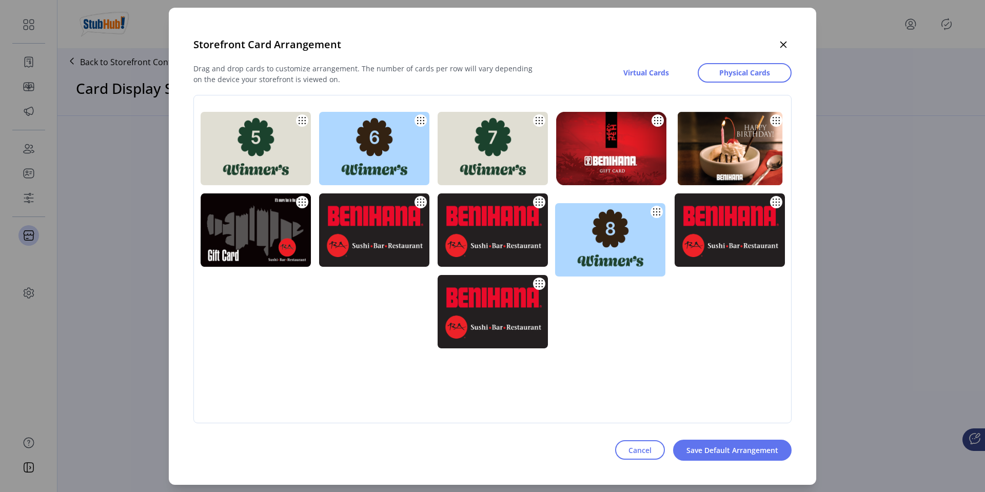
drag, startPoint x: 617, startPoint y: 163, endPoint x: 616, endPoint y: 259, distance: 95.9
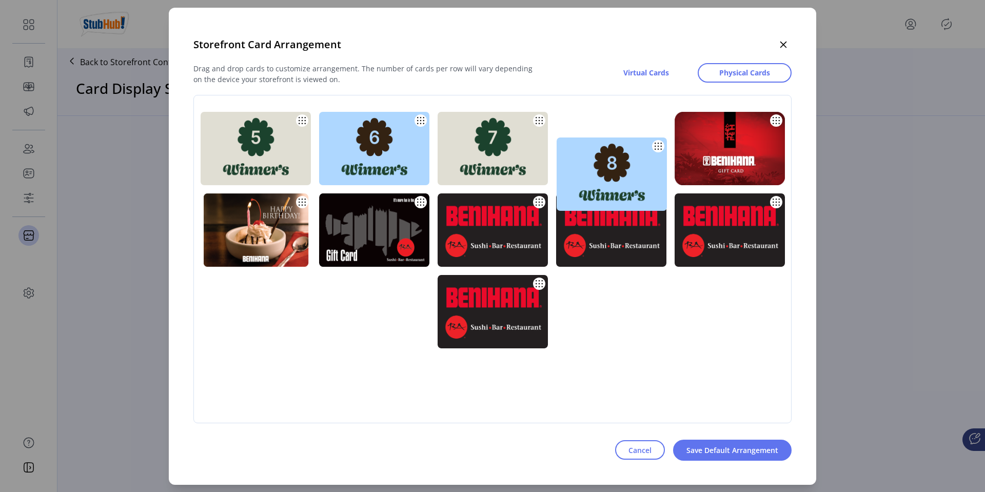
drag, startPoint x: 616, startPoint y: 259, endPoint x: 616, endPoint y: 200, distance: 59.0
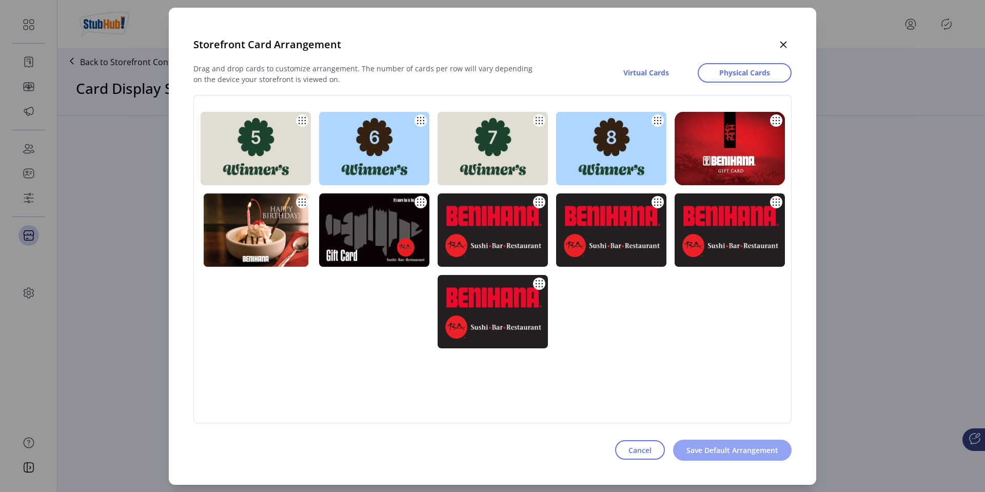
click at [709, 449] on span "Save Default Arrangement" at bounding box center [732, 450] width 92 height 11
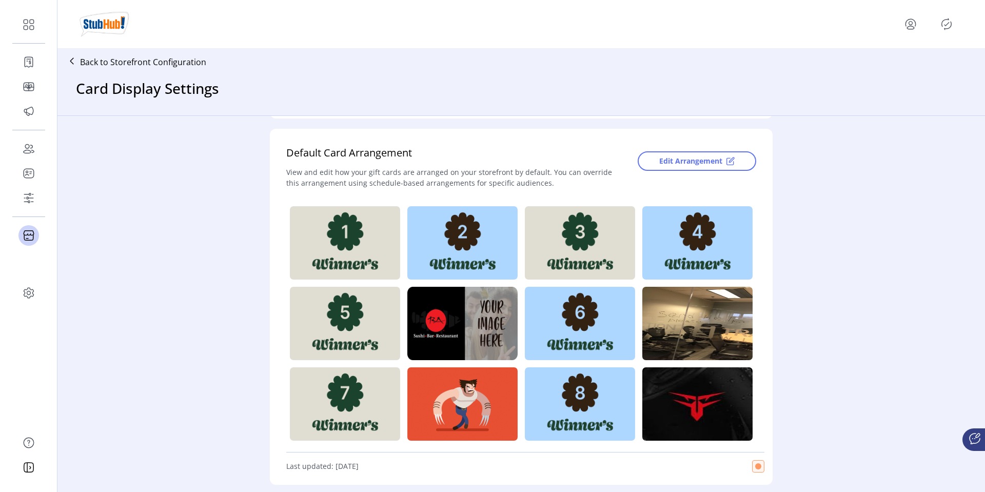
click at [948, 26] on icon "Publisher Panel" at bounding box center [946, 24] width 16 height 16
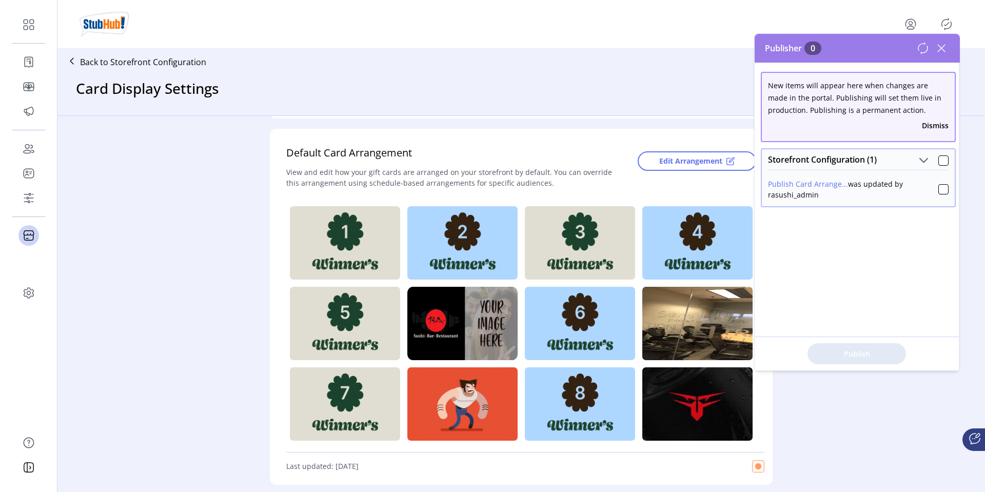
click at [938, 154] on span at bounding box center [943, 159] width 10 height 12
click at [938, 158] on div at bounding box center [943, 160] width 10 height 10
click at [848, 354] on span "Publish 1 Items" at bounding box center [857, 353] width 72 height 11
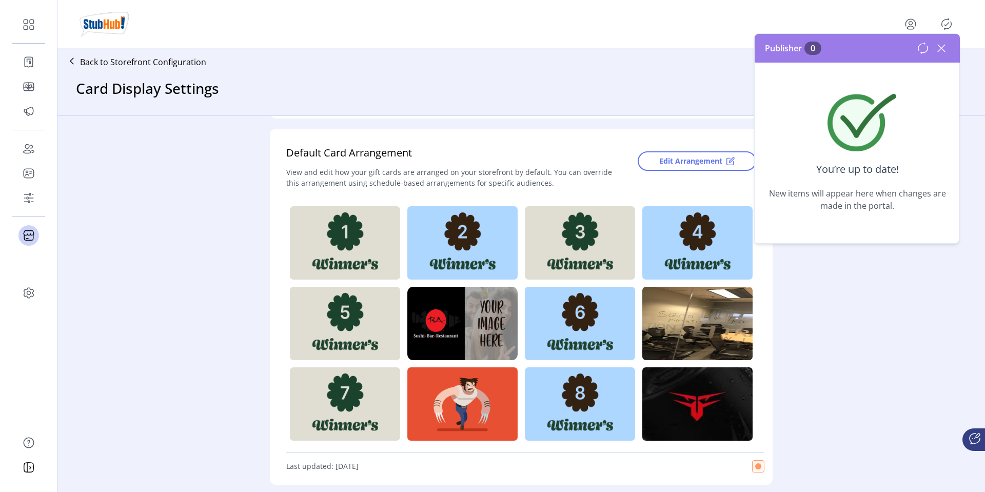
click at [942, 48] on icon at bounding box center [941, 48] width 7 height 7
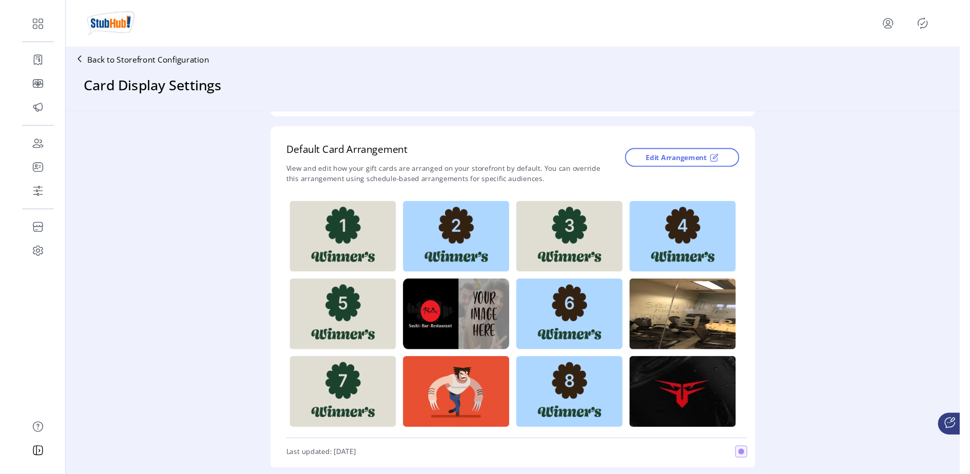
scroll to position [211, 0]
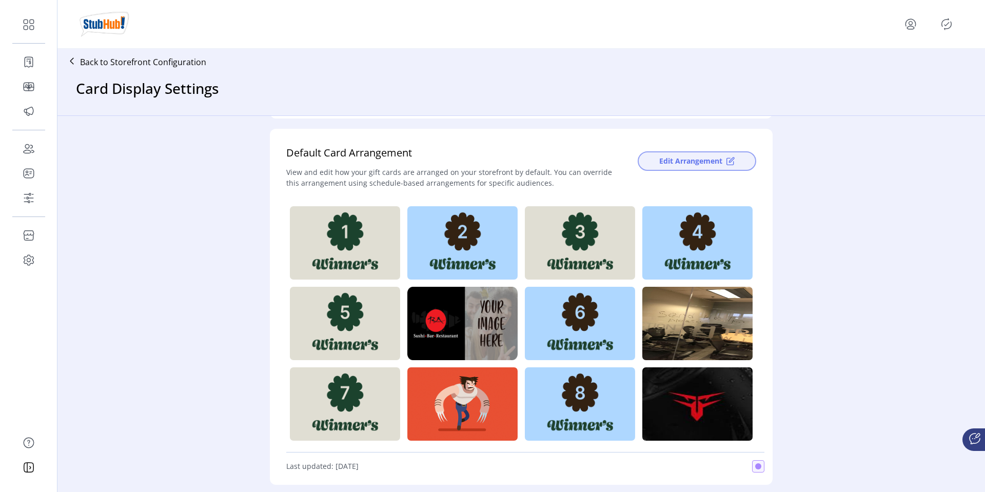
click at [685, 161] on span "Edit Arrangement" at bounding box center [690, 160] width 63 height 11
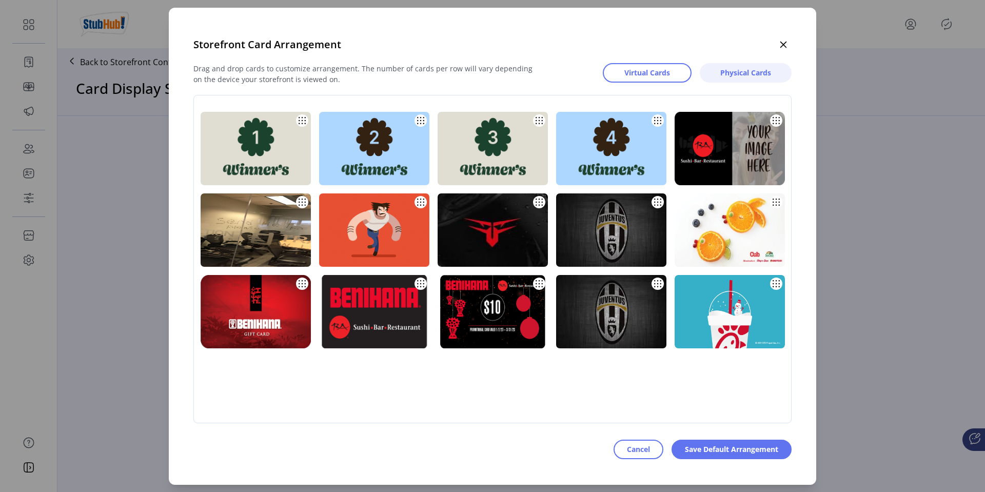
click at [726, 73] on span "Physical Cards" at bounding box center [745, 72] width 51 height 11
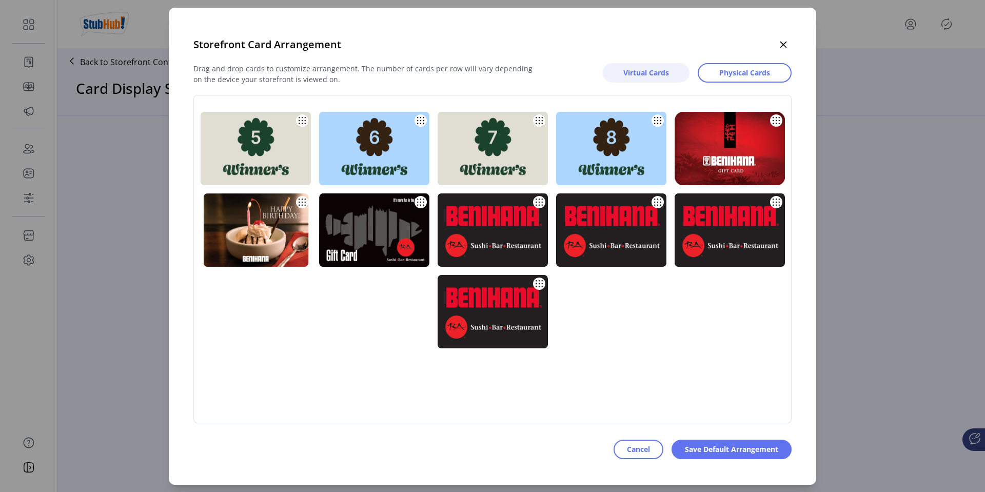
click at [650, 68] on span "Virtual Cards" at bounding box center [646, 72] width 46 height 11
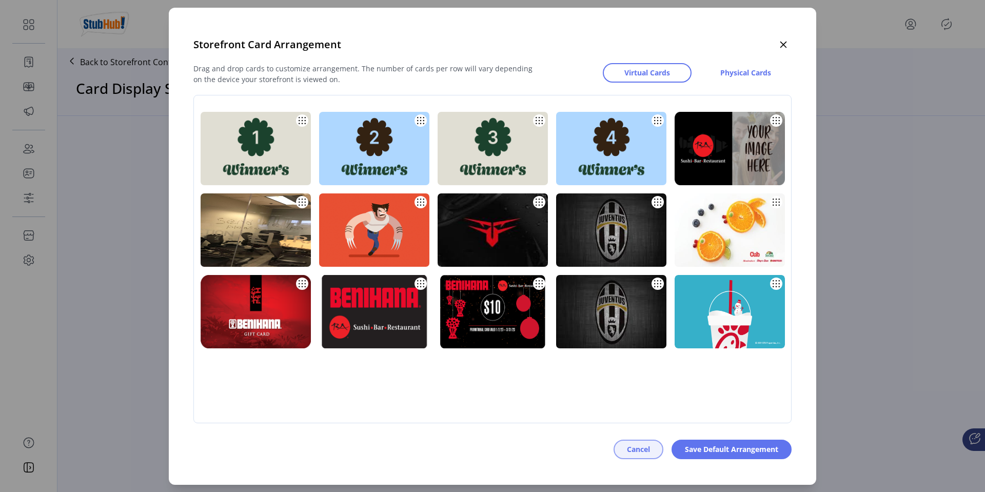
click at [627, 450] on span "Cancel" at bounding box center [638, 449] width 23 height 11
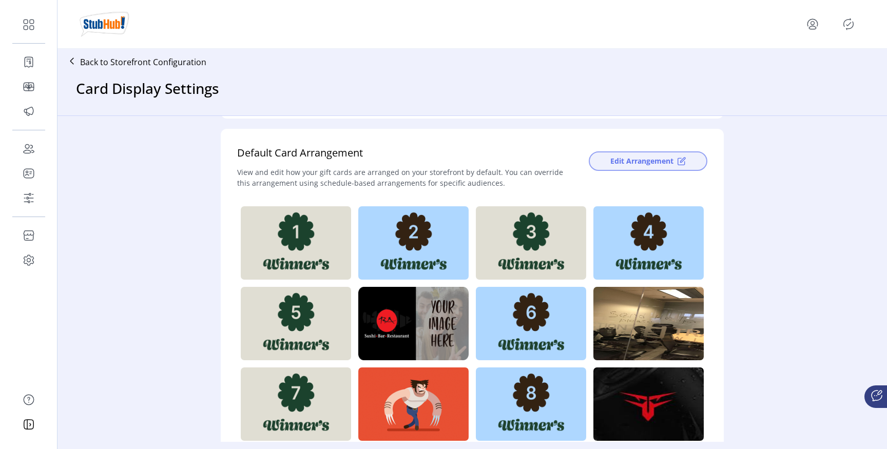
click at [610, 158] on span "Edit Arrangement" at bounding box center [641, 160] width 63 height 11
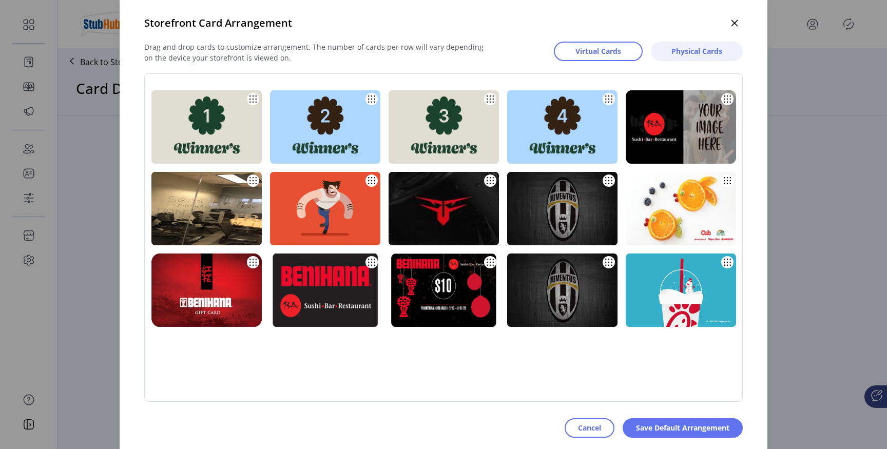
click at [684, 53] on span "Physical Cards" at bounding box center [696, 51] width 51 height 11
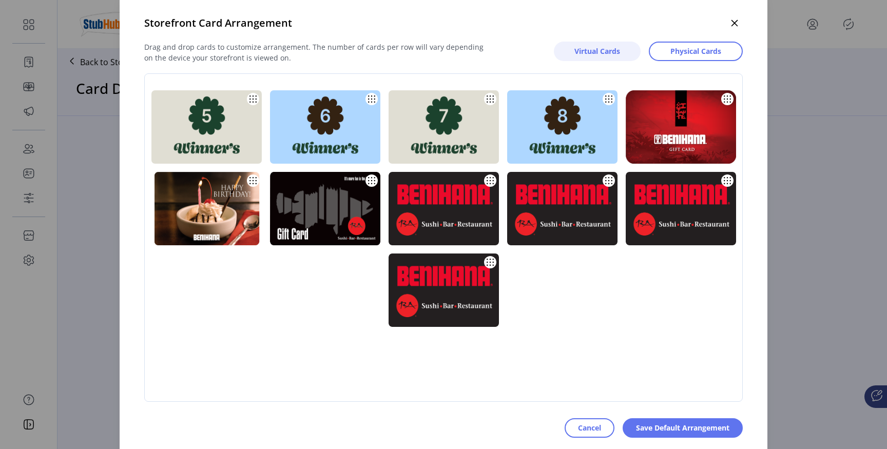
click at [594, 51] on span "Virtual Cards" at bounding box center [597, 51] width 46 height 11
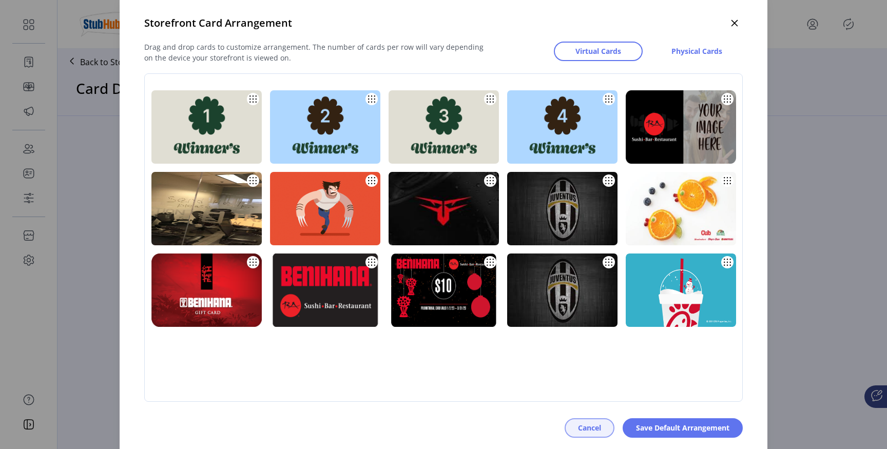
click at [574, 424] on button "Cancel" at bounding box center [589, 427] width 50 height 19
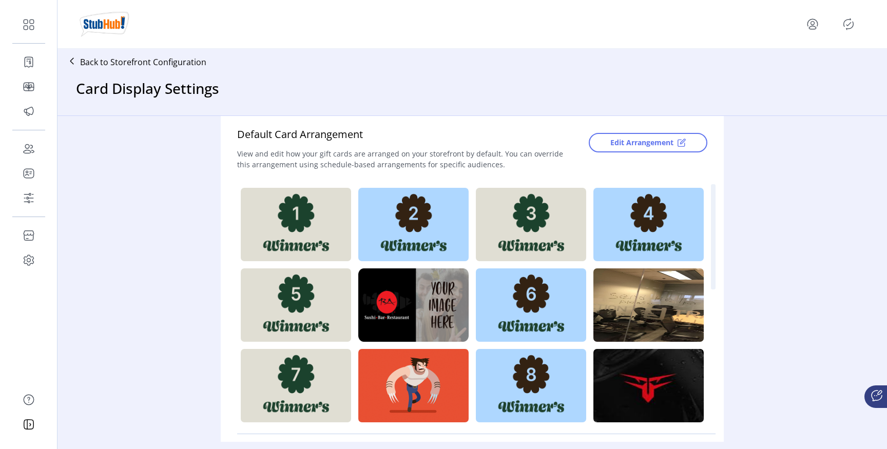
scroll to position [220, 0]
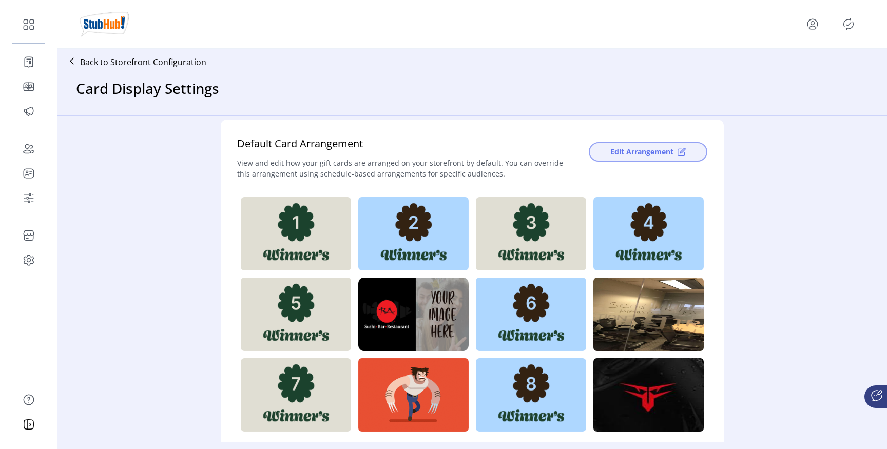
click at [633, 154] on span "Edit Arrangement" at bounding box center [641, 151] width 63 height 11
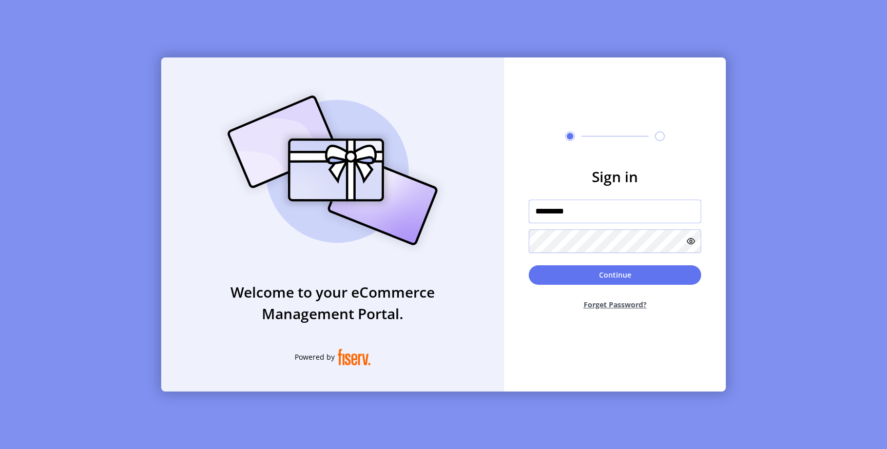
click at [582, 209] on input "*********" at bounding box center [614, 212] width 172 height 24
type input "**********"
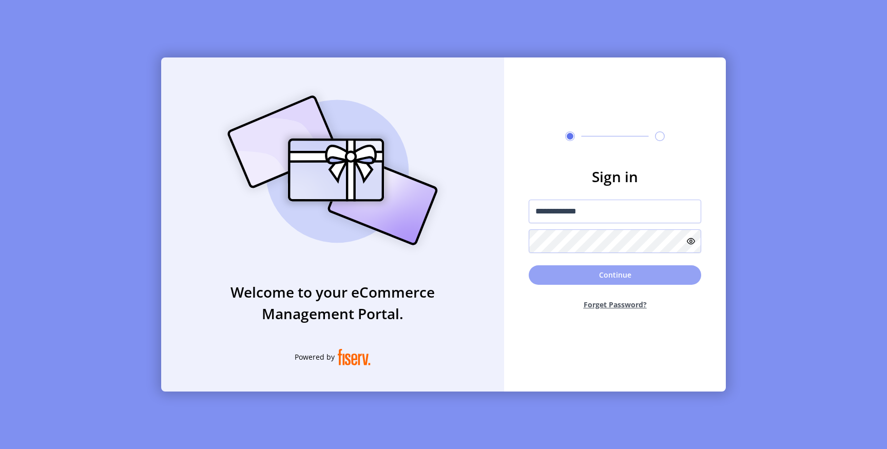
click at [572, 277] on button "Continue" at bounding box center [614, 274] width 172 height 19
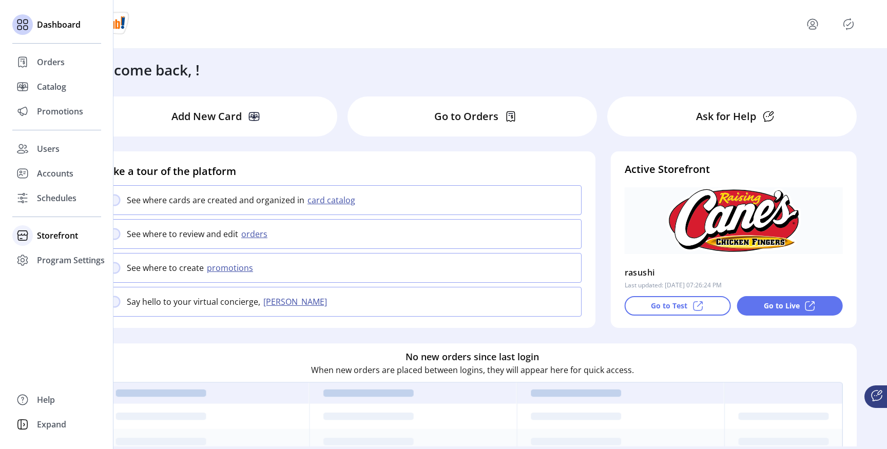
click at [38, 235] on span "Storefront" at bounding box center [57, 235] width 41 height 12
click at [56, 252] on span "Configuration" at bounding box center [64, 256] width 54 height 12
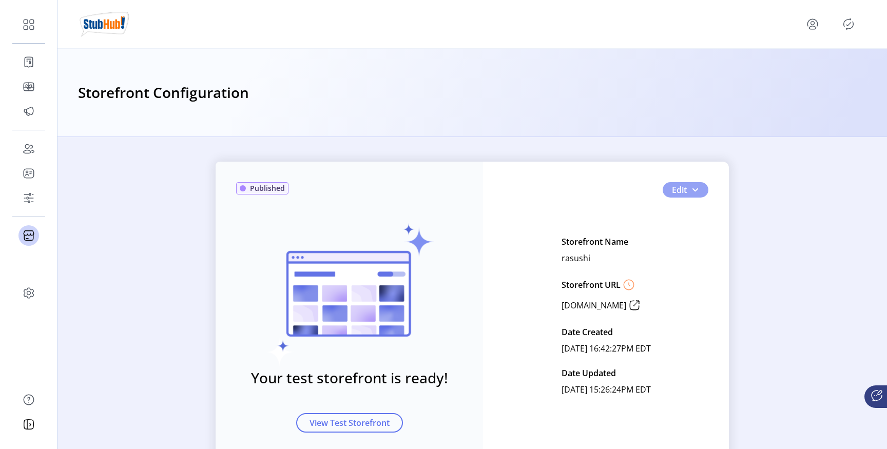
click at [684, 188] on button "Edit" at bounding box center [685, 189] width 46 height 15
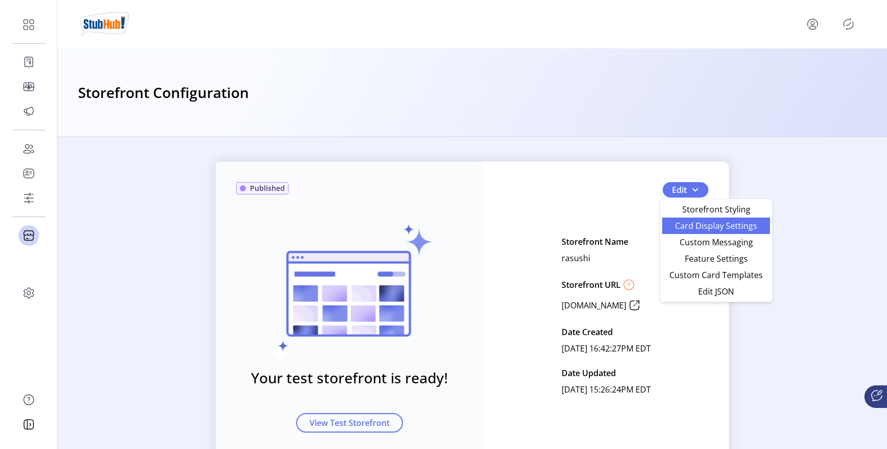
click at [692, 226] on span "Card Display Settings" at bounding box center [715, 226] width 95 height 8
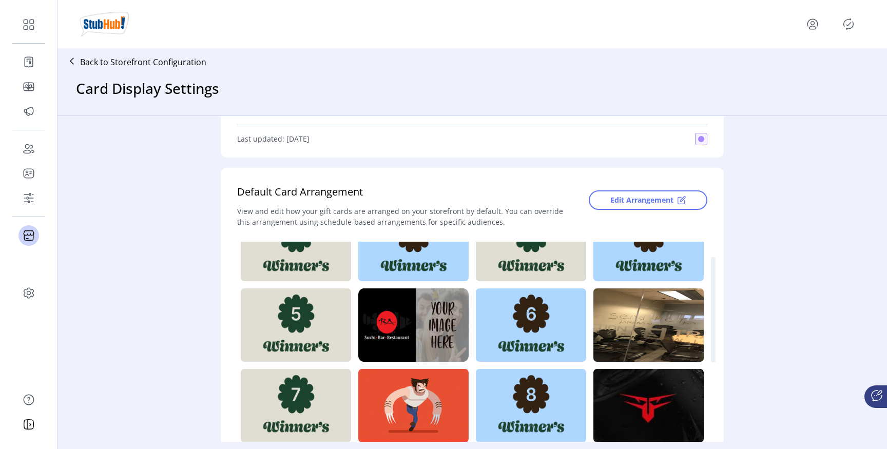
scroll to position [32, 0]
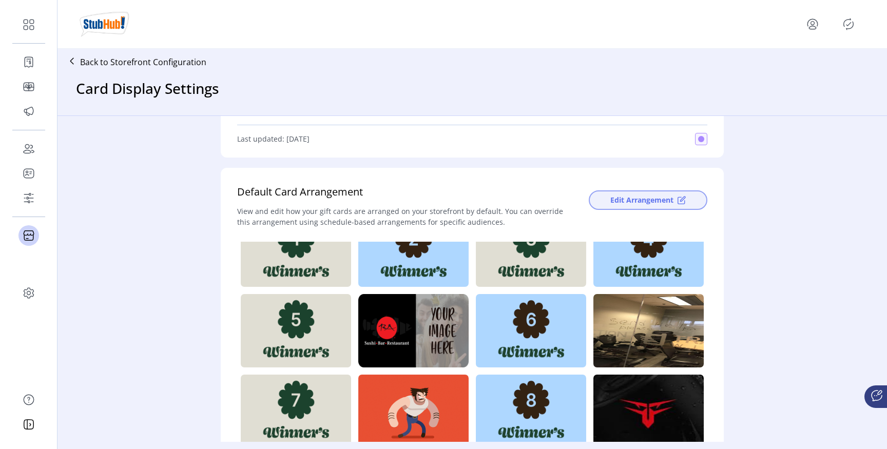
click at [635, 199] on span "Edit Arrangement" at bounding box center [641, 199] width 63 height 11
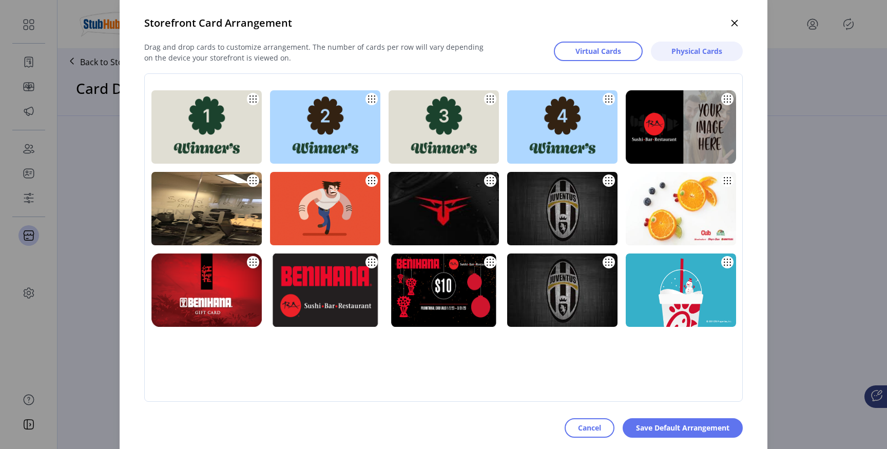
click at [685, 49] on span "Physical Cards" at bounding box center [696, 51] width 51 height 11
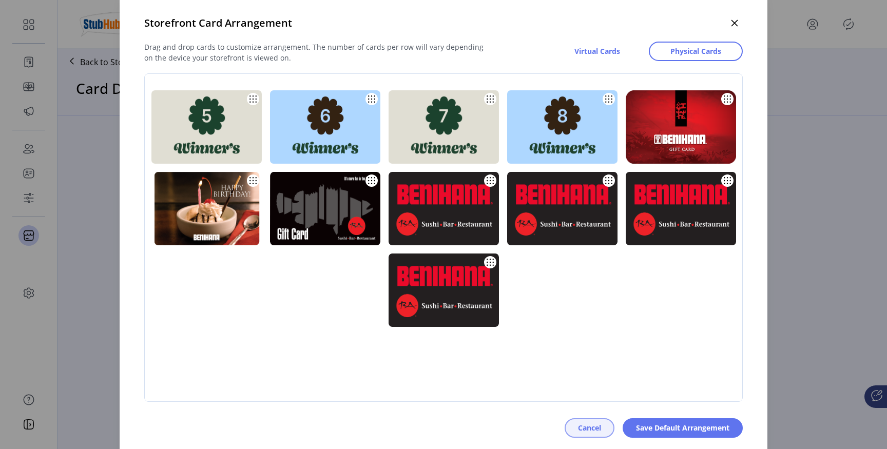
click at [591, 422] on span "Cancel" at bounding box center [589, 427] width 23 height 11
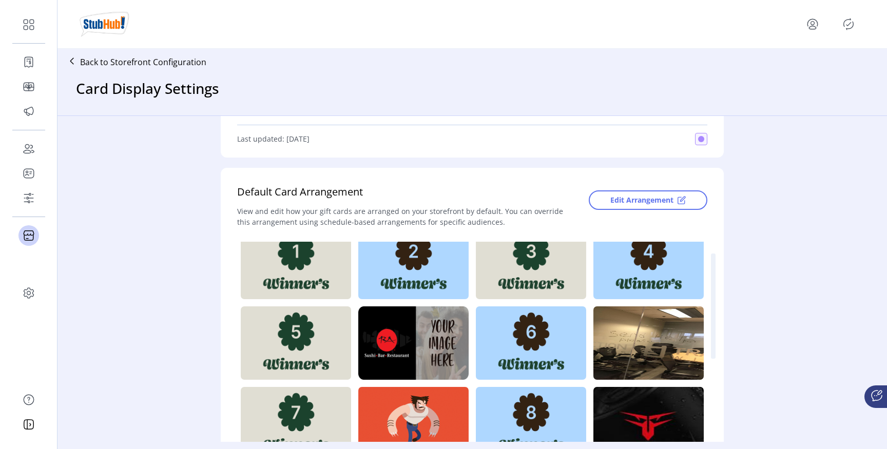
scroll to position [32, 0]
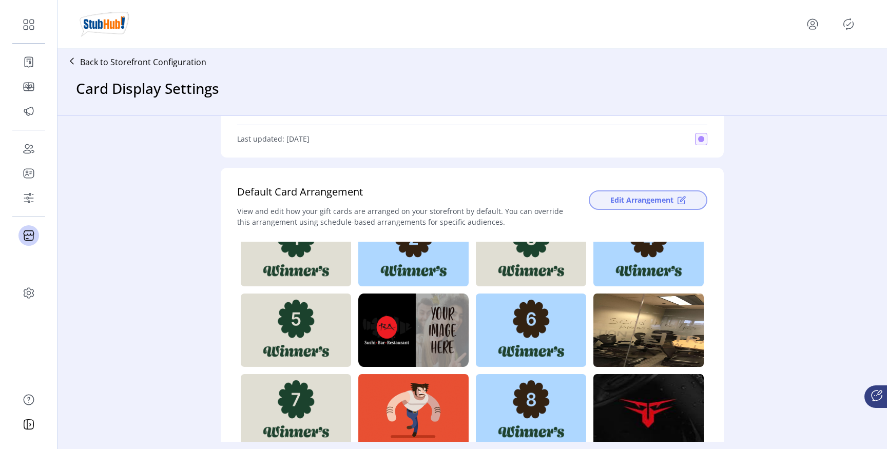
click at [640, 207] on button "Edit Arrangement" at bounding box center [647, 199] width 119 height 19
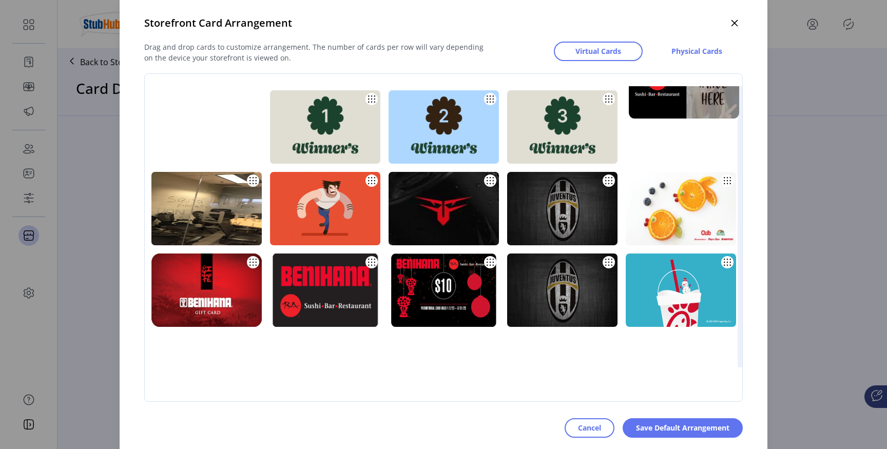
drag, startPoint x: 272, startPoint y: 212, endPoint x: 276, endPoint y: 154, distance: 58.1
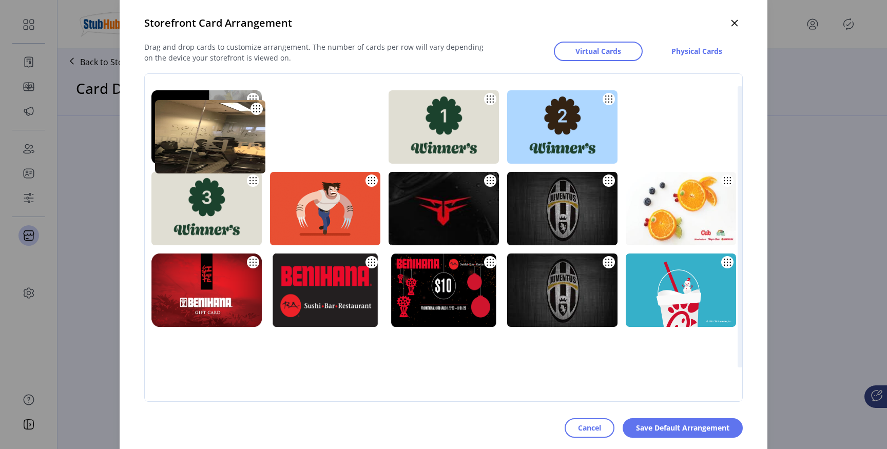
drag, startPoint x: 366, startPoint y: 188, endPoint x: 369, endPoint y: 116, distance: 72.4
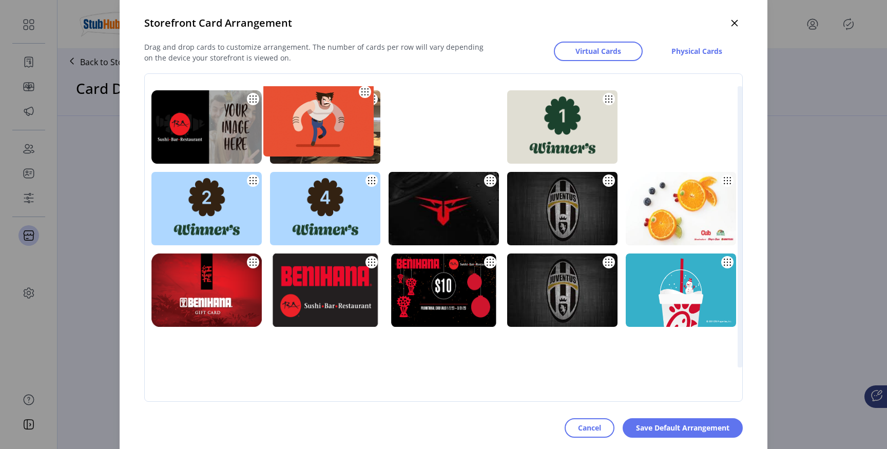
drag, startPoint x: 492, startPoint y: 200, endPoint x: 485, endPoint y: 111, distance: 89.0
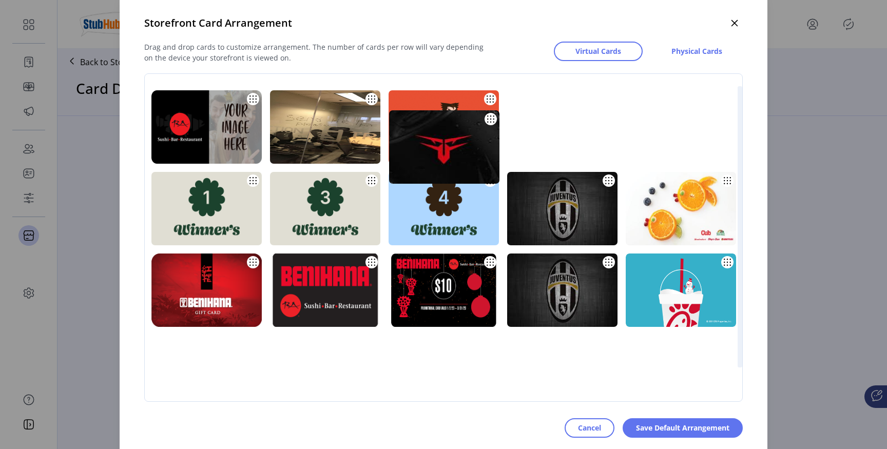
drag, startPoint x: 601, startPoint y: 208, endPoint x: 601, endPoint y: 146, distance: 61.6
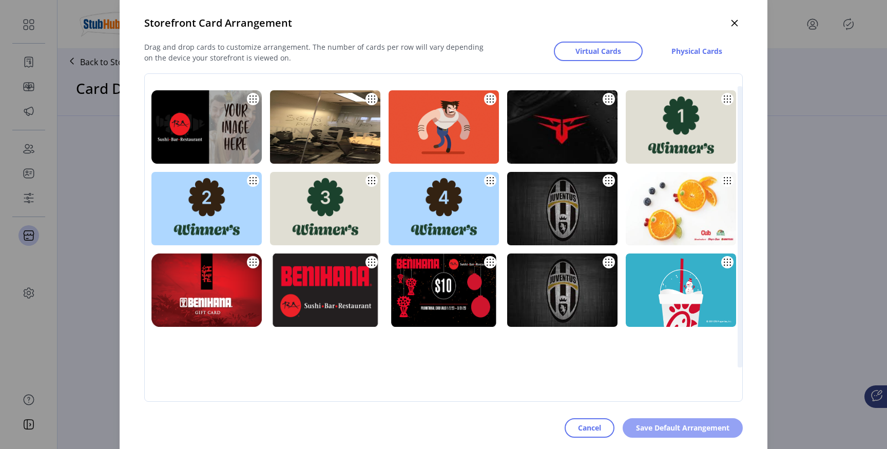
click at [667, 427] on span "Save Default Arrangement" at bounding box center [682, 427] width 93 height 11
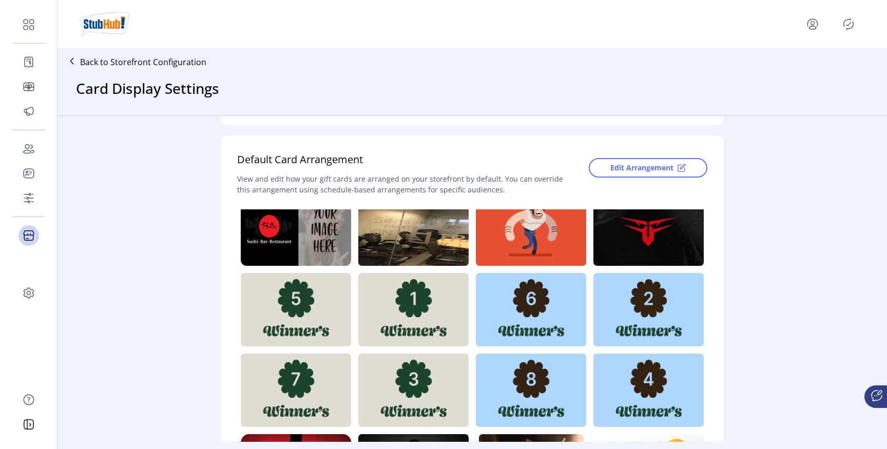
scroll to position [206, 0]
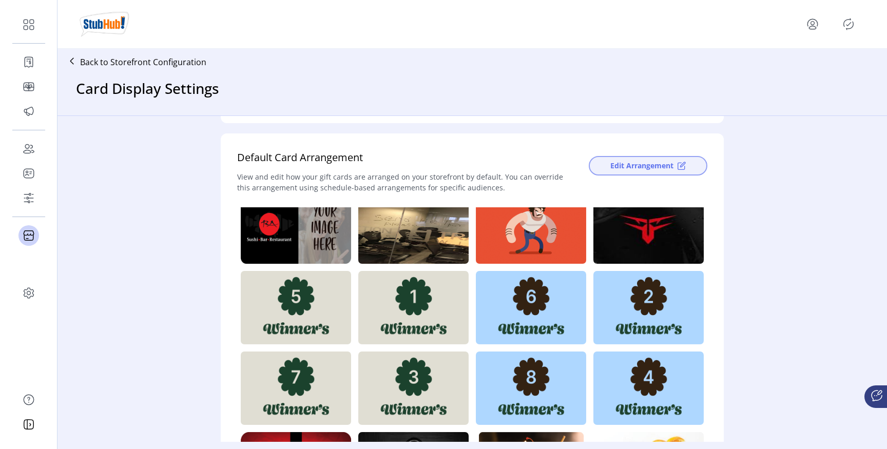
click at [645, 168] on span "Edit Arrangement" at bounding box center [641, 165] width 63 height 11
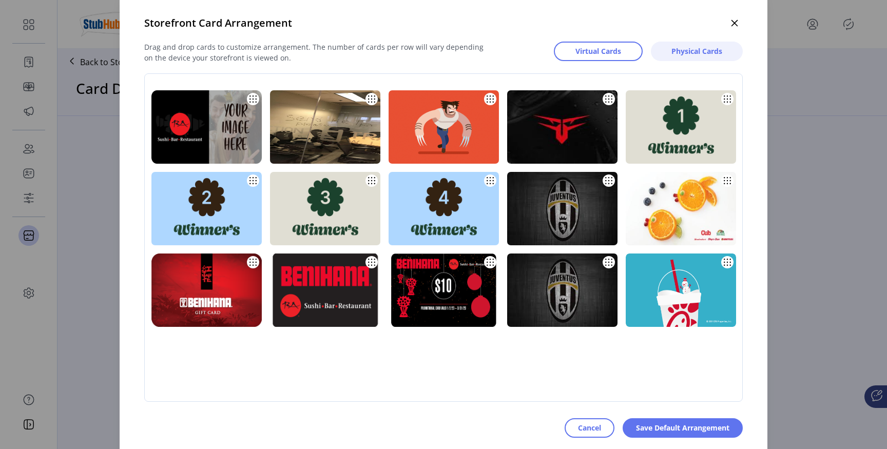
click at [691, 54] on span "Physical Cards" at bounding box center [696, 51] width 51 height 11
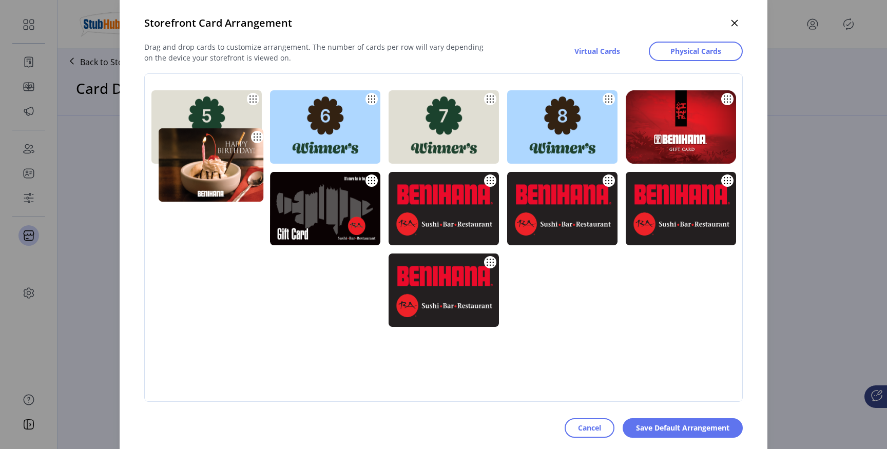
drag, startPoint x: 211, startPoint y: 210, endPoint x: 221, endPoint y: 151, distance: 59.8
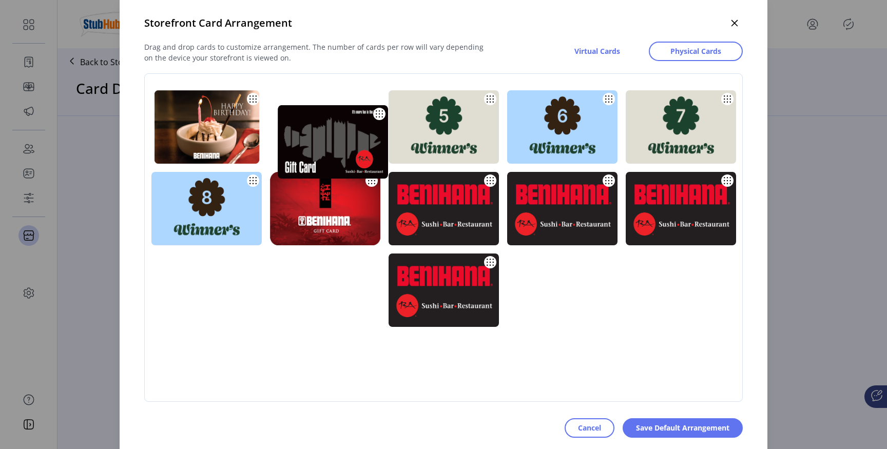
drag, startPoint x: 329, startPoint y: 205, endPoint x: 337, endPoint y: 135, distance: 70.3
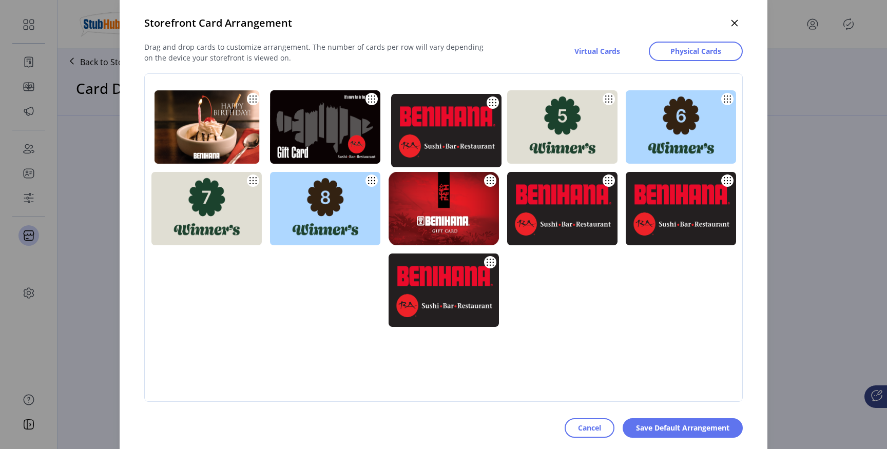
drag, startPoint x: 437, startPoint y: 206, endPoint x: 439, endPoint y: 128, distance: 78.0
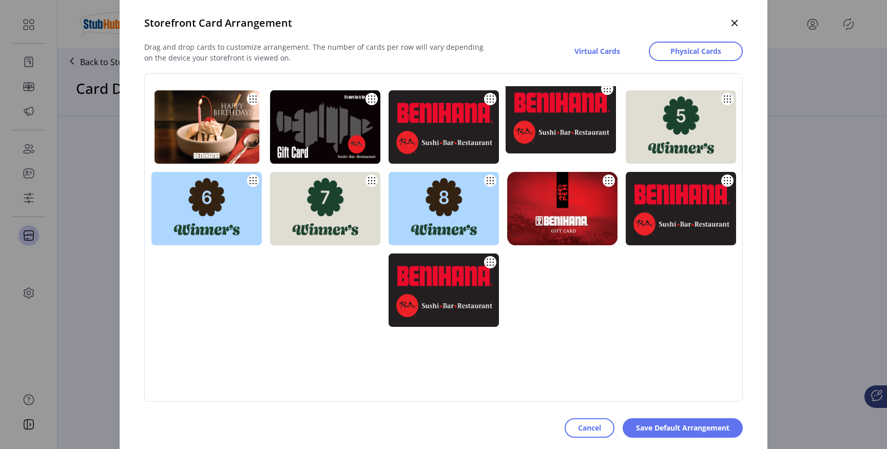
drag, startPoint x: 561, startPoint y: 220, endPoint x: 559, endPoint y: 128, distance: 91.3
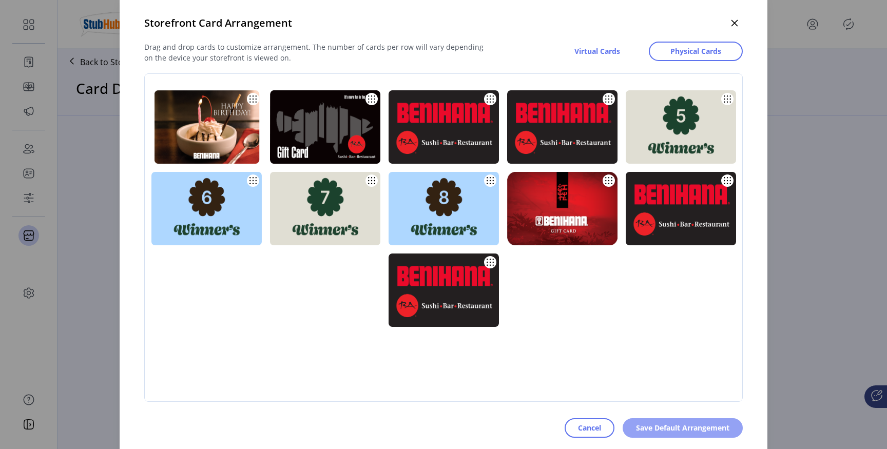
click at [658, 423] on span "Save Default Arrangement" at bounding box center [682, 427] width 93 height 11
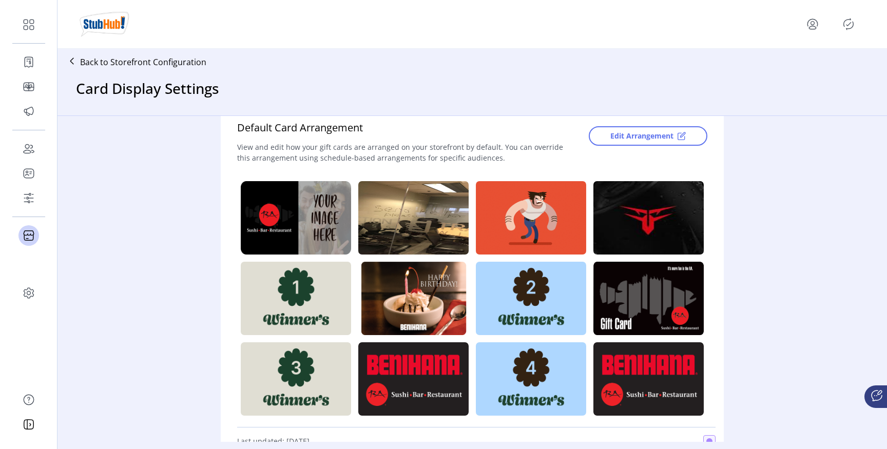
scroll to position [254, 0]
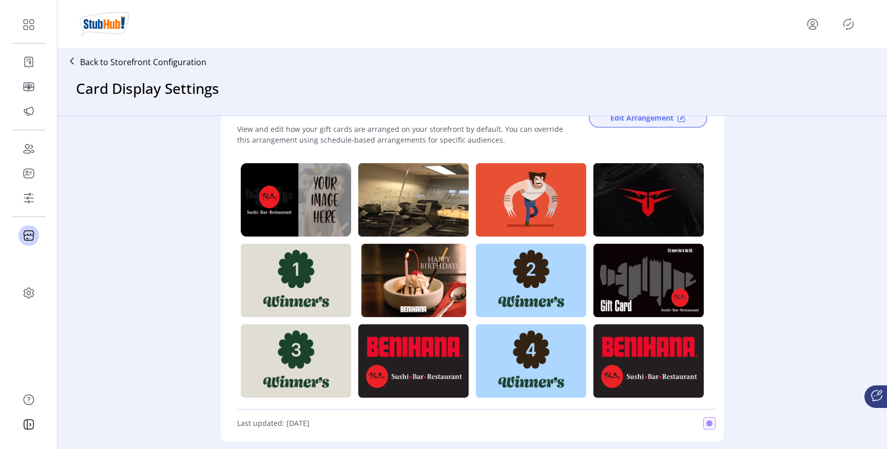
click at [645, 116] on span "Edit Arrangement" at bounding box center [641, 117] width 63 height 11
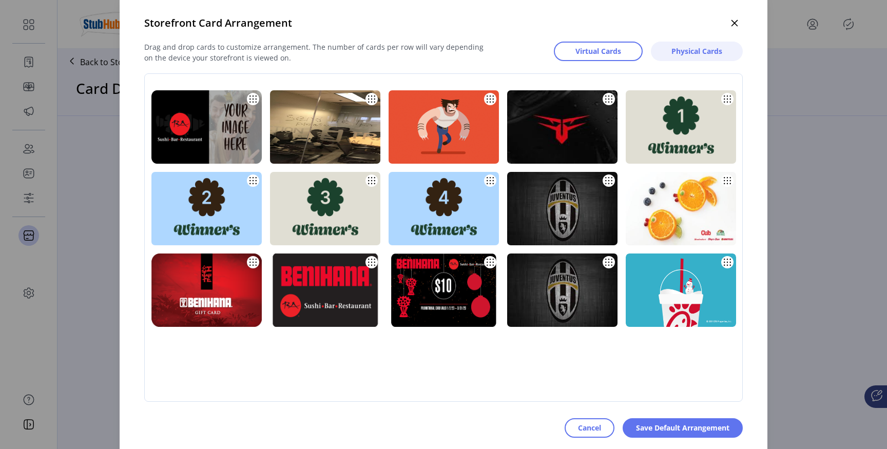
click at [681, 57] on button "Physical Cards" at bounding box center [697, 51] width 92 height 19
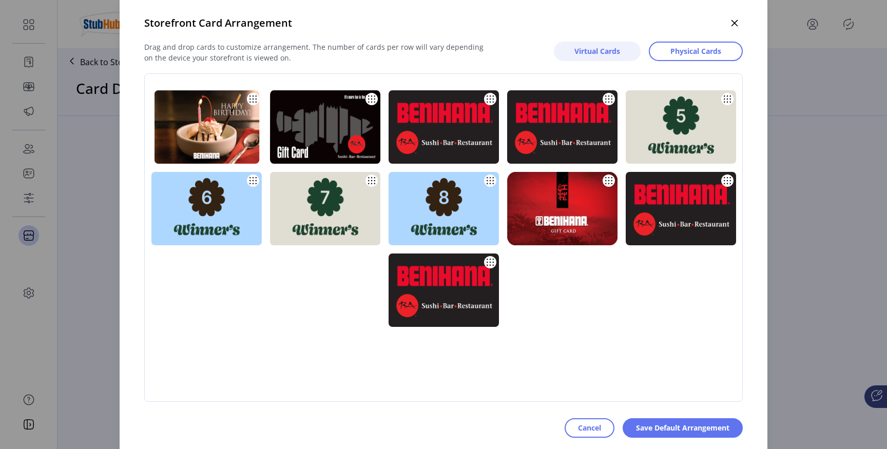
click at [588, 53] on span "Virtual Cards" at bounding box center [597, 51] width 46 height 11
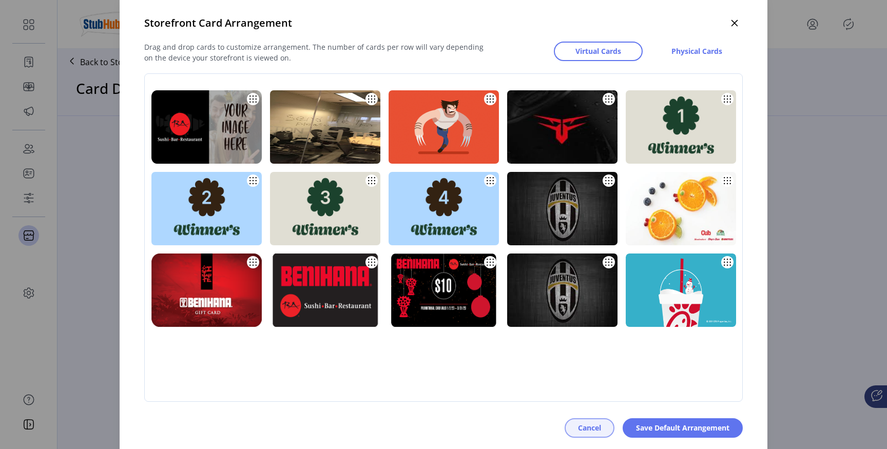
click at [566, 422] on button "Cancel" at bounding box center [589, 427] width 50 height 19
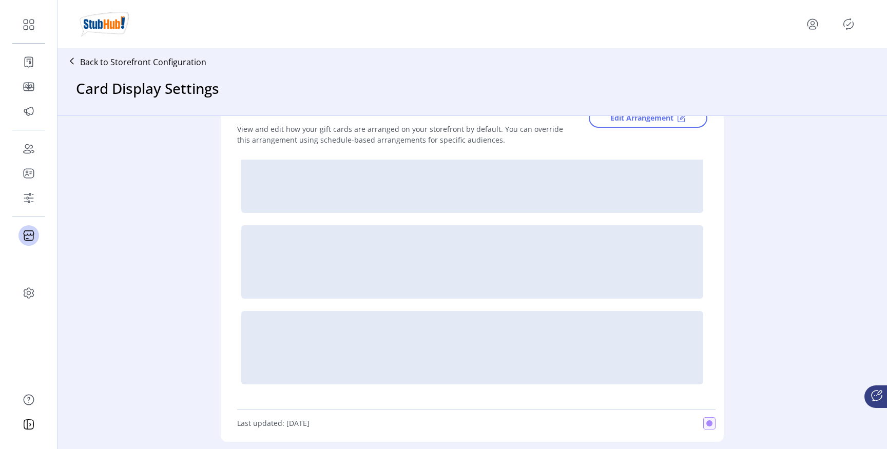
scroll to position [0, 0]
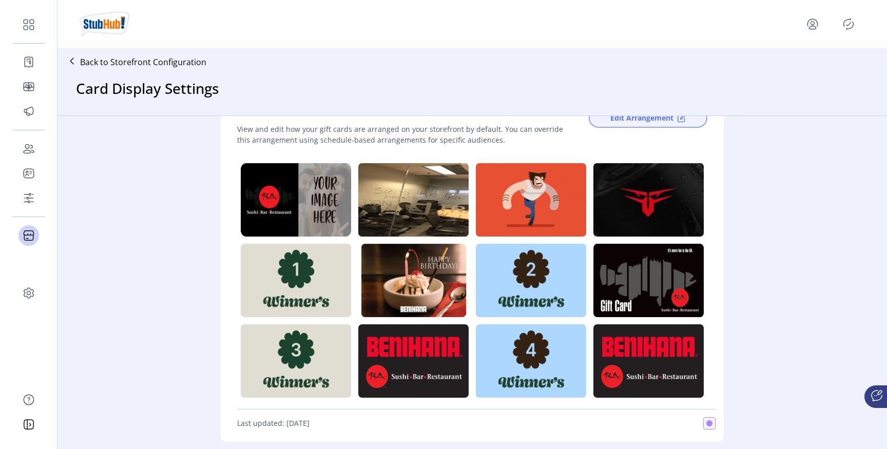
click at [635, 124] on button "Edit Arrangement" at bounding box center [647, 117] width 119 height 19
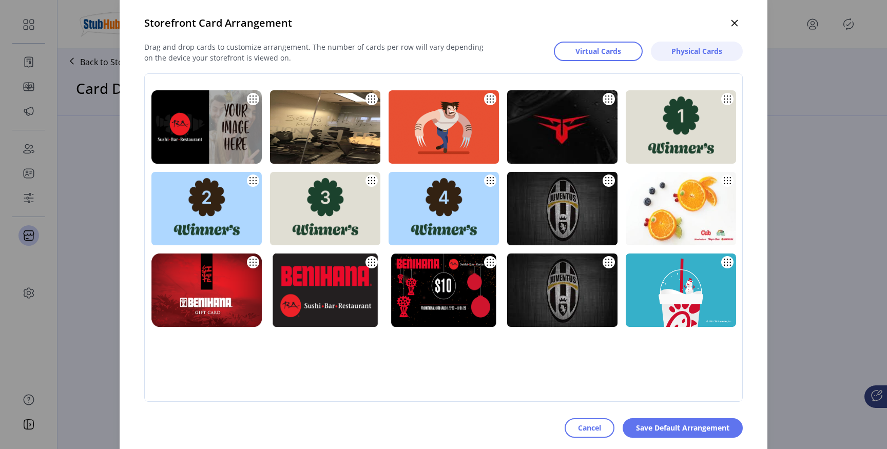
click at [691, 51] on span "Physical Cards" at bounding box center [696, 51] width 51 height 11
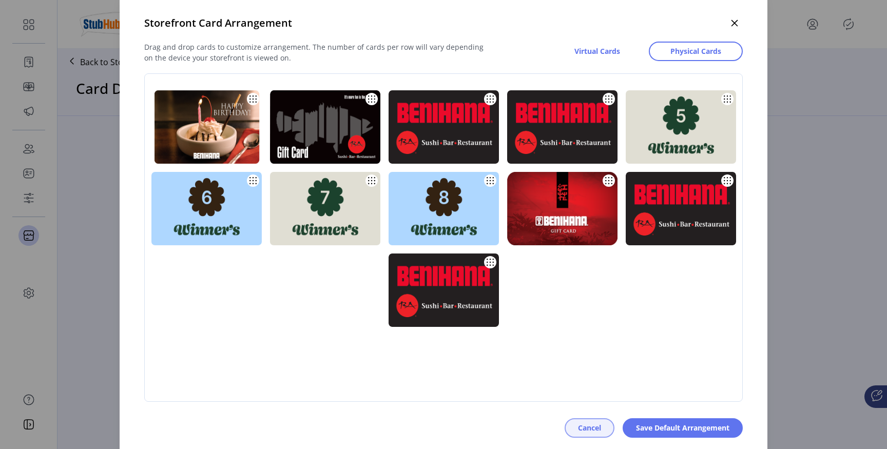
click at [586, 428] on span "Cancel" at bounding box center [589, 427] width 23 height 11
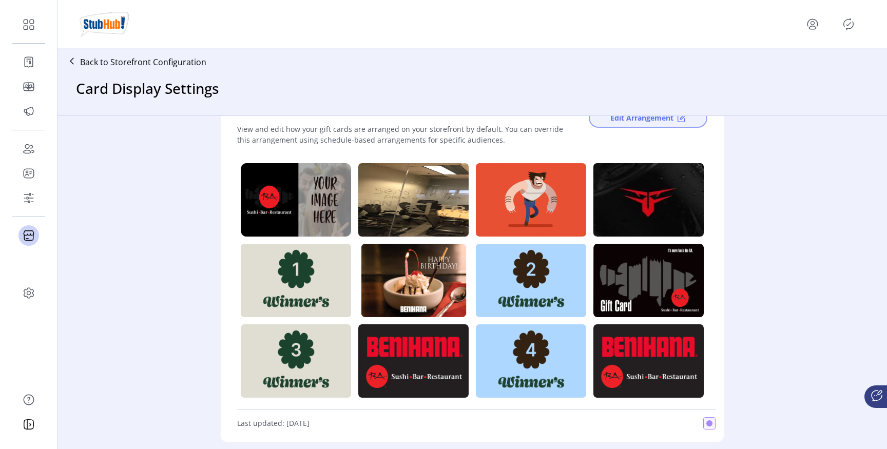
click at [625, 117] on span "Edit Arrangement" at bounding box center [641, 117] width 63 height 11
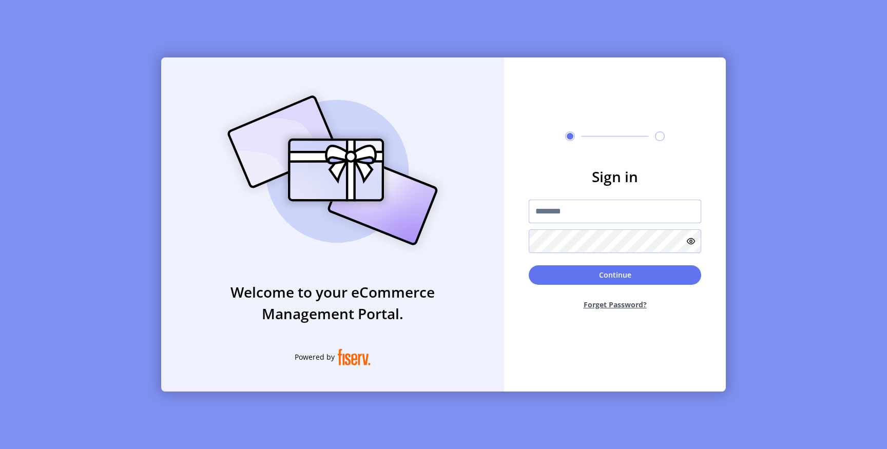
type input "*********"
